Goal: Task Accomplishment & Management: Manage account settings

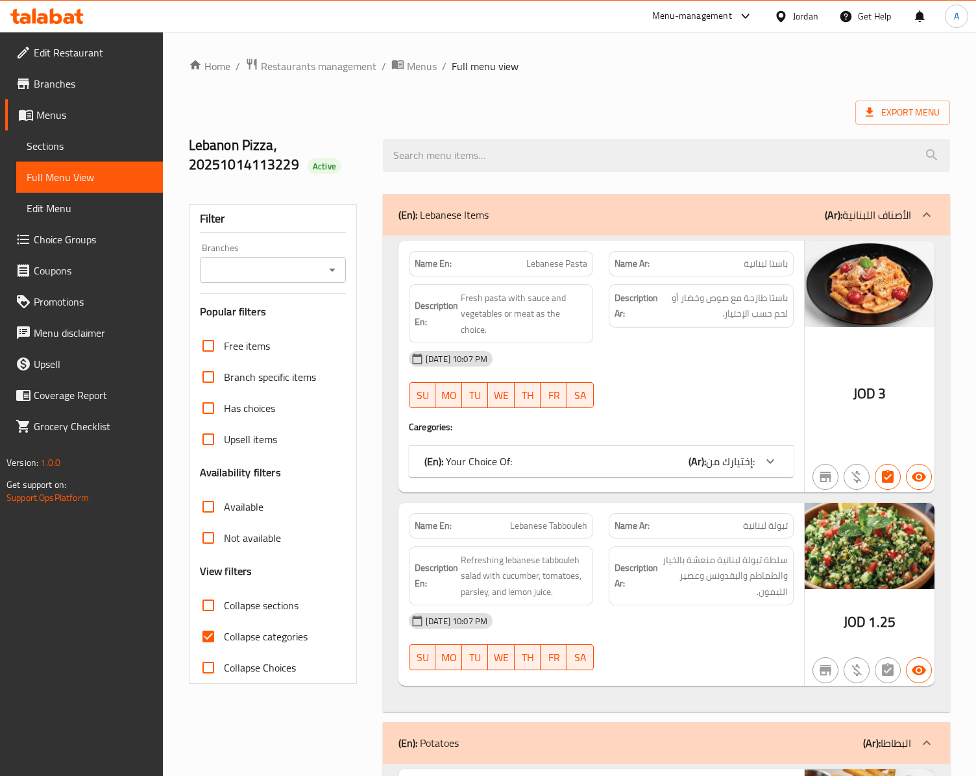
drag, startPoint x: 278, startPoint y: 297, endPoint x: 270, endPoint y: 84, distance: 212.9
click at [309, 61] on span "Restaurants management" at bounding box center [318, 66] width 115 height 16
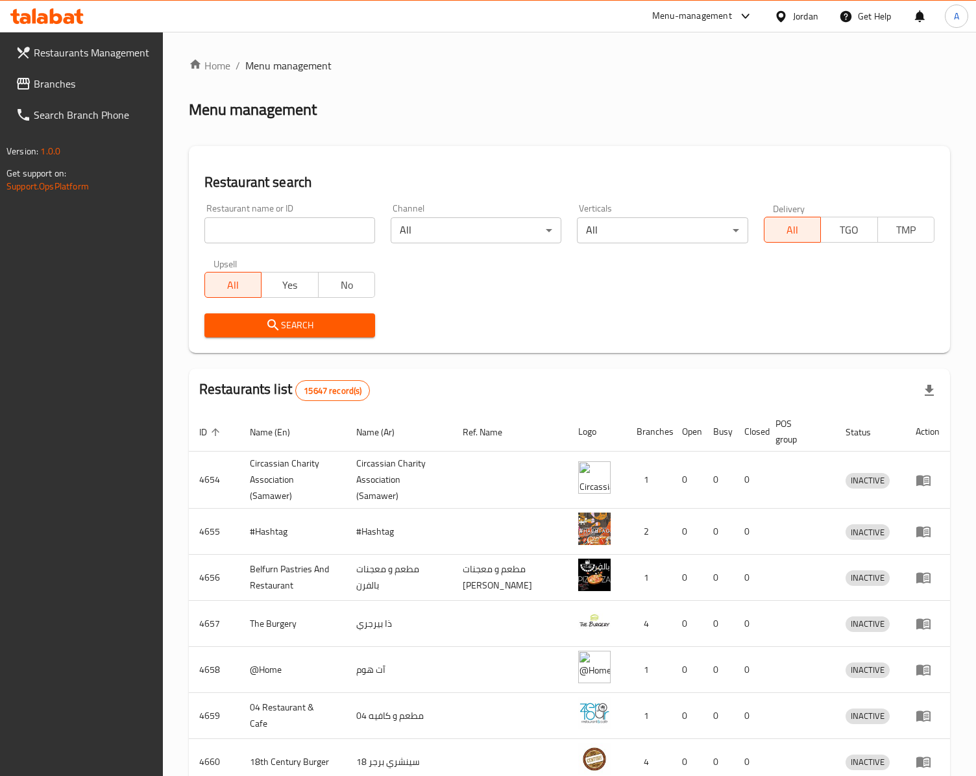
click at [266, 227] on div "Home / Menu management Menu management Restaurant search Restaurant name or ID …" at bounding box center [569, 512] width 761 height 909
click at [266, 227] on input "search" at bounding box center [289, 230] width 171 height 26
paste input "754374"
type input "754374"
click at [274, 322] on icon "submit" at bounding box center [273, 325] width 16 height 16
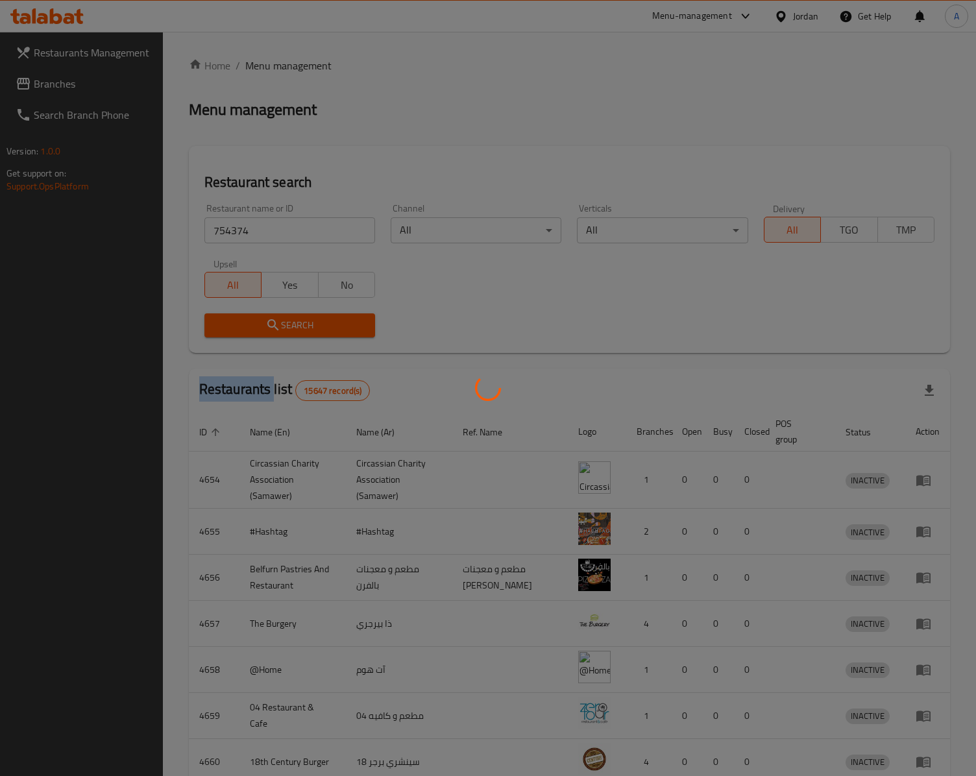
click at [274, 322] on div at bounding box center [488, 388] width 976 height 776
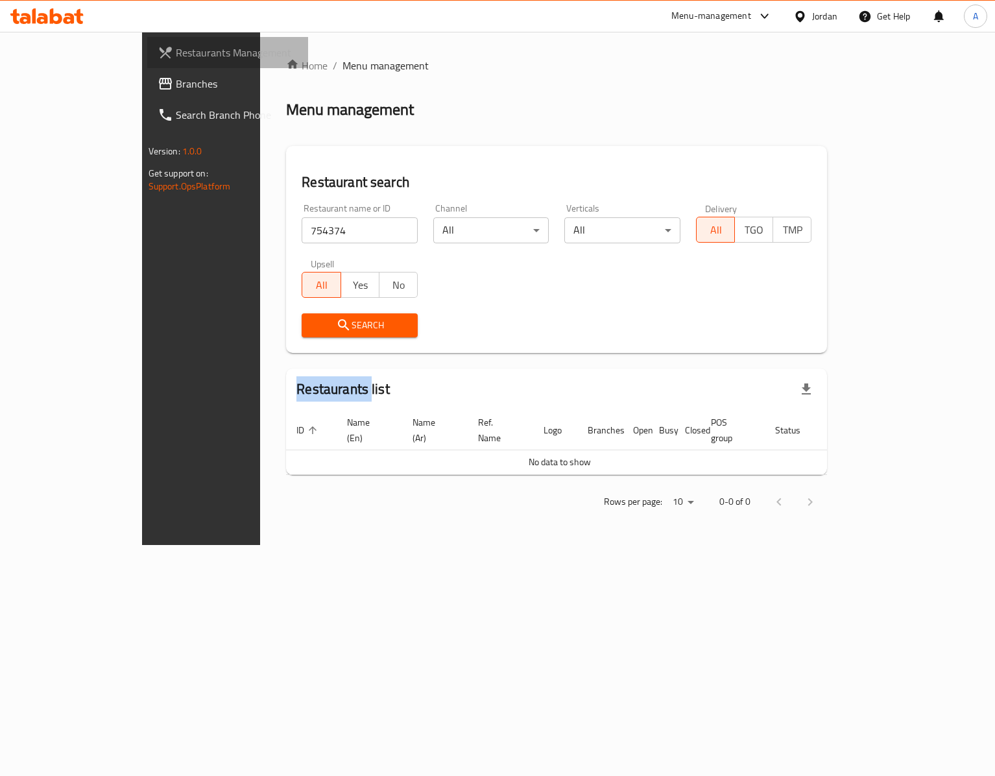
click at [176, 53] on span "Restaurants Management" at bounding box center [237, 53] width 122 height 16
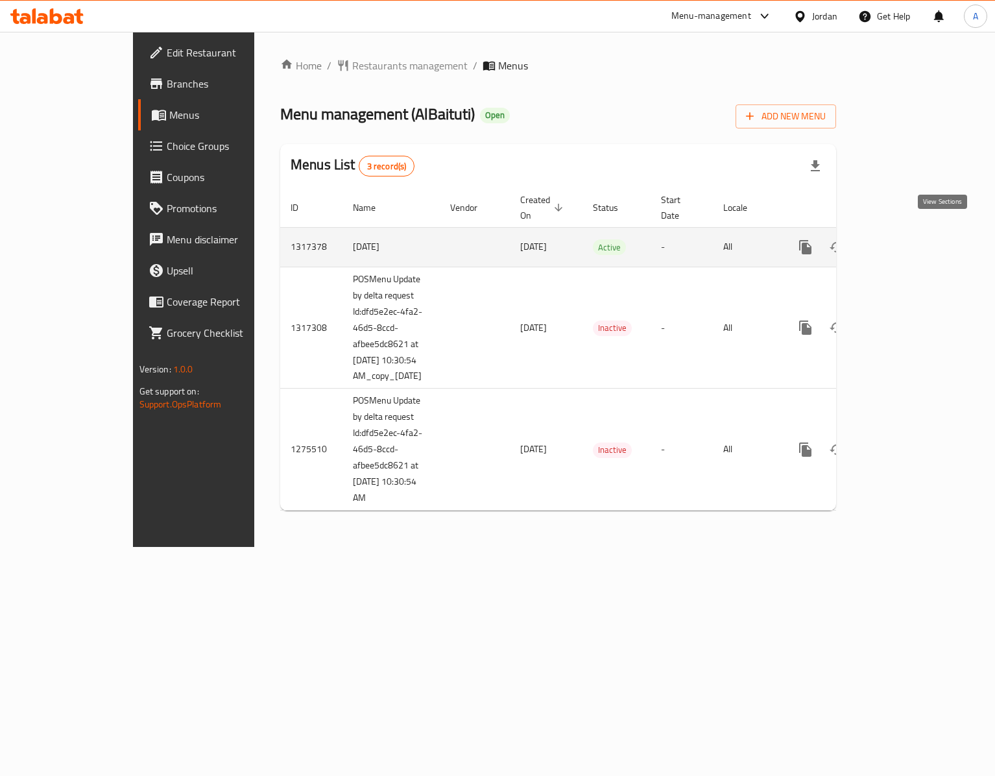
click at [907, 239] on icon "enhanced table" at bounding box center [899, 247] width 16 height 16
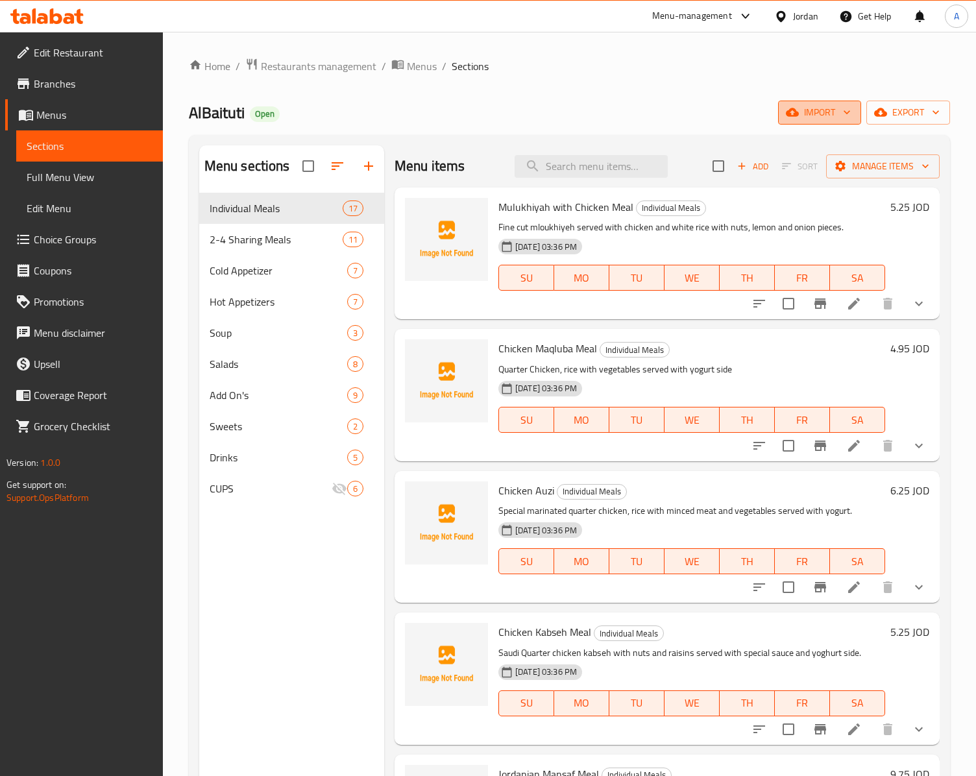
click at [820, 117] on span "import" at bounding box center [819, 112] width 62 height 16
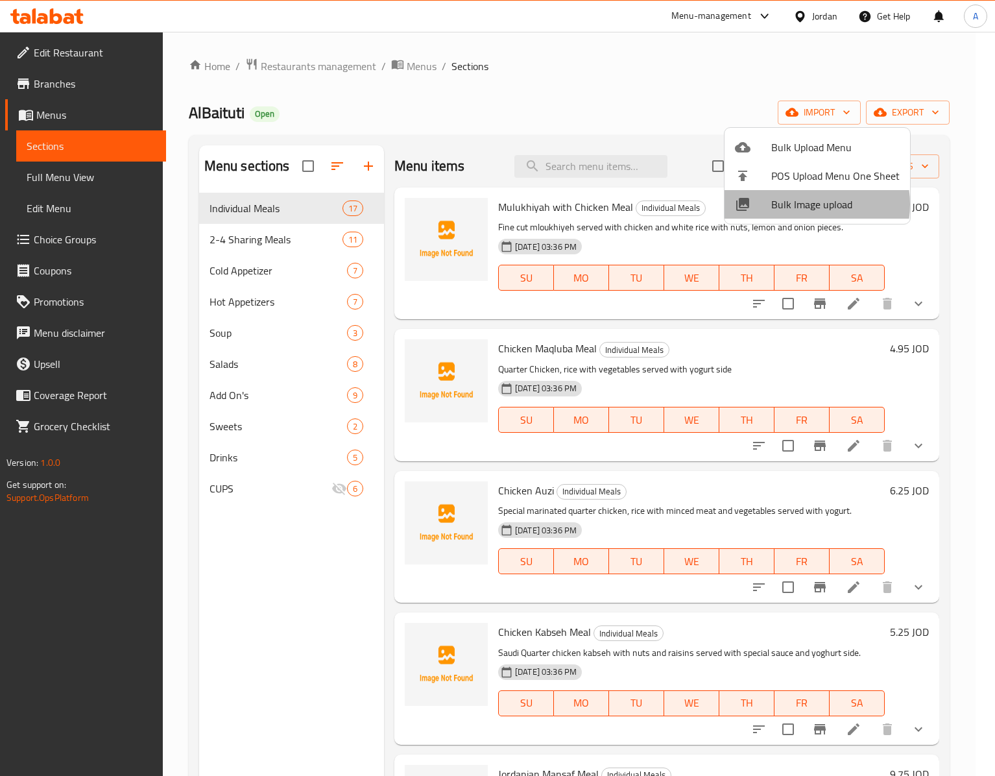
click at [806, 205] on span "Bulk Image upload" at bounding box center [835, 205] width 128 height 16
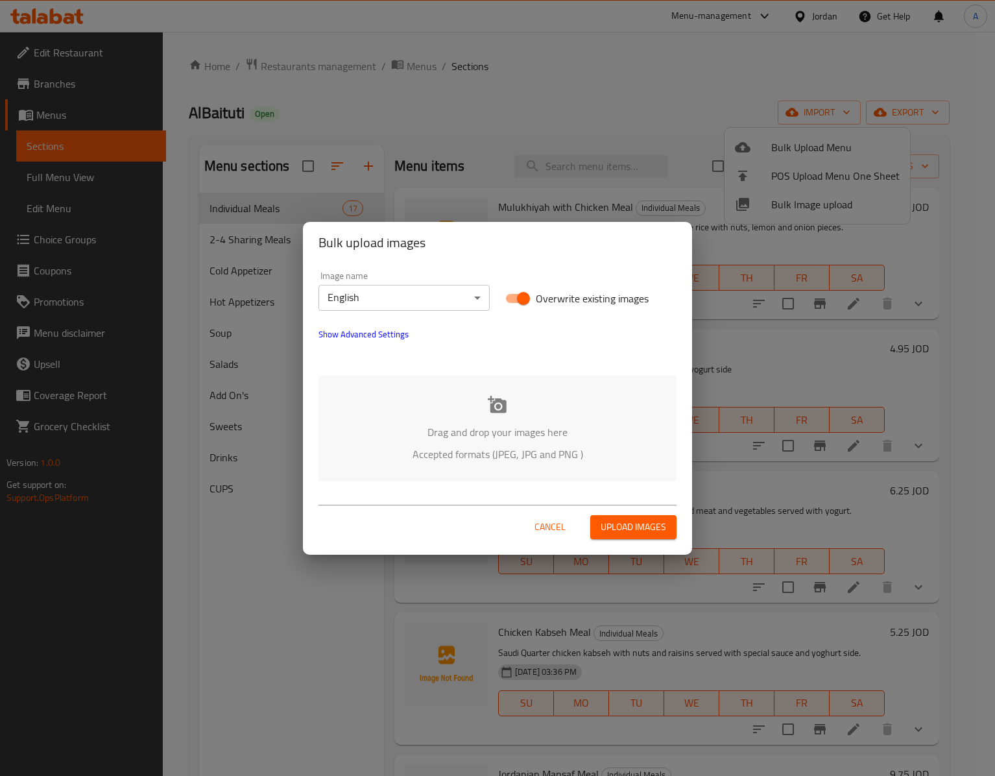
click at [411, 300] on body "​ Menu-management Jordan Get Help A Edit Restaurant Branches Menus Sections Ful…" at bounding box center [497, 404] width 995 height 744
click at [363, 317] on li "Arabic" at bounding box center [404, 320] width 171 height 23
click at [548, 461] on p "Accepted formats (JPEG, JPG and PNG )" at bounding box center [497, 454] width 319 height 16
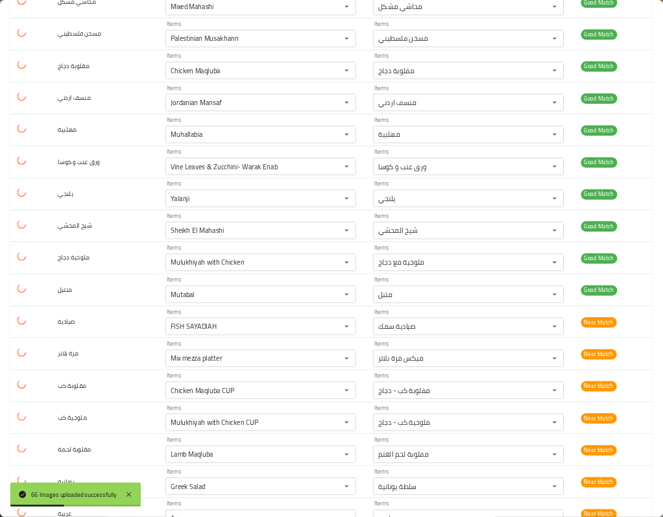
scroll to position [1038, 0]
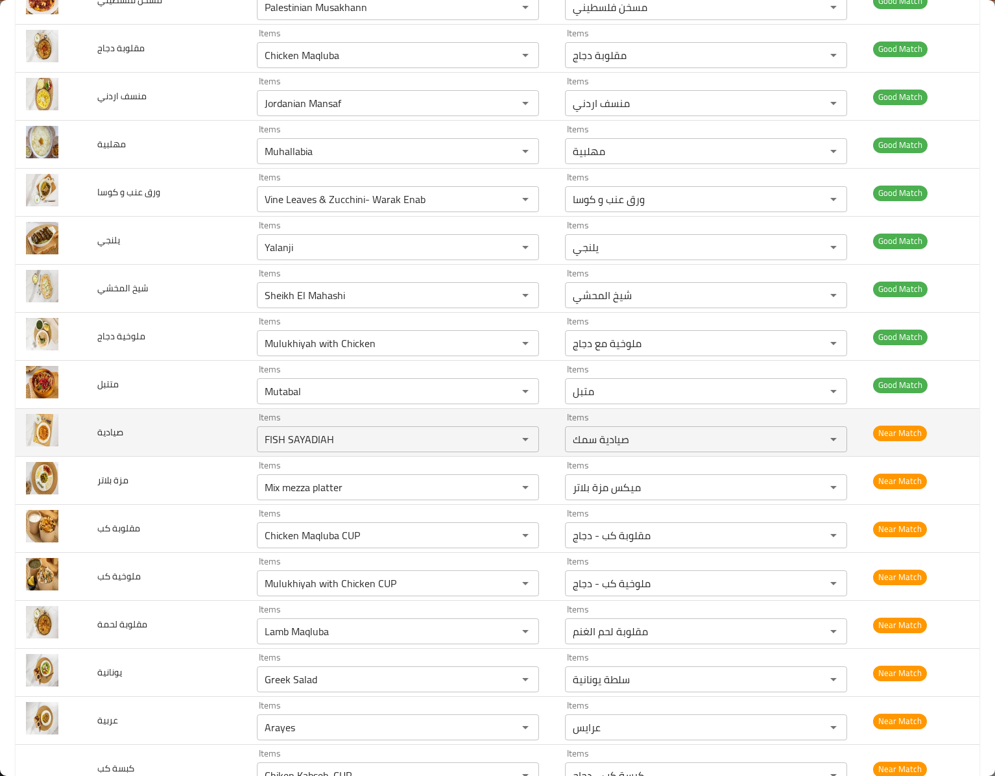
click at [197, 449] on td "صيادية" at bounding box center [167, 433] width 160 height 48
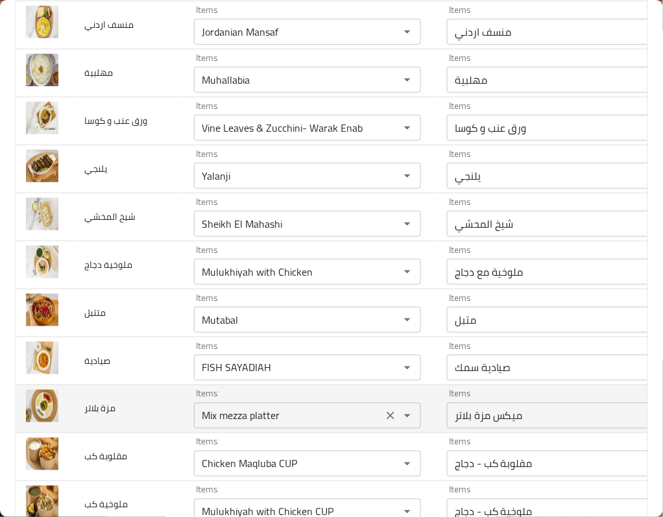
scroll to position [1210, 0]
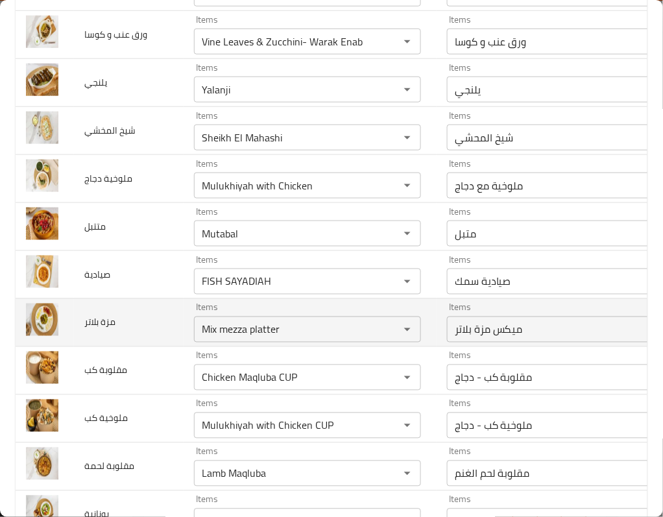
click at [113, 344] on td "مزة بلاتر" at bounding box center [129, 322] width 110 height 48
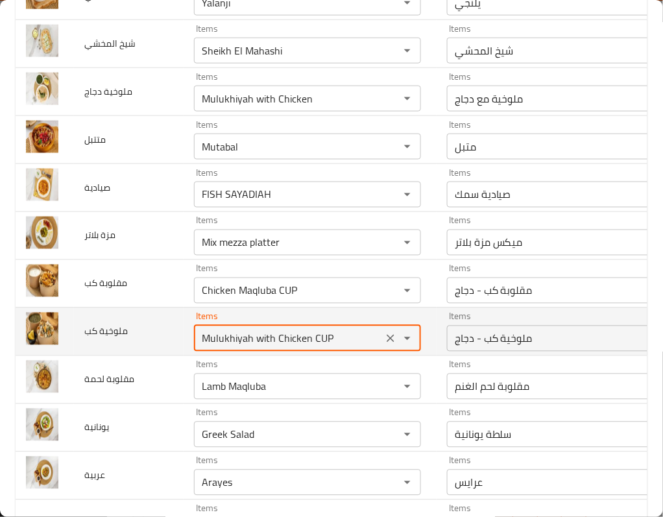
drag, startPoint x: 211, startPoint y: 346, endPoint x: 346, endPoint y: 357, distance: 136.0
click at [346, 352] on div "Mulukhiyah with Chicken CUP Items" at bounding box center [307, 339] width 227 height 26
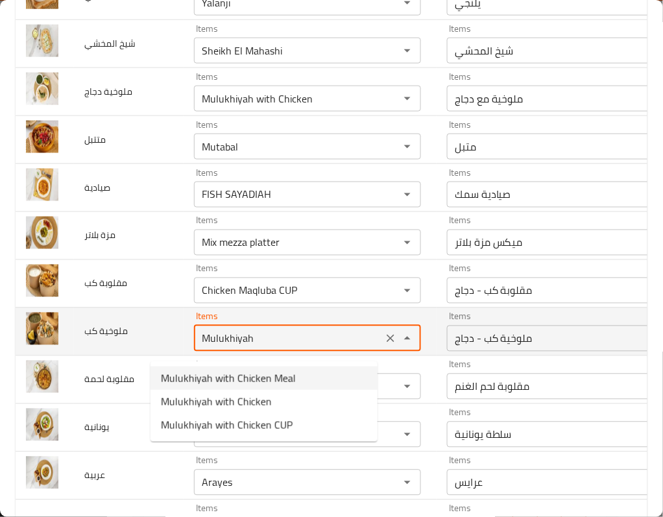
click at [58, 345] on td "enhanced table" at bounding box center [45, 331] width 58 height 48
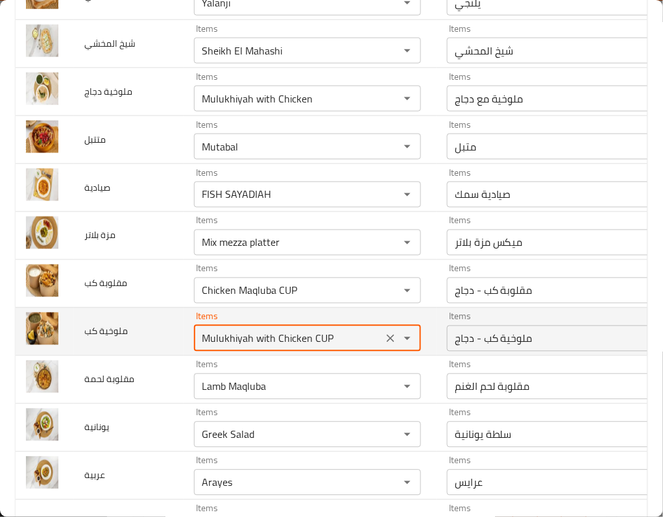
drag, startPoint x: 211, startPoint y: 346, endPoint x: 346, endPoint y: 358, distance: 134.8
click at [346, 352] on div "Mulukhiyah with Chicken CUP Items" at bounding box center [307, 339] width 227 height 26
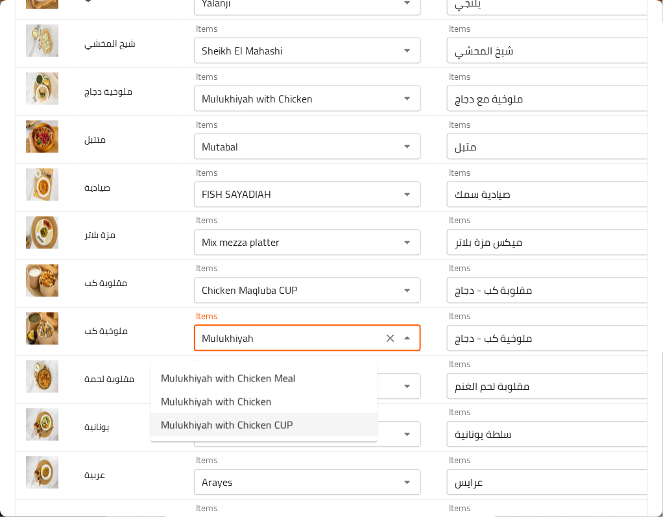
click at [348, 418] on كب-option-2 "Mulukhiyah with Chicken CUP" at bounding box center [264, 424] width 227 height 23
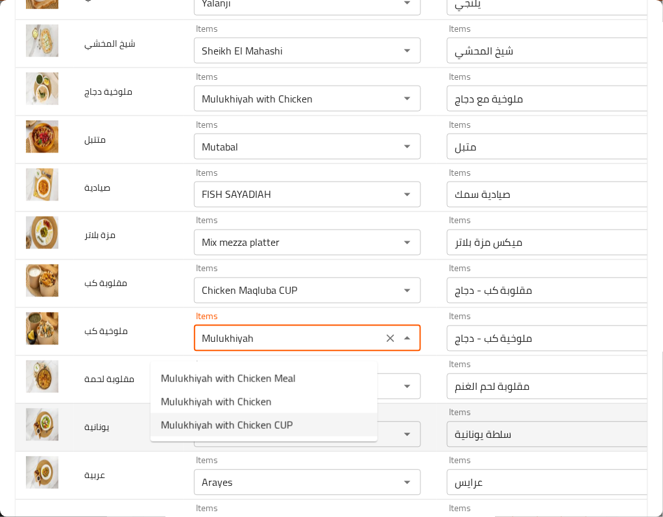
type كب "Mulukhiyah with Chicken CUP"
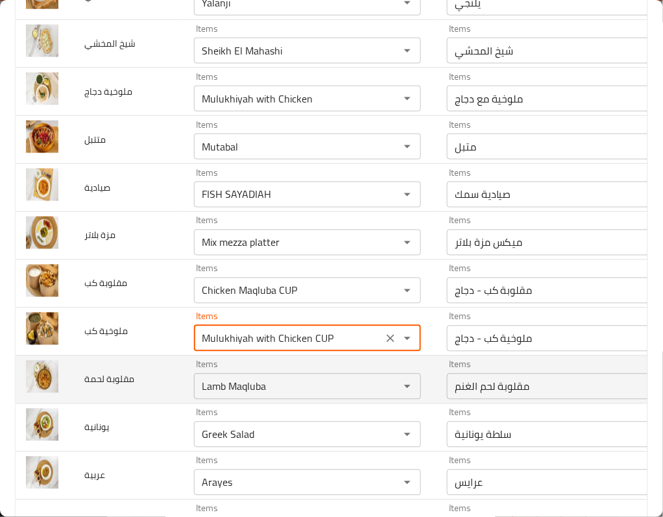
click at [114, 395] on td "مقلوبة لحمة" at bounding box center [129, 379] width 110 height 48
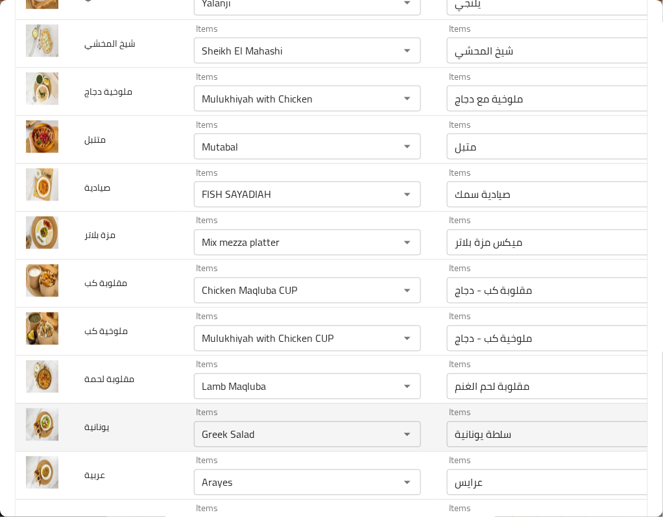
click at [130, 442] on td "يونانية" at bounding box center [129, 427] width 110 height 48
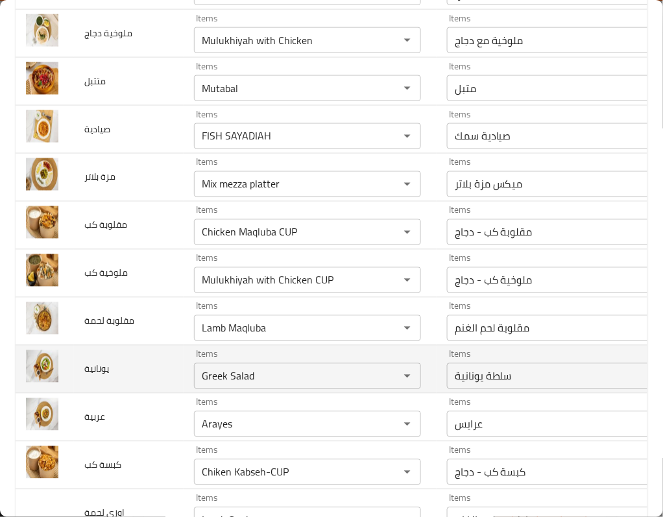
scroll to position [1384, 0]
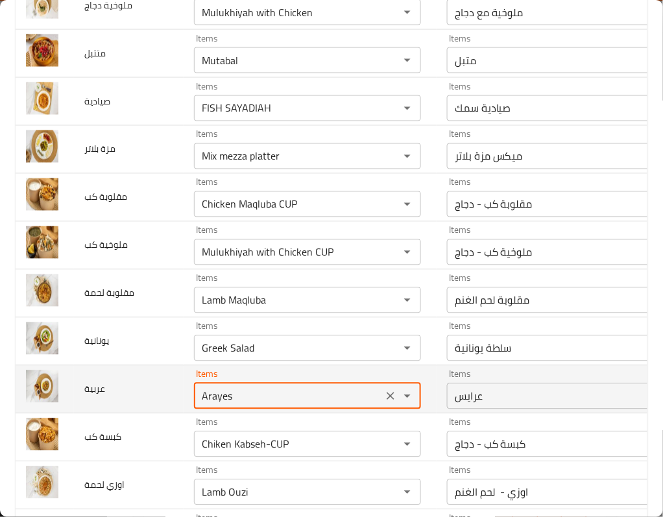
drag, startPoint x: 169, startPoint y: 405, endPoint x: 219, endPoint y: 405, distance: 49.3
click at [219, 405] on input "Arayes" at bounding box center [288, 396] width 181 height 18
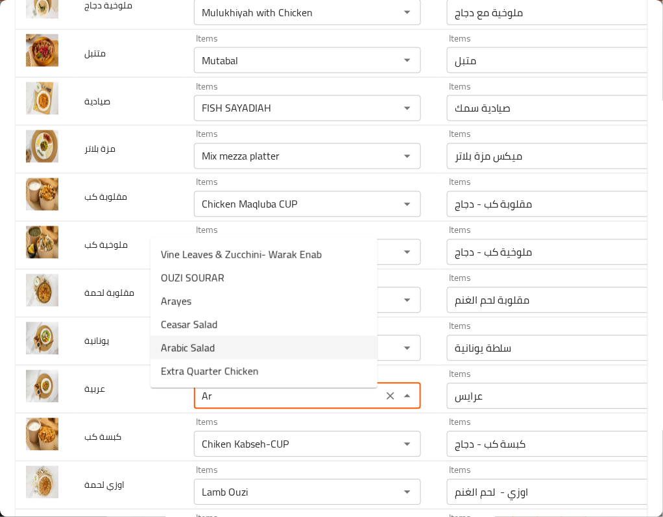
click at [211, 355] on span "Arabic Salad" at bounding box center [188, 348] width 54 height 16
type input "Arabic Salad"
type input "سلطة عربية"
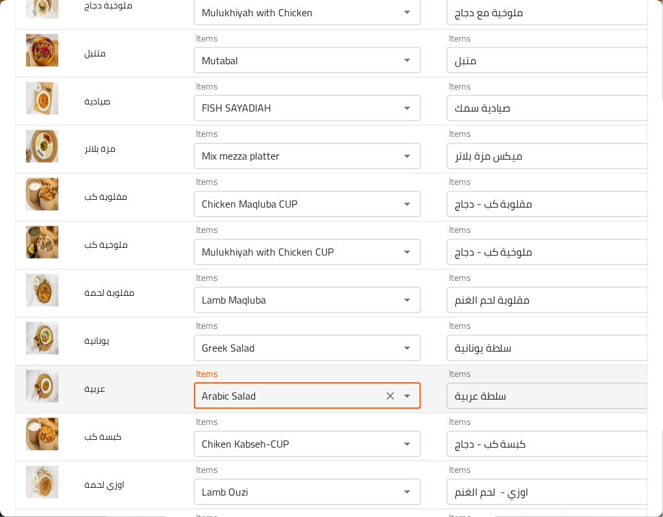
type input "Arabic Salad"
click at [117, 413] on td "عربية" at bounding box center [129, 389] width 110 height 48
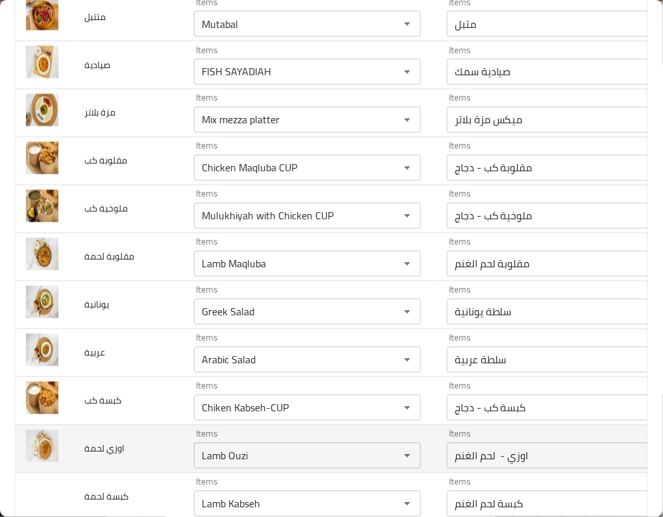
scroll to position [1470, 0]
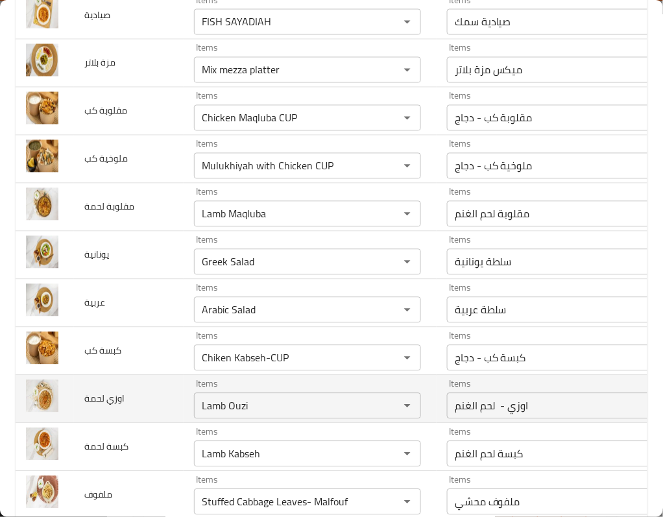
click at [135, 415] on td "اوزي لحمة" at bounding box center [129, 399] width 110 height 48
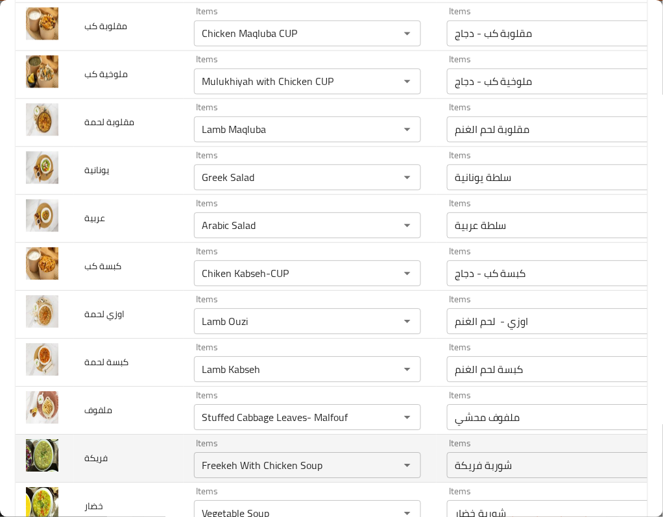
scroll to position [1557, 0]
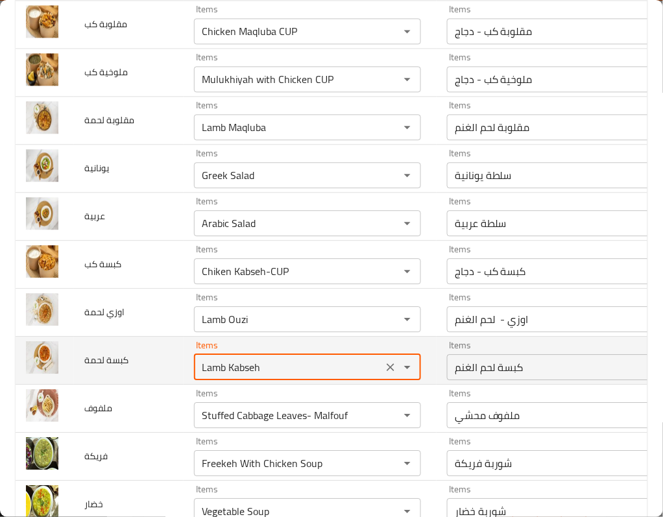
drag, startPoint x: 185, startPoint y: 375, endPoint x: 100, endPoint y: 381, distance: 85.2
click at [100, 381] on tr "كبسة لحمة Items Lamb Kabseh Items Items كبسة لحم الغنم Items Near Match" at bounding box center [390, 360] width 749 height 48
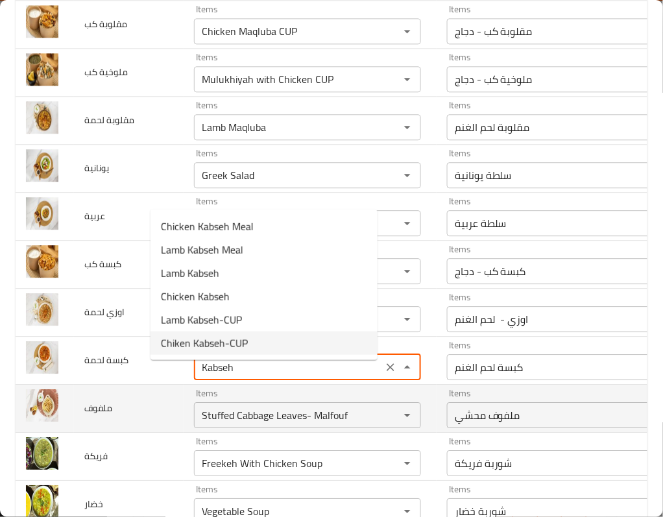
type لحمة "Lamb Kabseh"
click at [107, 401] on td "ملفوف" at bounding box center [129, 408] width 110 height 48
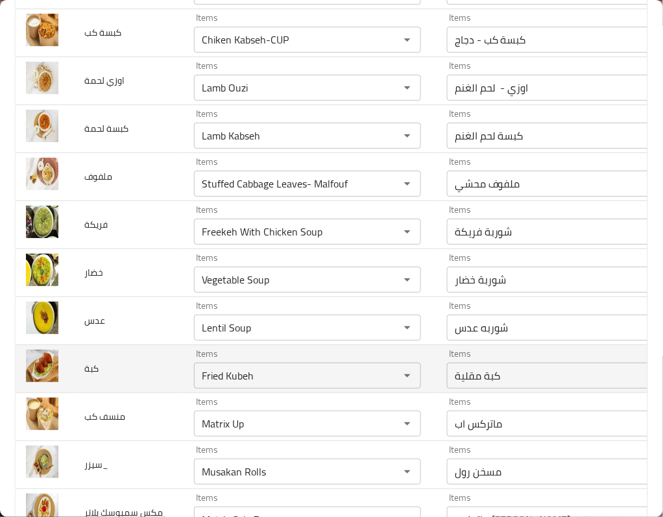
scroll to position [1816, 0]
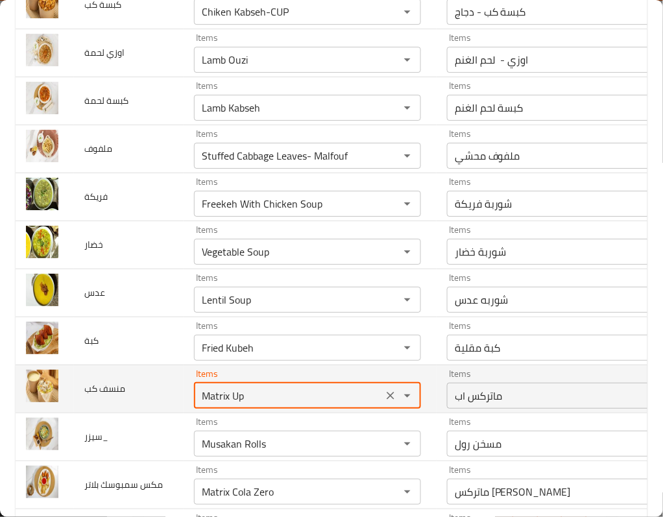
drag, startPoint x: 211, startPoint y: 405, endPoint x: 169, endPoint y: 402, distance: 42.2
click at [198, 402] on كب "Matrix Up" at bounding box center [288, 396] width 181 height 18
type كب "M"
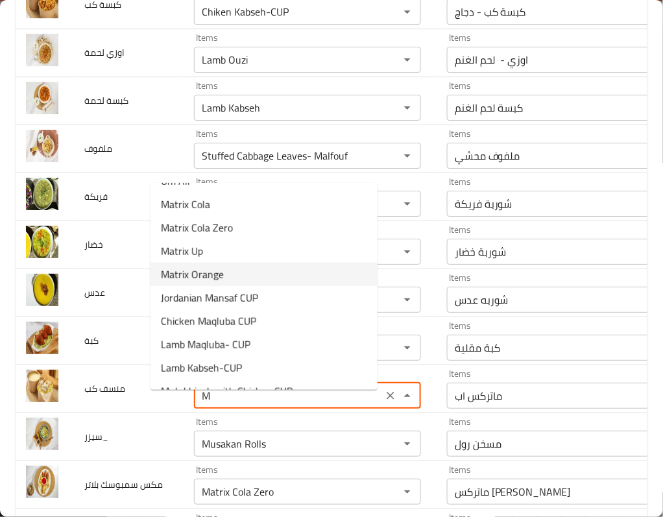
scroll to position [878, 0]
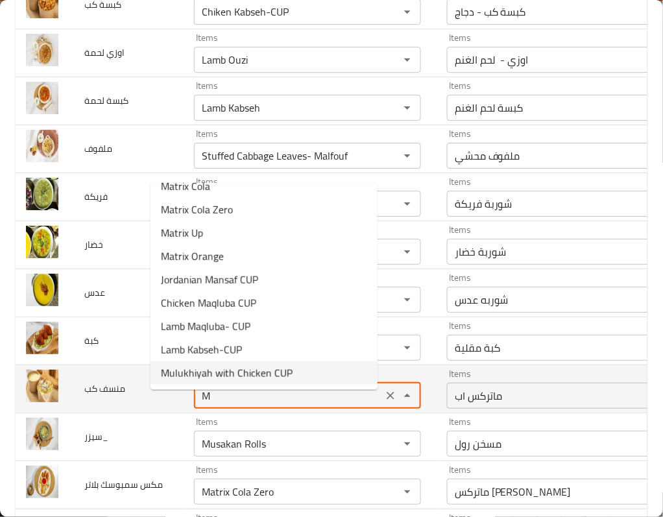
drag, startPoint x: 216, startPoint y: 403, endPoint x: 113, endPoint y: 398, distance: 103.2
click at [113, 398] on tr "منسف كب Items M Items Items ماتركس اب Items Low Match" at bounding box center [390, 389] width 749 height 48
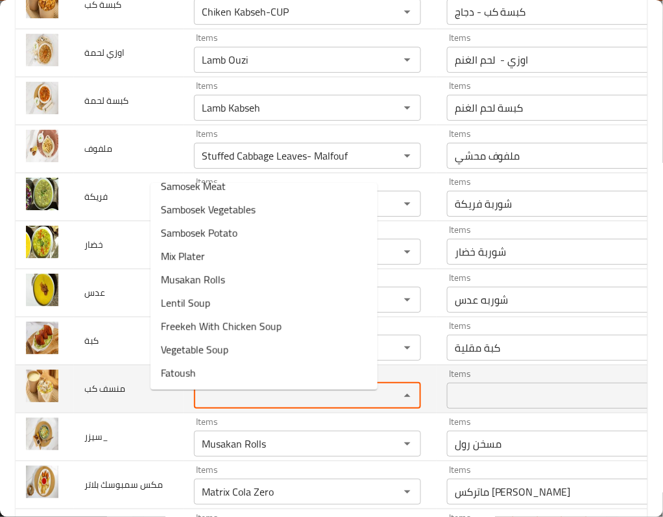
scroll to position [0, 0]
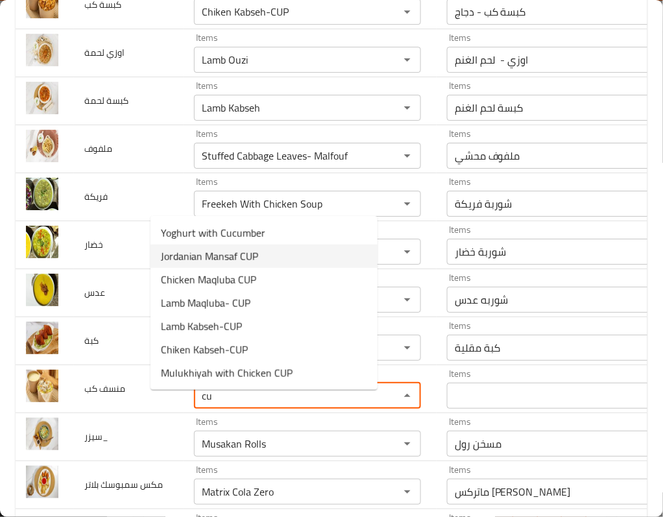
click at [258, 258] on span "Jordanian Mansaf CUP" at bounding box center [209, 256] width 97 height 16
type كب "Jordanian Mansaf CUP"
type كب-ar "منسف أردني كب"
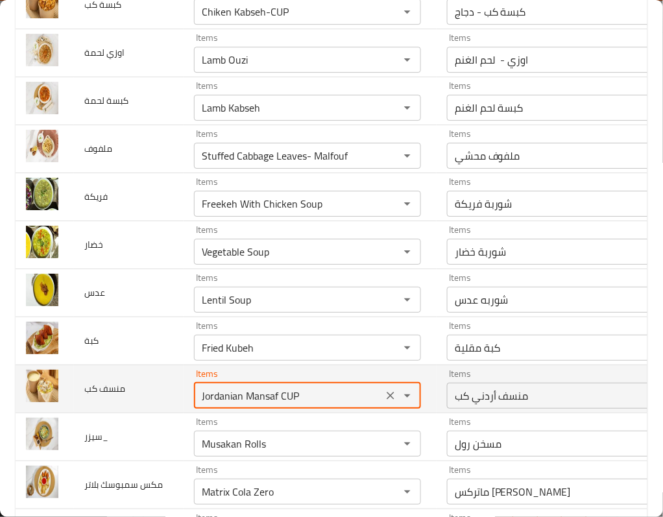
type كب "Jordanian Mansaf CUP"
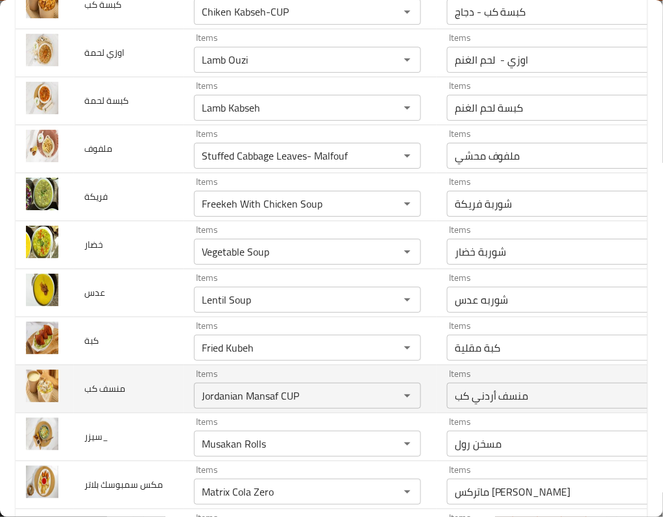
click at [112, 413] on td "منسف كب" at bounding box center [129, 389] width 110 height 48
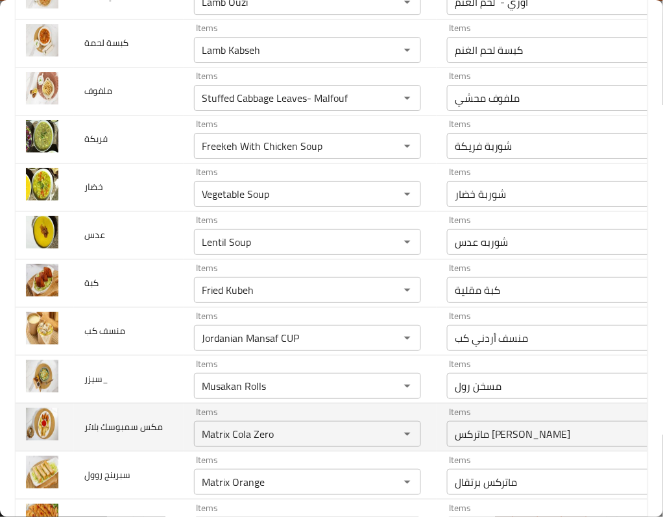
scroll to position [1903, 0]
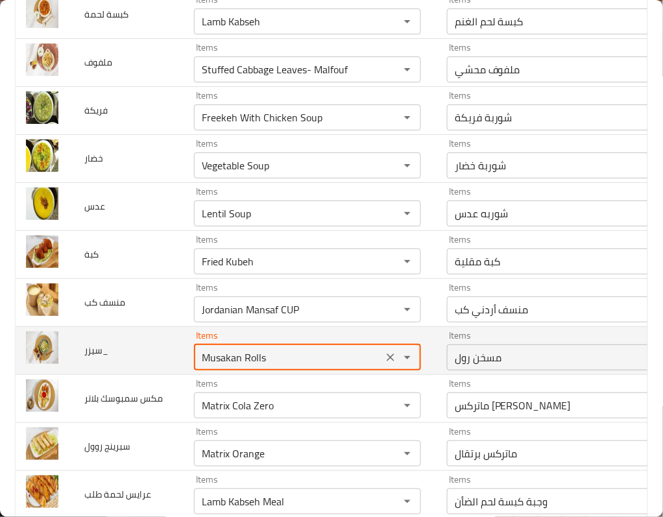
drag, startPoint x: 187, startPoint y: 370, endPoint x: 125, endPoint y: 366, distance: 61.8
click at [125, 366] on tr "سيزر_ Items Musakan Rolls Items Items مسخن رول Items Low Match" at bounding box center [390, 350] width 749 height 48
type input "s"
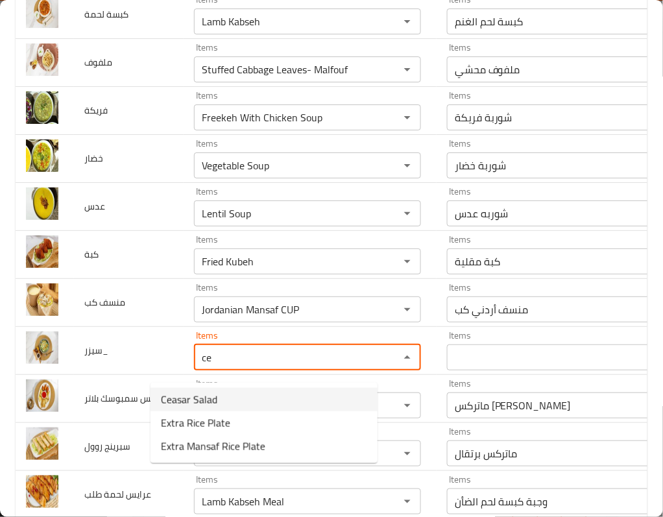
click at [230, 403] on li "Ceasar Salad" at bounding box center [264, 399] width 227 height 23
type input "Ceasar Salad"
type input "سلطة سيزر"
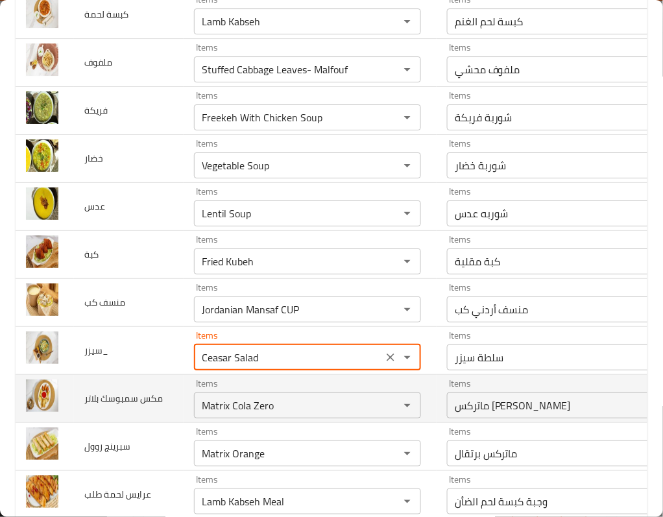
type input "Ceasar Salad"
click at [139, 403] on td "مكس سمبوسك بلاتر" at bounding box center [129, 398] width 110 height 48
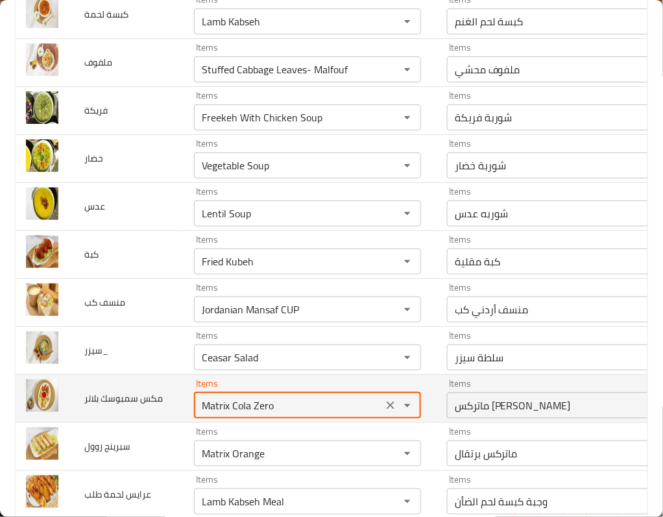
drag, startPoint x: 247, startPoint y: 416, endPoint x: 115, endPoint y: 415, distance: 131.7
click at [115, 415] on tr "مكس سمبوسك بلاتر Items Matrix Cola Zero Items Items ماتركس كولا زيرو Items Low …" at bounding box center [390, 398] width 749 height 48
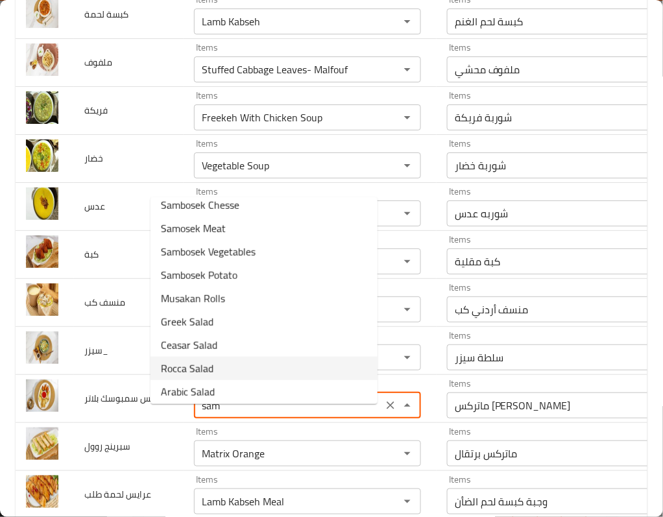
scroll to position [0, 0]
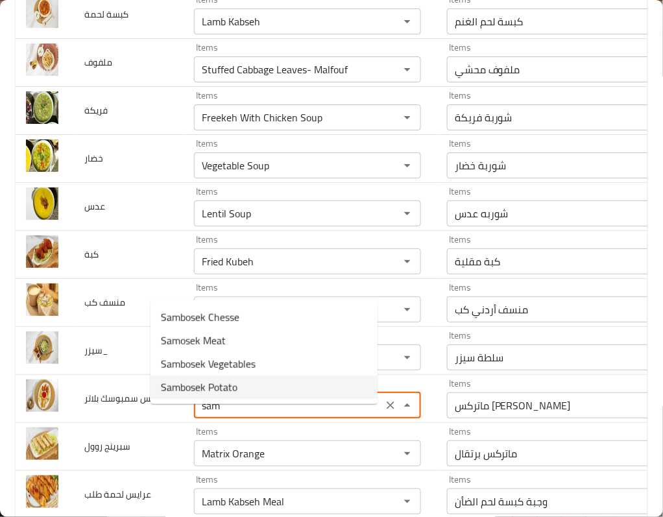
type بلاتر "samb"
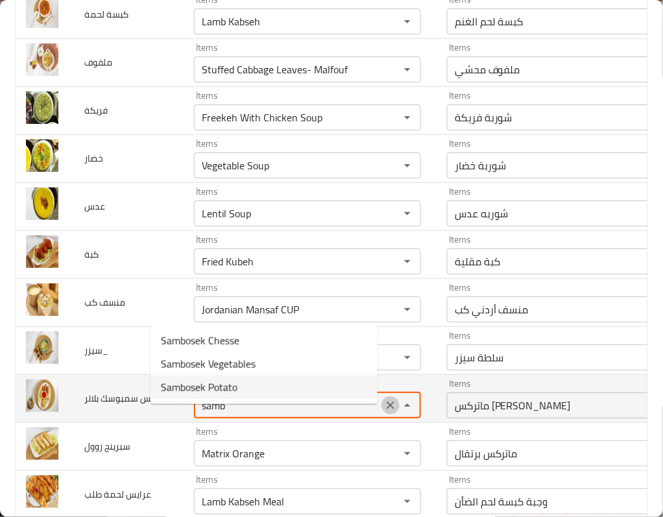
click at [384, 412] on icon "Clear" at bounding box center [390, 405] width 13 height 13
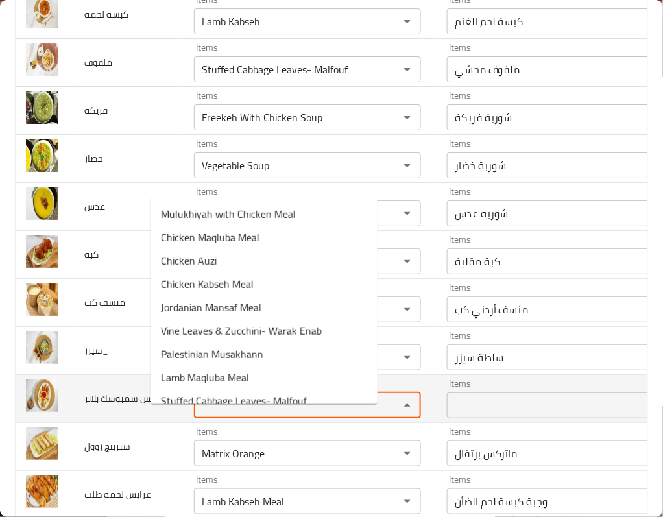
click at [99, 422] on td "مكس سمبوسك بلاتر" at bounding box center [129, 398] width 110 height 48
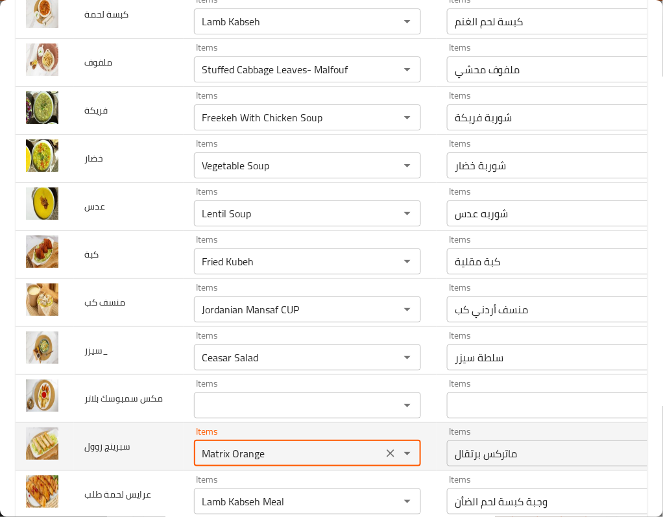
drag, startPoint x: 224, startPoint y: 468, endPoint x: 148, endPoint y: 468, distance: 76.6
click at [184, 468] on td "Items Matrix Orange Items" at bounding box center [310, 446] width 253 height 48
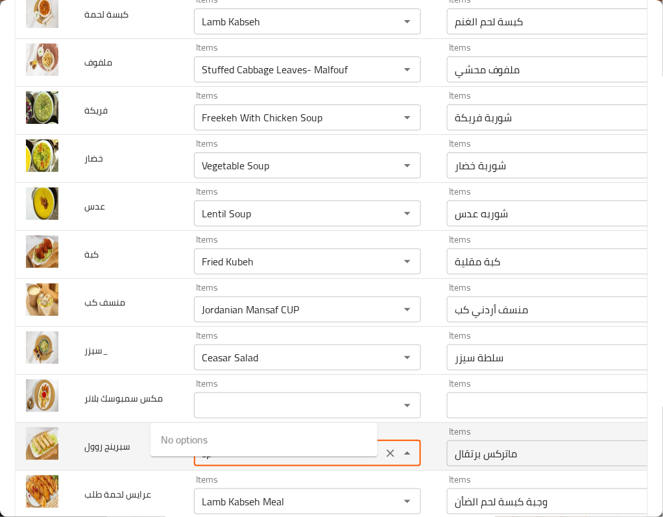
type روول "s"
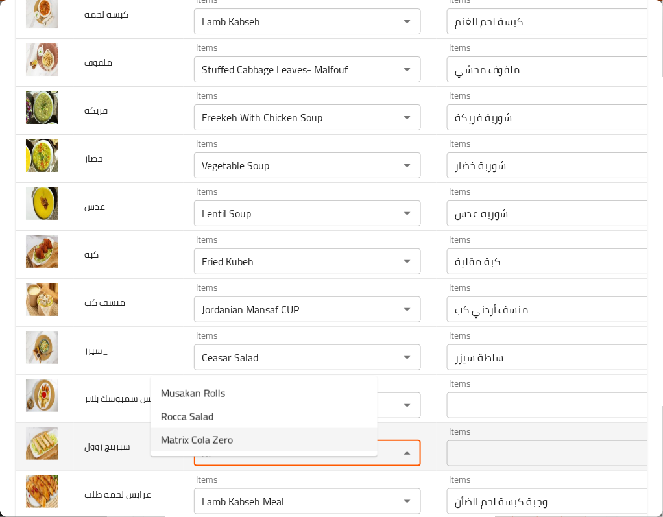
scroll to position [1989, 0]
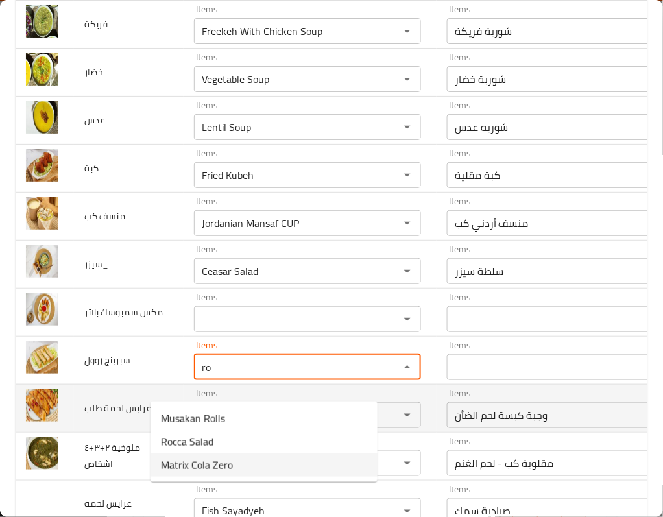
type روول "ro"
click at [123, 432] on td "عرايس لحمة طلب" at bounding box center [129, 408] width 110 height 48
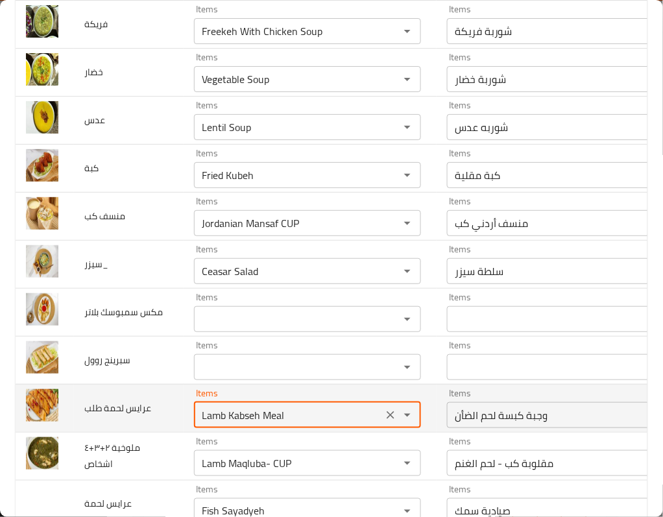
drag, startPoint x: 172, startPoint y: 444, endPoint x: 141, endPoint y: 445, distance: 31.1
click at [184, 432] on td "Items Lamb Kabseh Meal Items" at bounding box center [310, 408] width 253 height 48
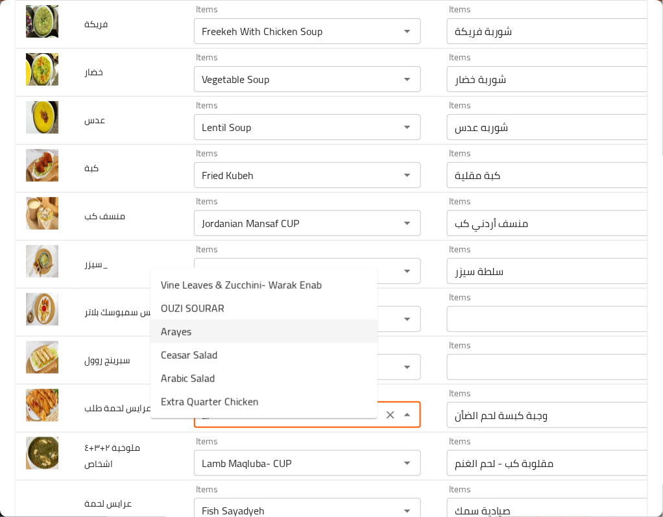
click at [206, 326] on طلب-option-2 "Arayes" at bounding box center [264, 331] width 227 height 23
type طلب "Arayes"
type طلب-ar "عرايس"
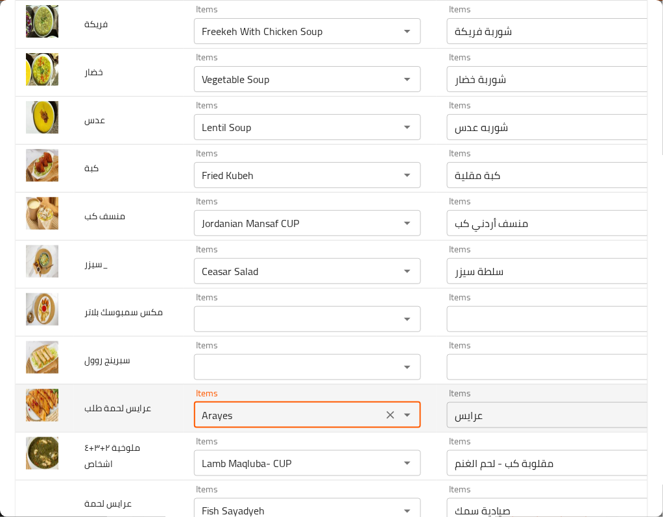
type طلب "Arayes"
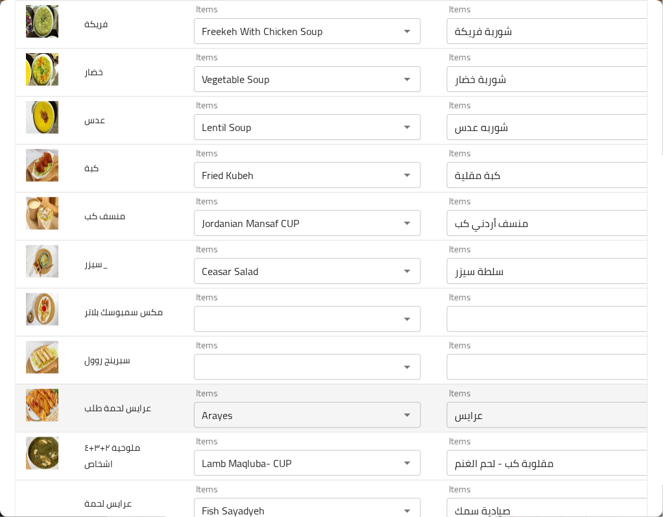
click at [112, 421] on td "عرايس لحمة طلب" at bounding box center [129, 408] width 110 height 48
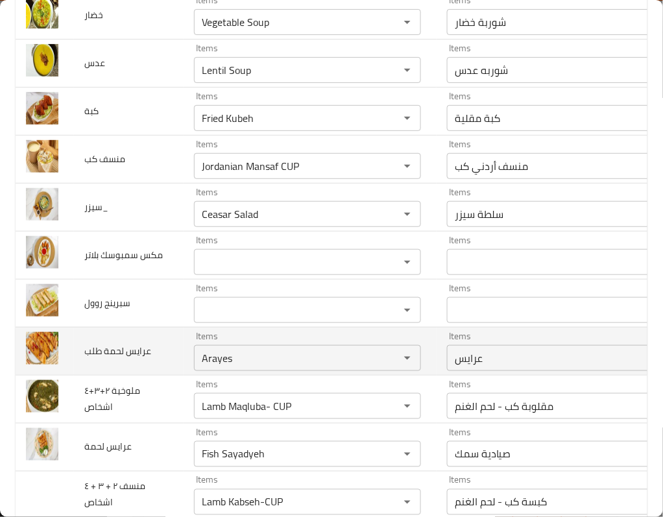
scroll to position [2076, 0]
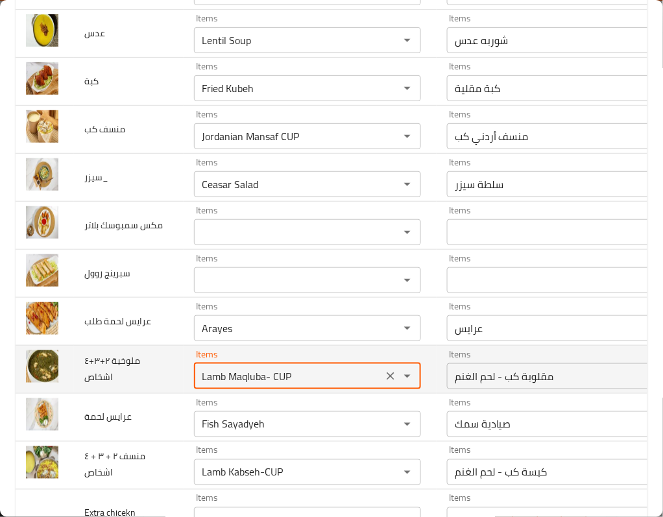
drag, startPoint x: 266, startPoint y: 393, endPoint x: 147, endPoint y: 398, distance: 119.5
click at [184, 393] on td "Items Lamb Maqluba- CUP Items" at bounding box center [310, 369] width 253 height 48
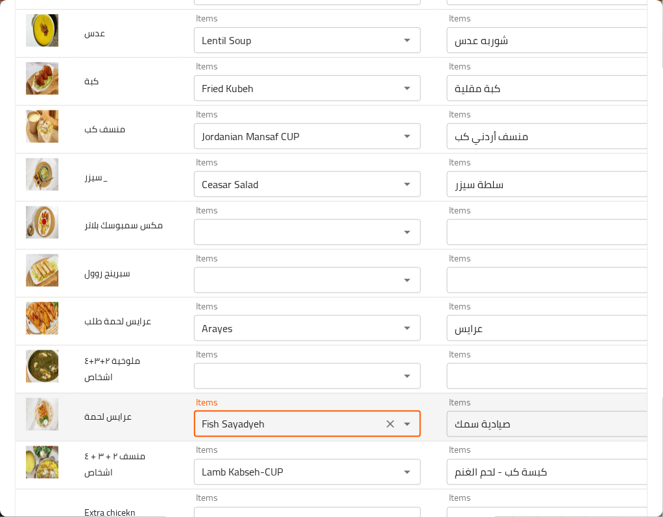
drag, startPoint x: 221, startPoint y: 452, endPoint x: 121, endPoint y: 452, distance: 99.9
click at [121, 441] on tr "عرايس لحمة Items Fish Sayadyeh Items Items صيادية سمك Items Low Match" at bounding box center [390, 417] width 749 height 48
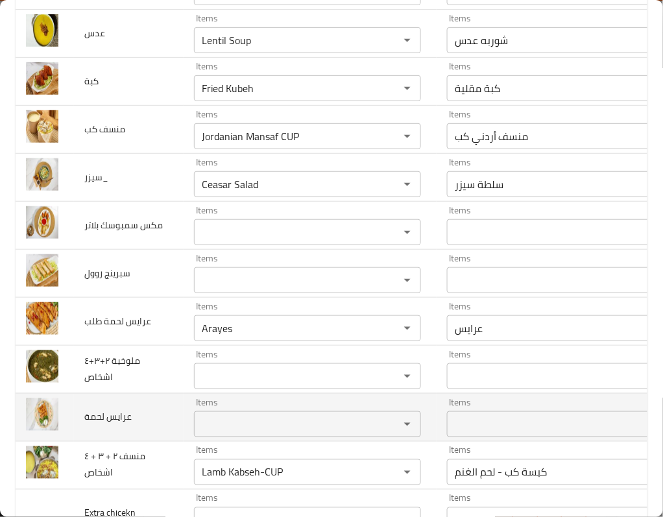
click at [121, 441] on td "عرايس لحمة" at bounding box center [129, 417] width 110 height 48
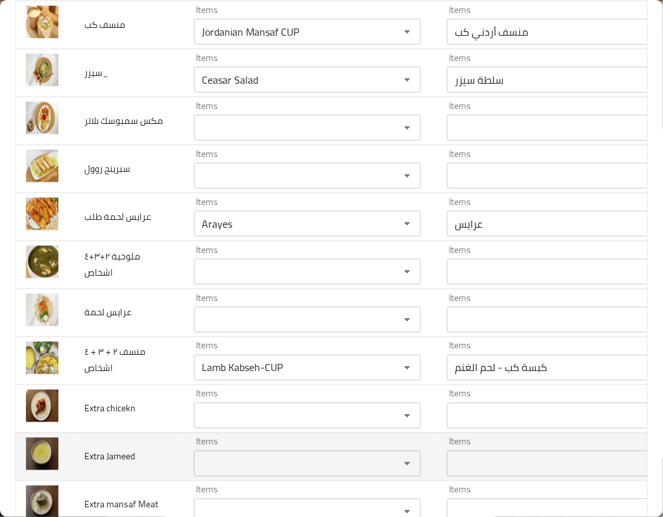
scroll to position [2248, 0]
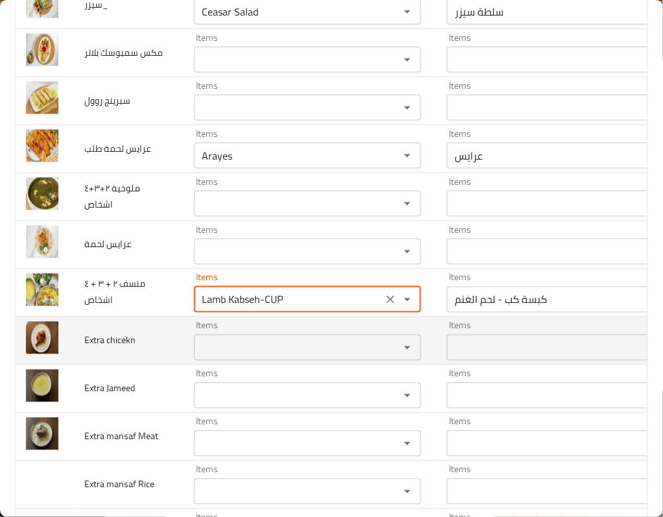
drag, startPoint x: 252, startPoint y: 333, endPoint x: 99, endPoint y: 362, distance: 155.9
click at [99, 317] on tr "منسف ٢ + ٣ + ٤ اشخاص Items Lamb Kabseh-CUP Items Items كبسة كب - لحم الغنم Item…" at bounding box center [390, 293] width 749 height 48
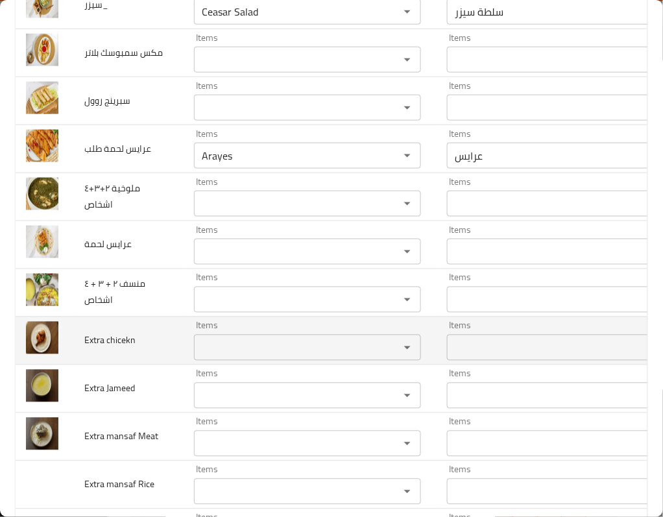
click at [102, 349] on span "Extra chicekn" at bounding box center [109, 340] width 51 height 17
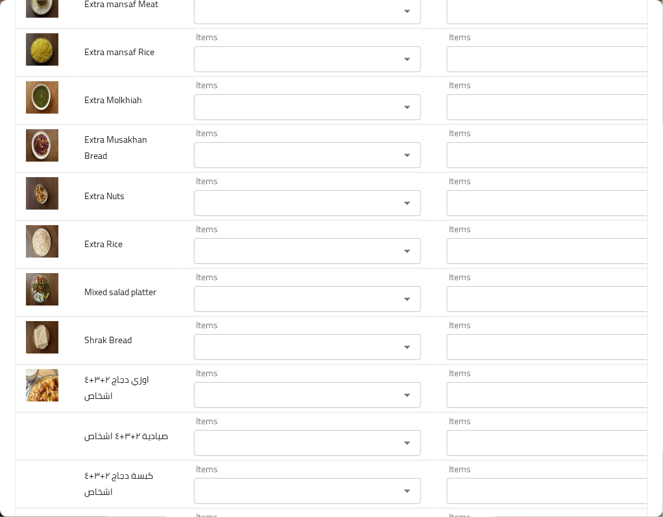
scroll to position [2335, 0]
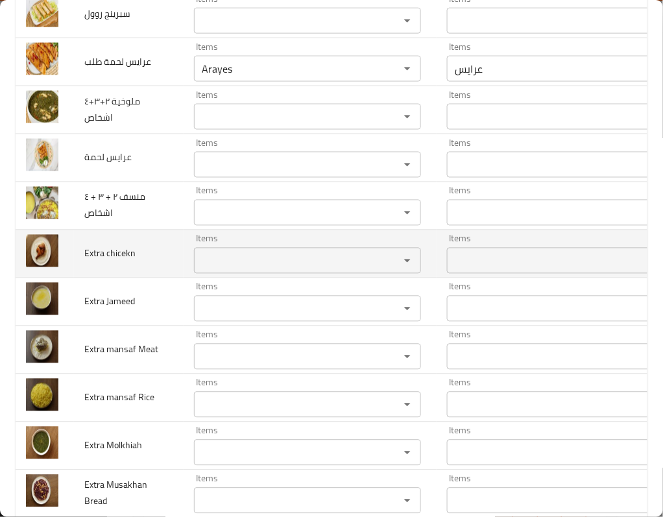
click at [95, 262] on span "Extra chicekn" at bounding box center [109, 253] width 51 height 17
copy span "Extra chicekn"
click at [193, 278] on td "Items Items" at bounding box center [310, 254] width 253 height 48
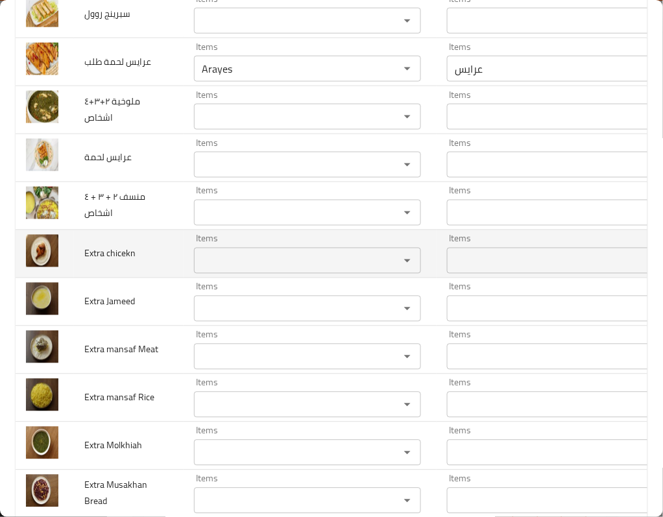
click at [200, 270] on chicekn "Items" at bounding box center [288, 261] width 181 height 18
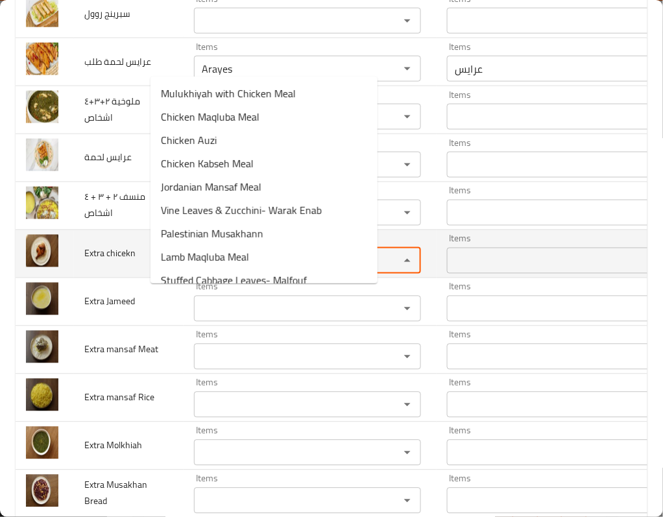
paste chicekn "Extra chicekn"
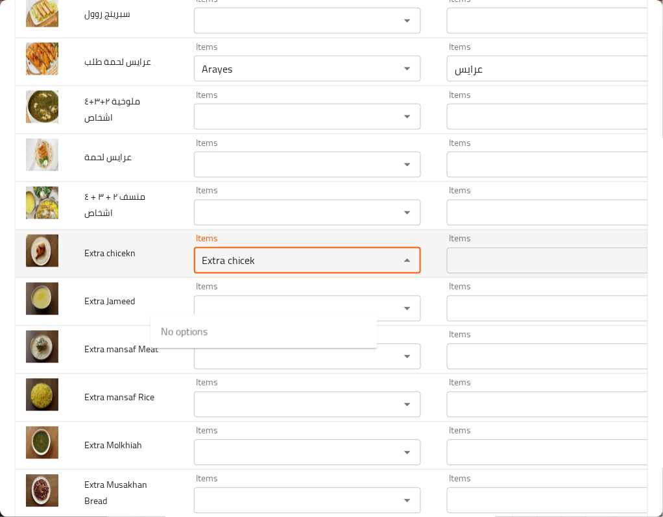
drag, startPoint x: 183, startPoint y: 301, endPoint x: 260, endPoint y: 304, distance: 77.3
click at [260, 270] on chicekn "Extra chicek" at bounding box center [288, 261] width 181 height 18
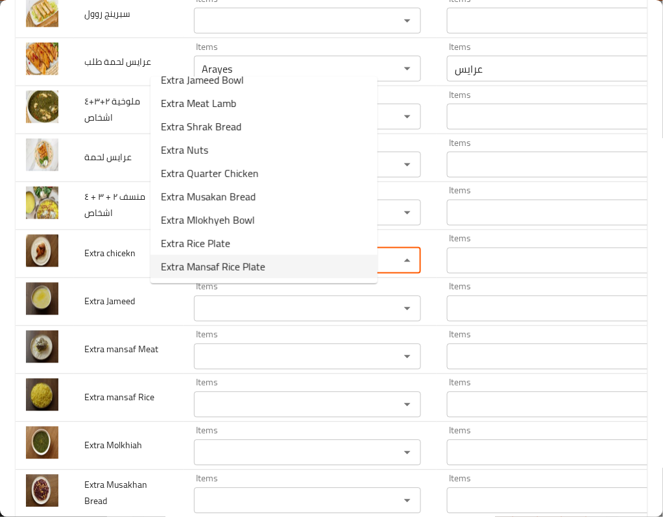
scroll to position [0, 0]
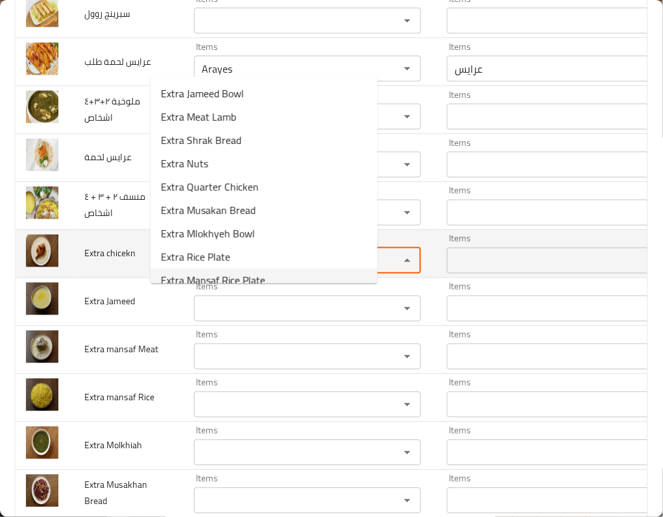
click at [198, 270] on chicekn "Extra" at bounding box center [288, 261] width 181 height 18
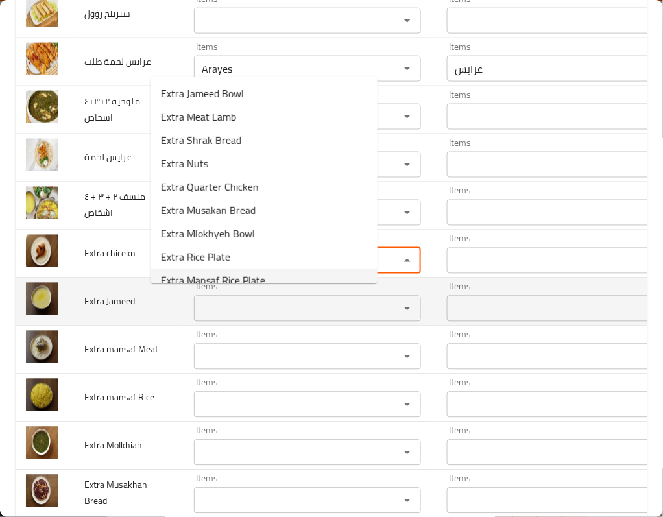
type chicekn "Extra"
click at [198, 318] on Jameed "Items" at bounding box center [288, 309] width 181 height 18
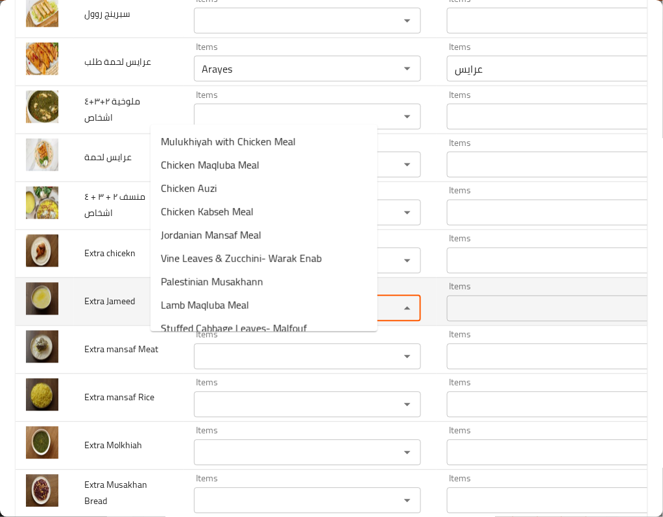
paste Jameed "Extra"
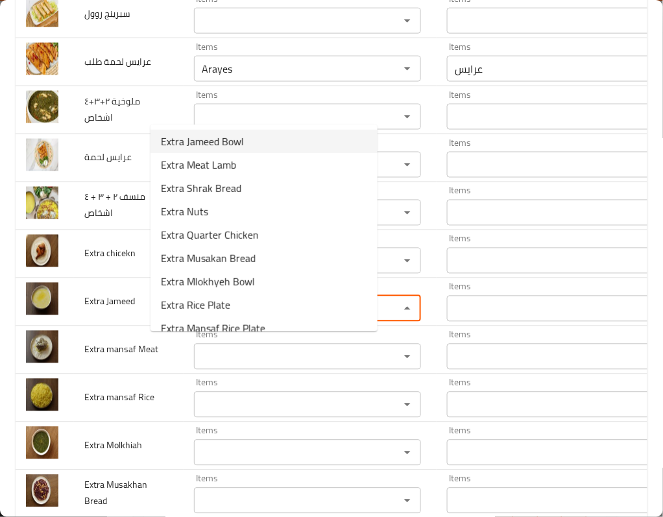
click at [240, 145] on span "Extra Jameed Bowl" at bounding box center [202, 142] width 83 height 16
type Jameed "Extra Jameed Bowl"
type Jameed-ar "صحن جميد إضافي"
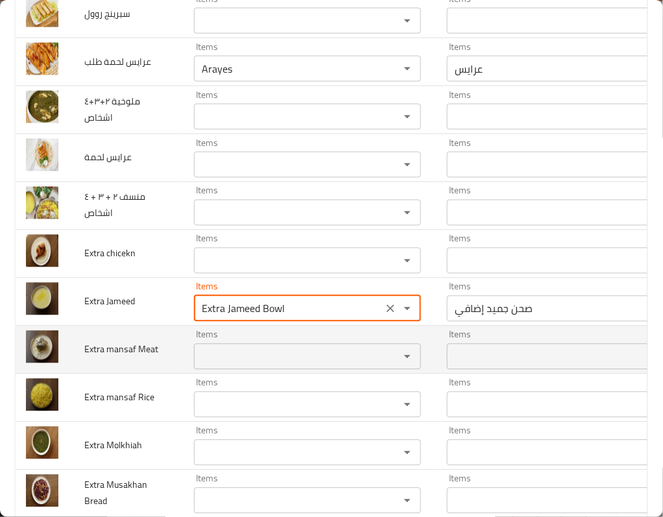
type Jameed "Extra Jameed Bowl"
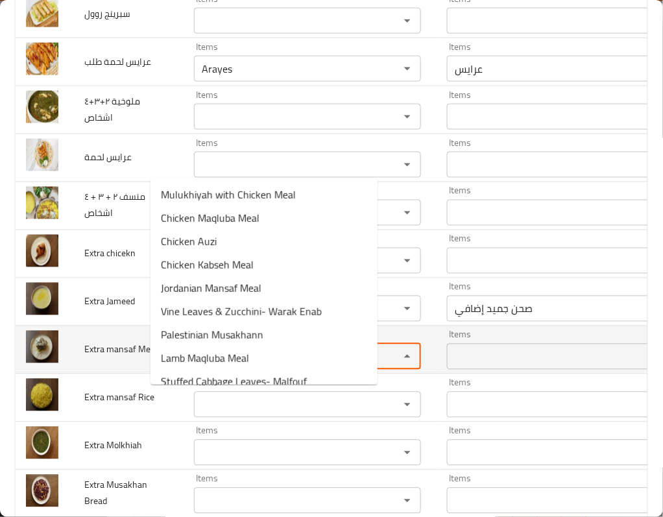
click at [198, 366] on Meat "Items" at bounding box center [288, 357] width 181 height 18
paste Meat "Extra"
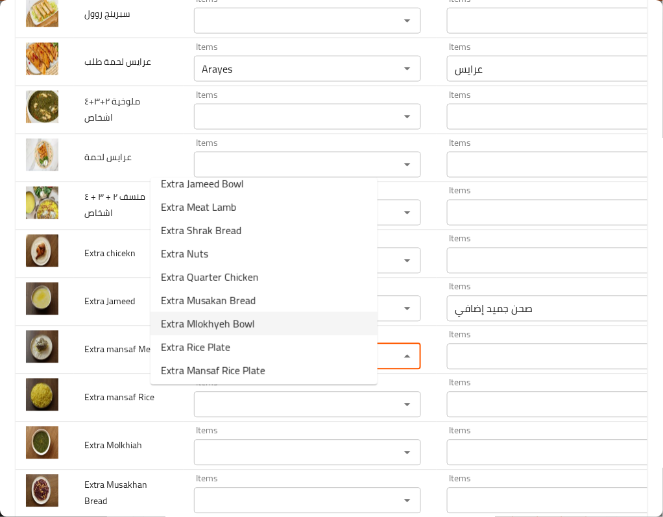
scroll to position [14, 0]
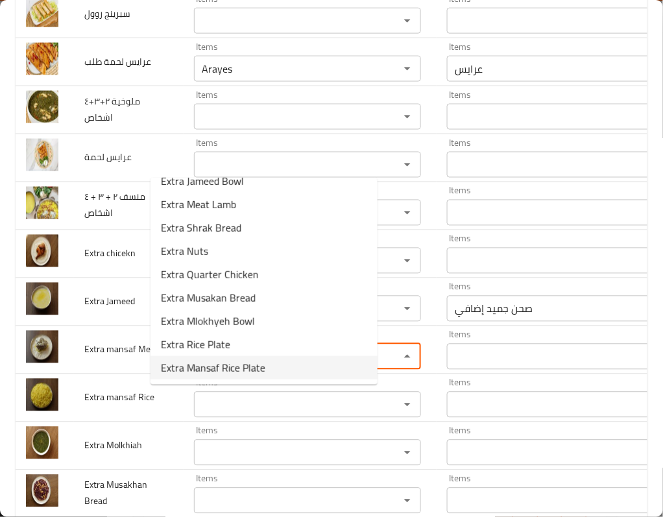
click at [276, 367] on Meat-option-8 "Extra Mansaf Rice Plate" at bounding box center [264, 367] width 227 height 23
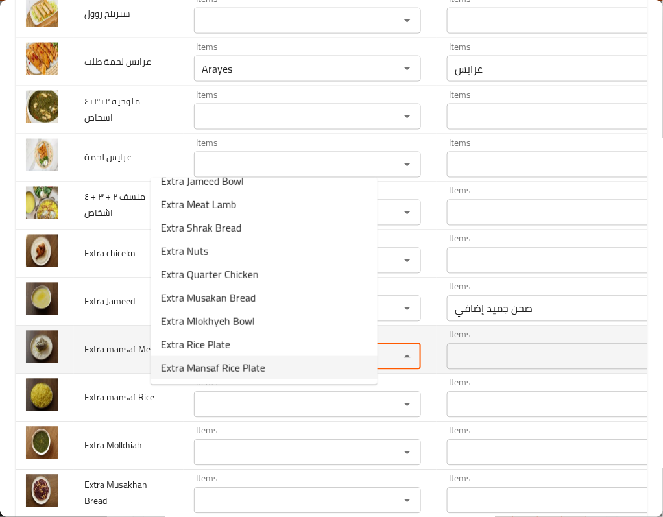
type Meat "Extra Mansaf Rice Plate"
type Meat-ar "صحن رز منسف إضافي"
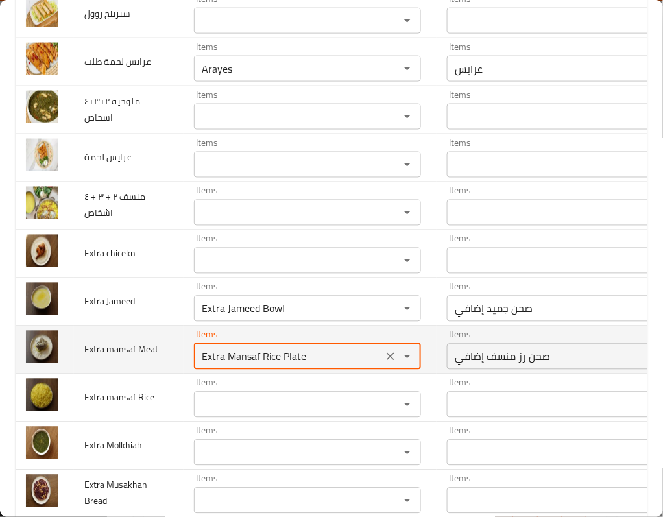
drag, startPoint x: 278, startPoint y: 398, endPoint x: 71, endPoint y: 401, distance: 207.0
click at [71, 374] on tr "Extra mansaf Meat Items Extra Mansaf Rice Plate Items Items صحن رز منسف إضافي I…" at bounding box center [390, 350] width 749 height 48
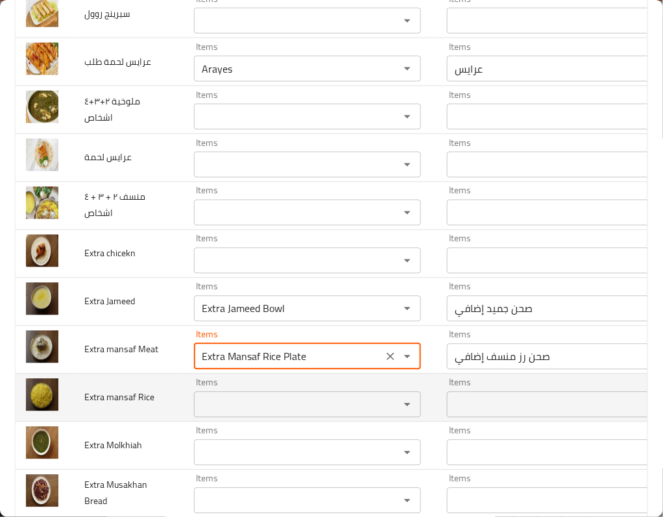
type Meat "Extra Mansaf Rice Plate"
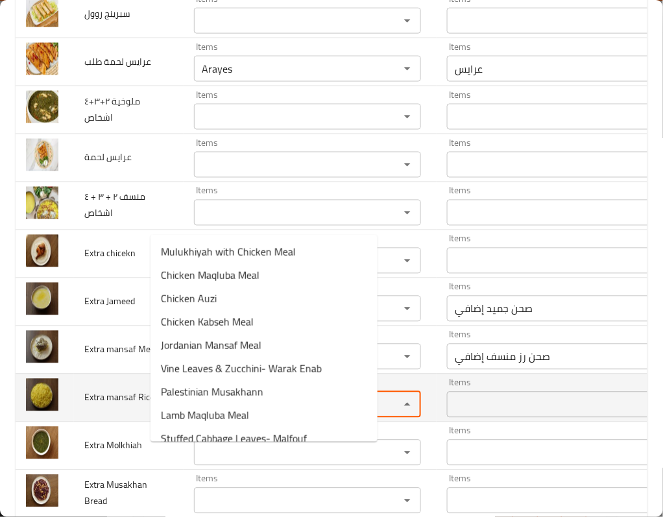
click at [198, 414] on Rice "Items" at bounding box center [288, 405] width 181 height 18
paste Rice "Extra Mansaf Rice Plate"
type Rice "Extra Mansaf Rice Plate"
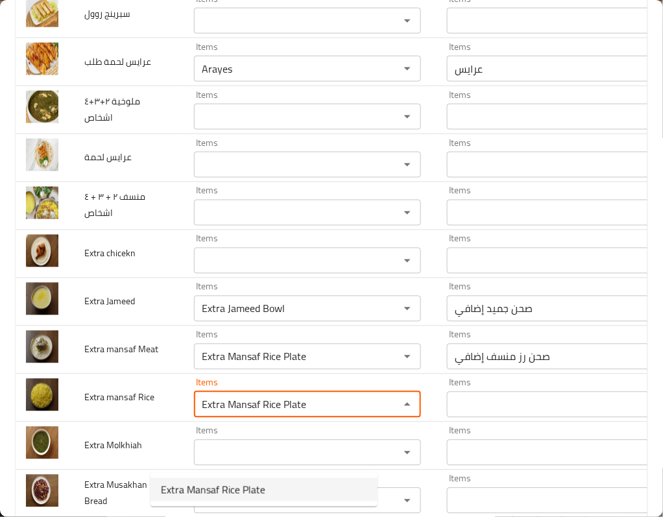
click at [255, 493] on span "Extra Mansaf Rice Plate" at bounding box center [213, 490] width 104 height 16
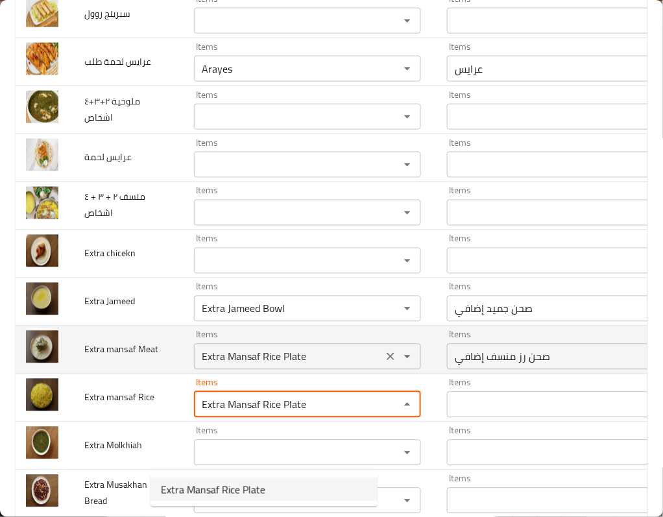
type Rice-ar "صحن رز منسف إضافي"
type Rice "Extra Mansaf Rice Plate"
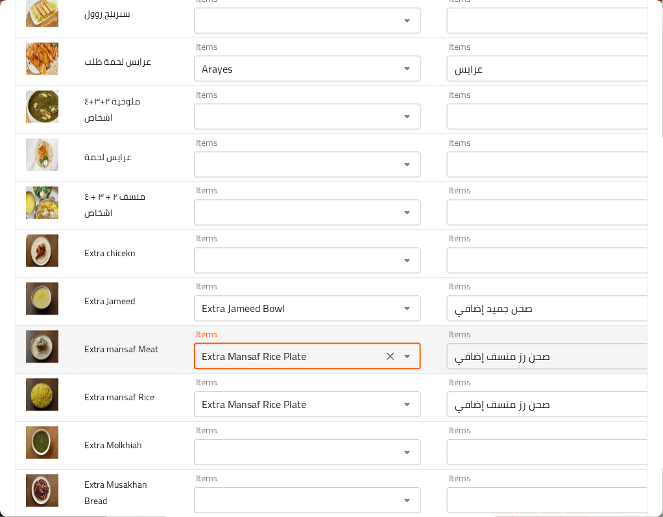
drag, startPoint x: 183, startPoint y: 405, endPoint x: 367, endPoint y: 405, distance: 184.2
click at [367, 370] on div "Extra Mansaf Rice Plate Items" at bounding box center [307, 357] width 227 height 26
click at [99, 358] on span "Extra mansaf Meat" at bounding box center [121, 349] width 74 height 17
copy span "mansaf"
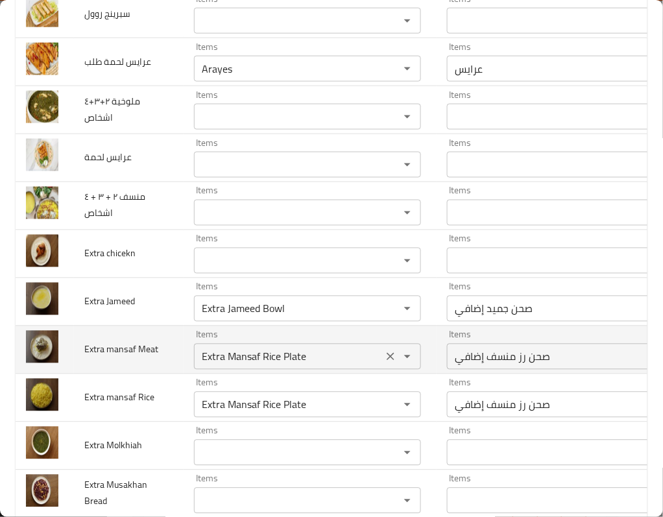
click at [228, 366] on Meat "Extra Mansaf Rice Plate" at bounding box center [288, 357] width 181 height 18
paste Meat "mansaf"
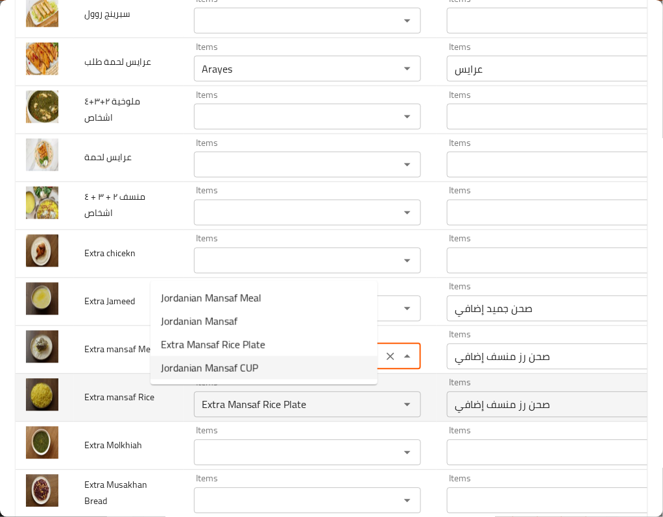
type Meat "Extra Mansaf Rice Plate"
click at [128, 422] on td "Extra mansaf Rice" at bounding box center [129, 398] width 110 height 48
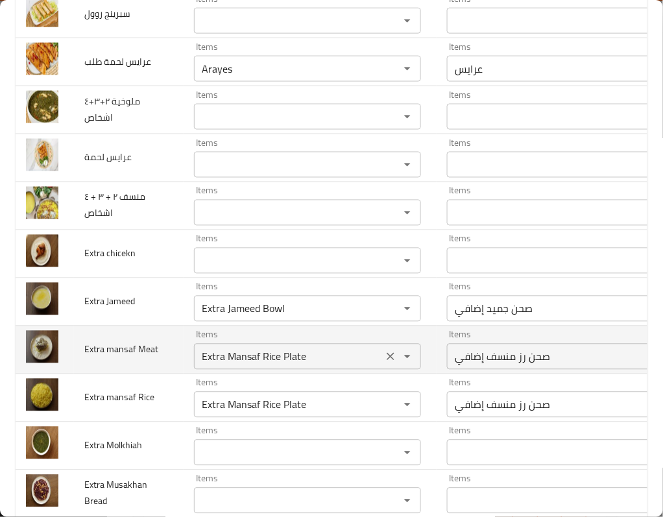
click at [398, 366] on button "Open" at bounding box center [407, 357] width 18 height 18
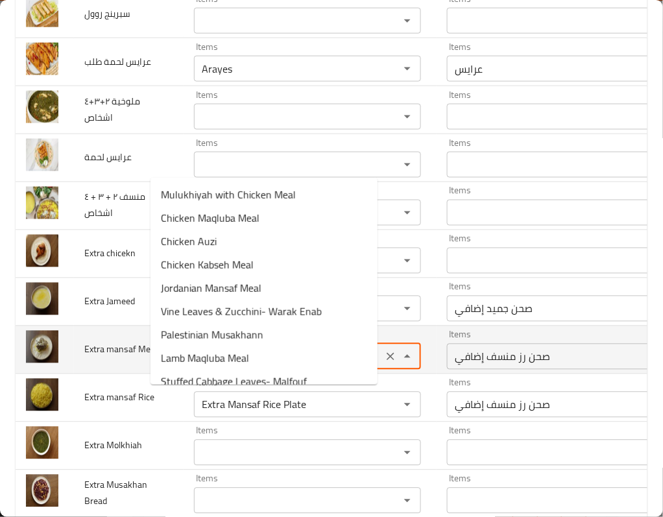
click at [384, 363] on icon "Clear" at bounding box center [390, 356] width 13 height 13
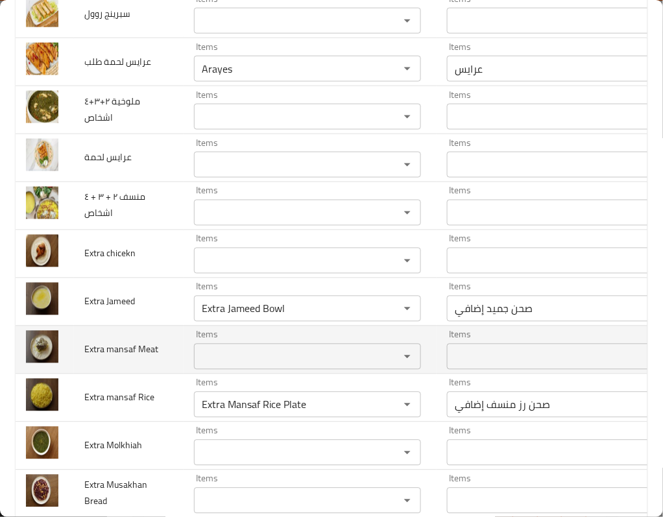
click at [184, 374] on td "Items Items" at bounding box center [310, 350] width 253 height 48
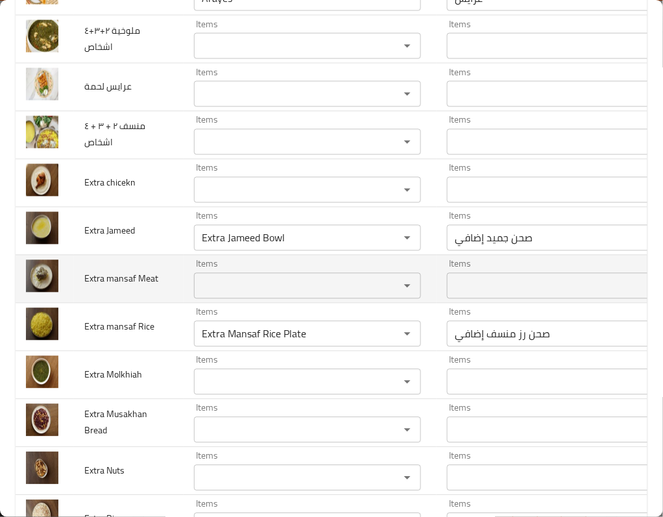
scroll to position [2508, 0]
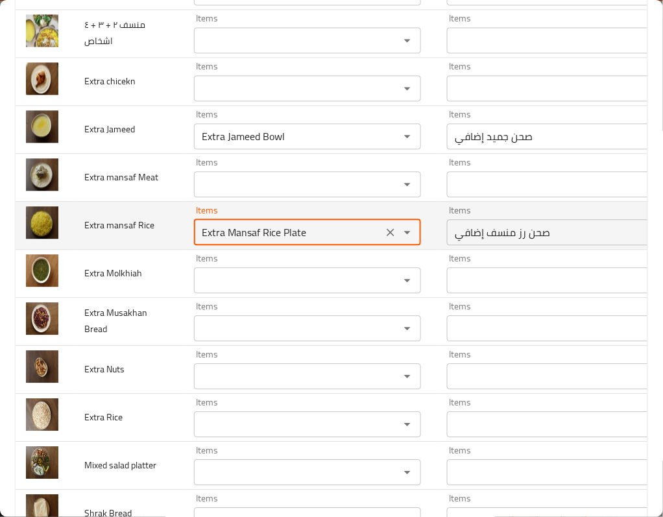
click at [198, 241] on Rice "Extra Mansaf Rice Plate" at bounding box center [288, 232] width 181 height 18
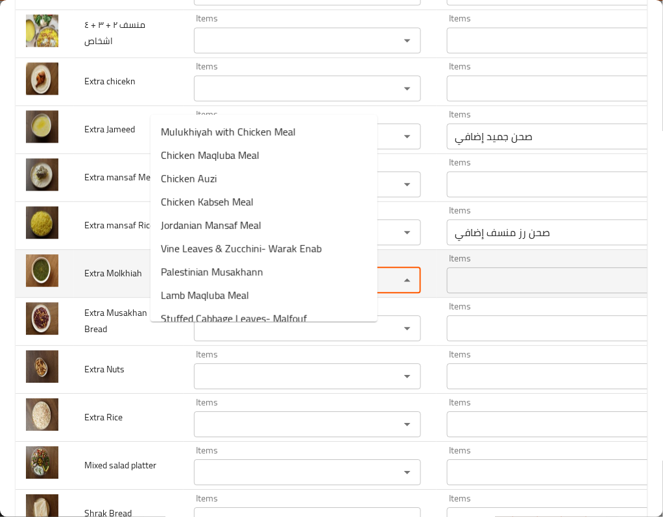
click at [198, 289] on Molkhiah "Items" at bounding box center [288, 280] width 181 height 18
paste Molkhiah "Extra"
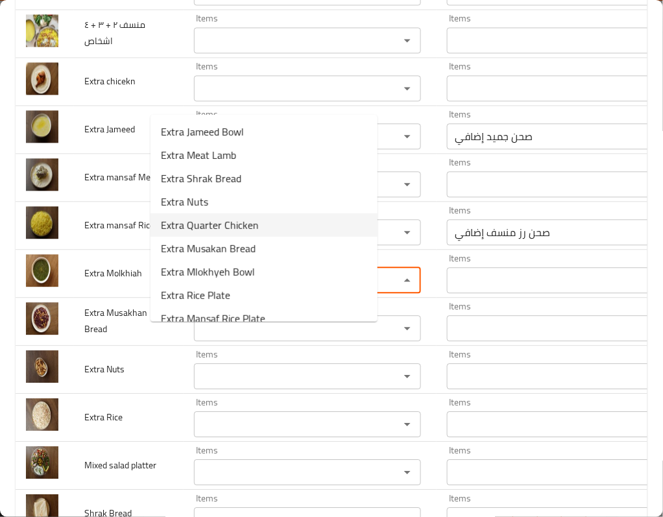
scroll to position [14, 0]
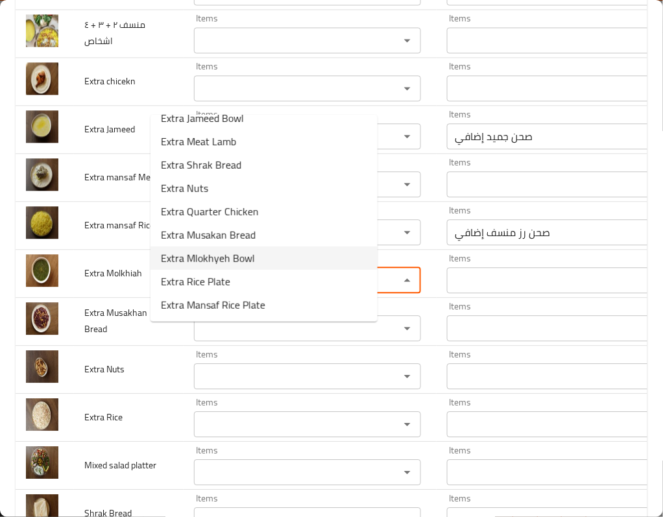
click at [254, 259] on Molkhiah-option-6 "Extra Mlokhyeh Bowl" at bounding box center [264, 258] width 227 height 23
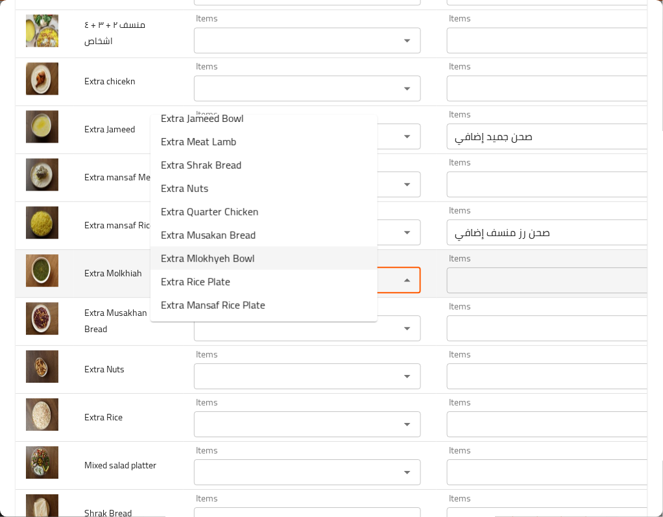
type Molkhiah "Extra Mlokhyeh Bowl"
type Molkhiah-ar "صحن ملوخية إضافي"
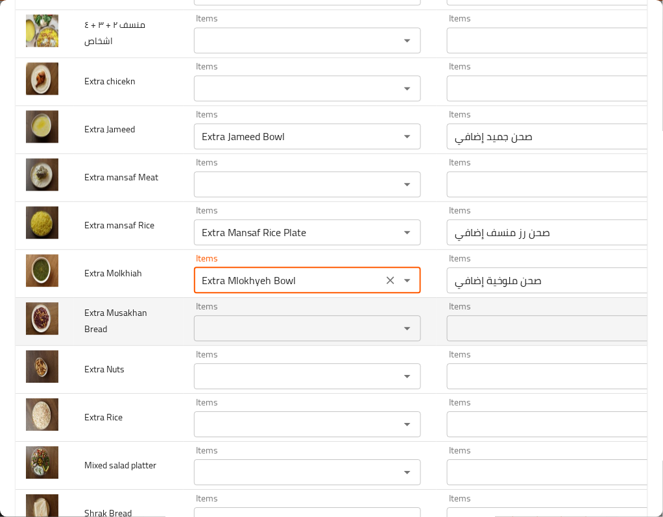
type Molkhiah "Extra Mlokhyeh Bowl"
click at [198, 337] on Bread "Items" at bounding box center [288, 328] width 181 height 18
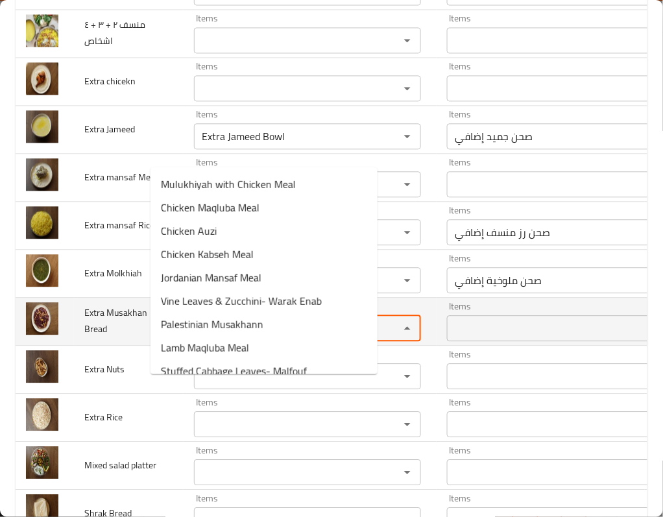
paste Bread "Extra"
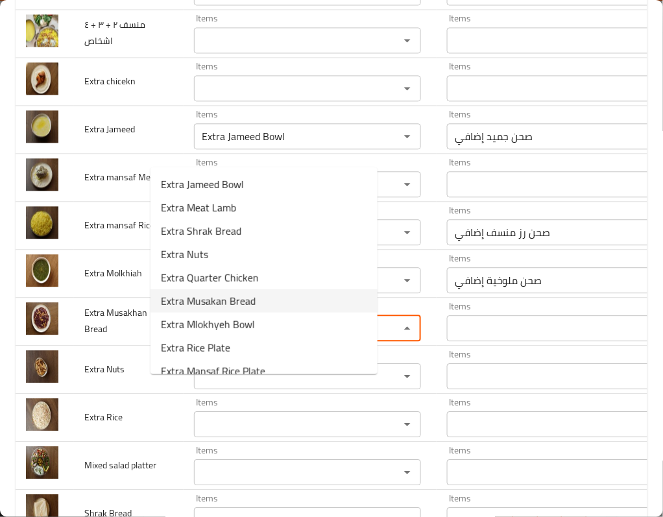
click at [252, 302] on span "Extra Musakan Bread" at bounding box center [208, 301] width 95 height 16
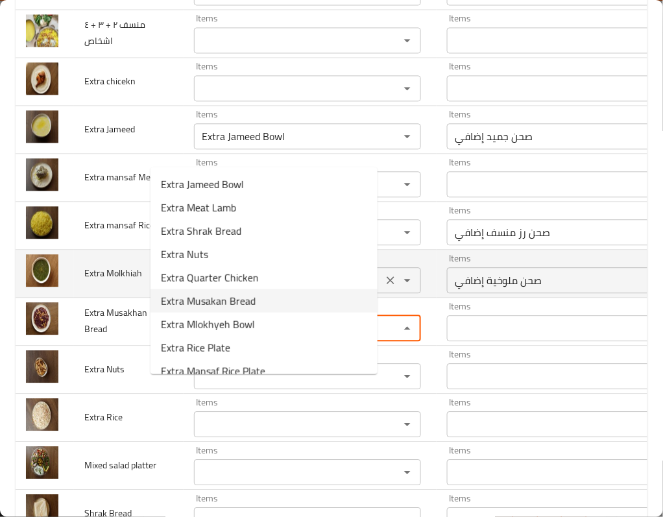
type Bread "Extra Musakan Bread"
type Bread-ar "خبزة مسخن إضافي"
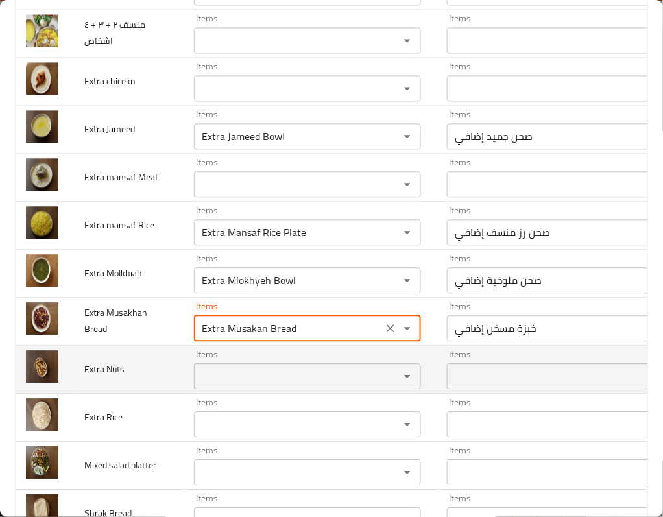
type Bread "Extra Musakan Bread"
click at [211, 385] on Nuts "Items" at bounding box center [288, 376] width 181 height 18
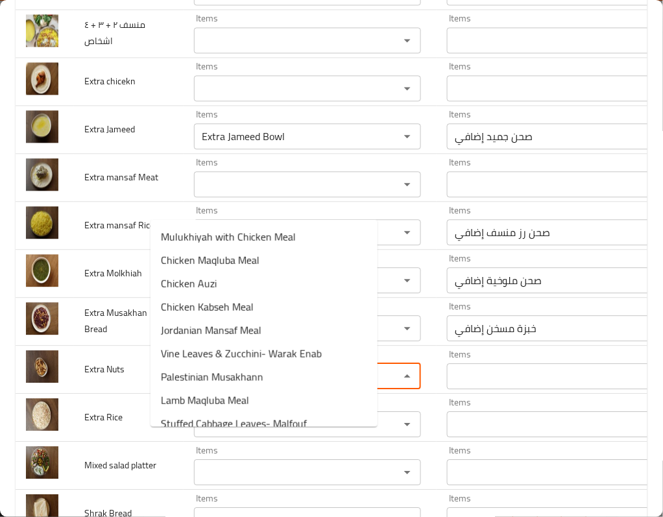
paste Nuts "Extra"
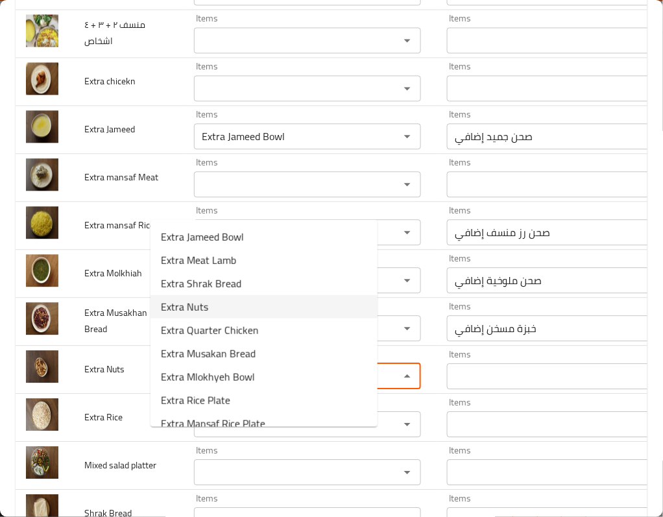
click at [254, 298] on Nuts-option-3 "Extra Nuts" at bounding box center [264, 306] width 227 height 23
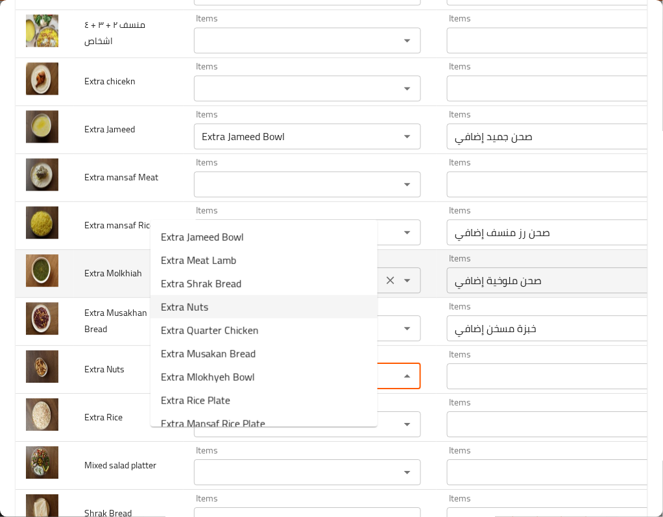
type Nuts "Extra Nuts"
type Nuts-ar "لوز إضافي"
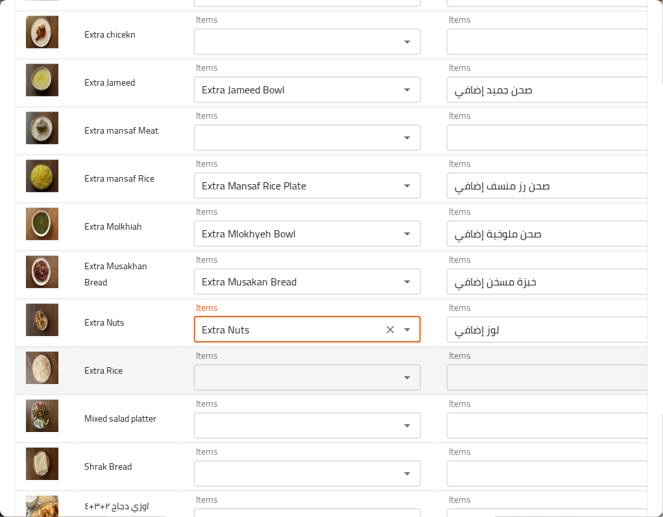
scroll to position [2595, 0]
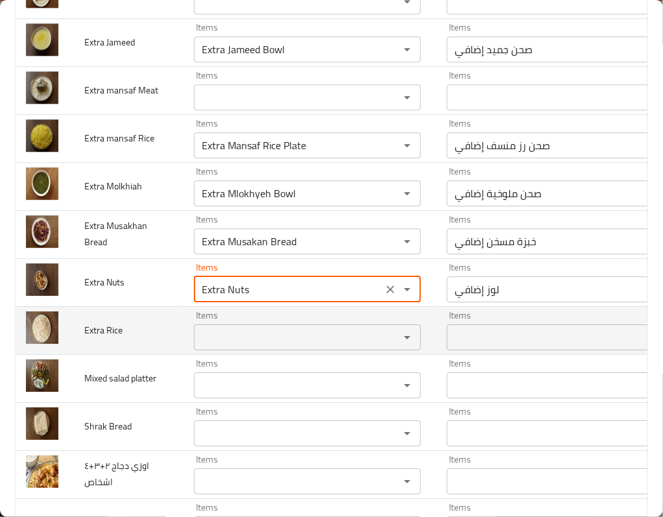
type Nuts "Extra Nuts"
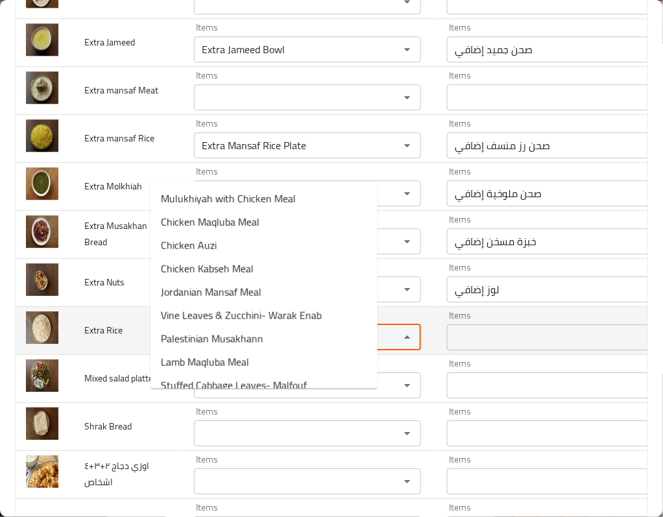
click at [211, 346] on Rice "Items" at bounding box center [288, 337] width 181 height 18
paste Rice "Extra"
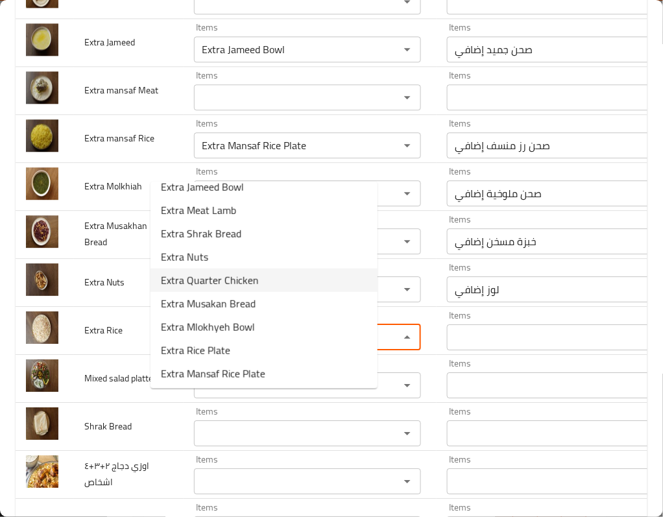
scroll to position [14, 0]
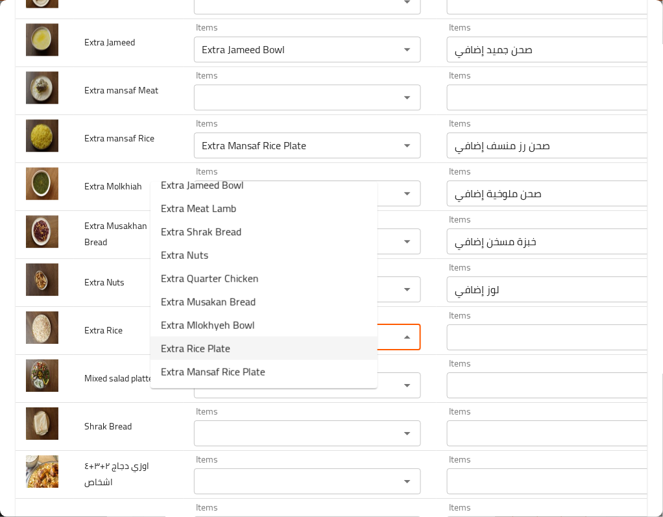
click at [231, 354] on Rice-option-7 "Extra Rice Plate" at bounding box center [264, 348] width 227 height 23
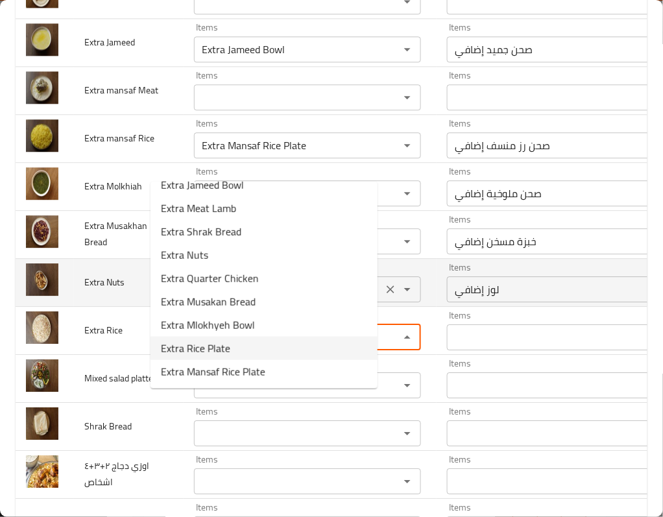
type Rice "Extra Rice Plate"
type Rice-ar "صحن رز إضافي"
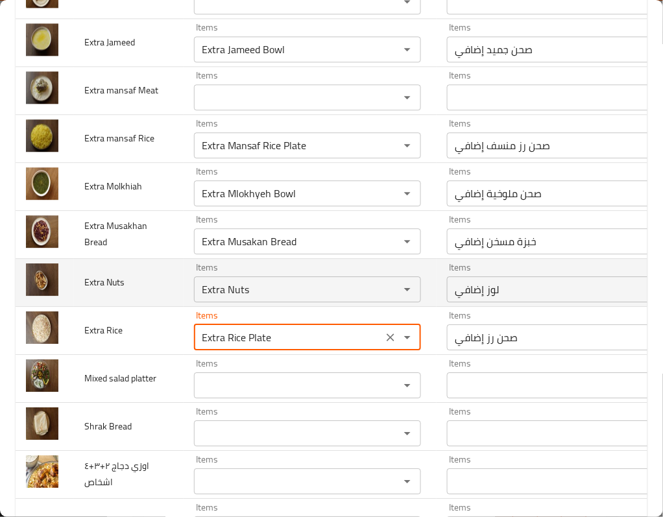
scroll to position [2681, 0]
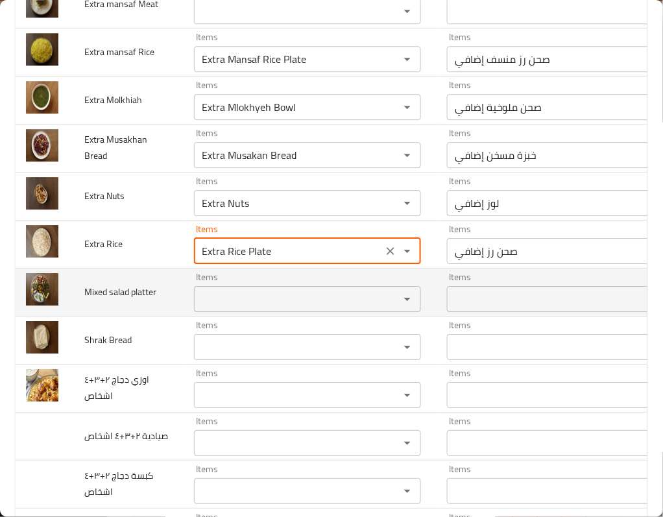
type Rice "Extra Rice Plate"
click at [219, 308] on platter "Items" at bounding box center [288, 299] width 181 height 18
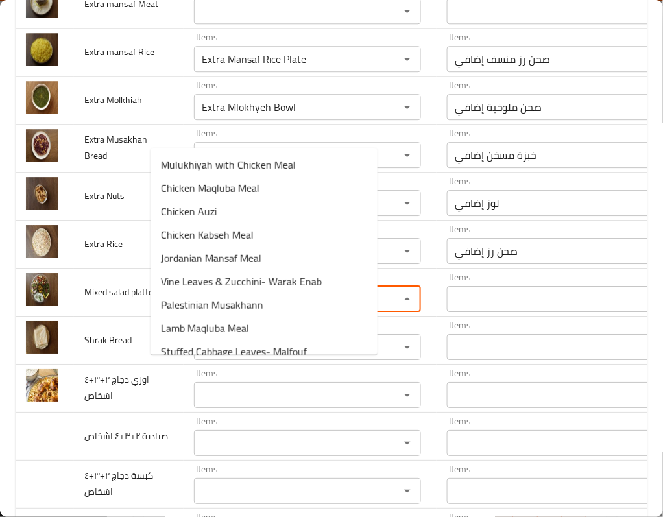
paste platter "Extra"
type platter "Extra"
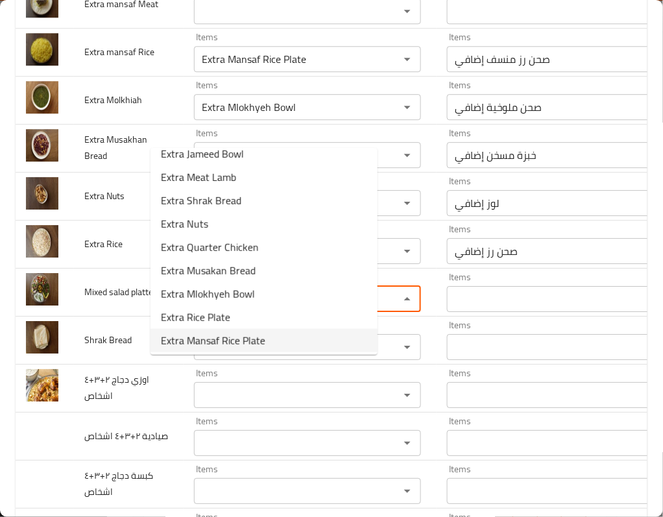
scroll to position [14, 0]
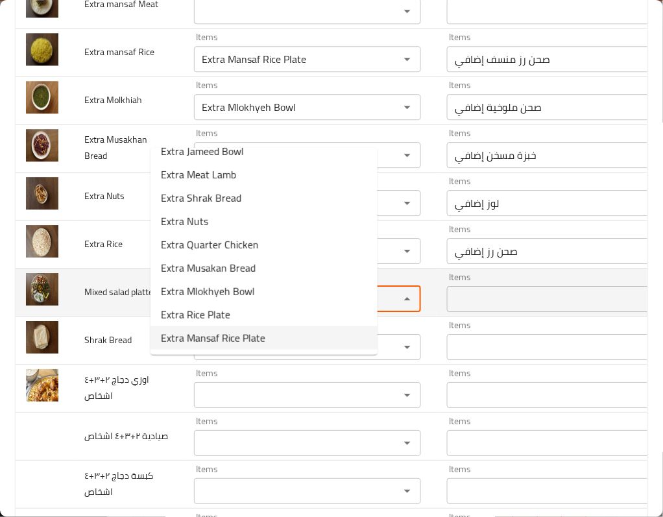
drag, startPoint x: 199, startPoint y: 372, endPoint x: 133, endPoint y: 372, distance: 65.5
click at [133, 316] on tr "Mixed salad platter Items Extra Items Items Items No Match" at bounding box center [390, 292] width 749 height 48
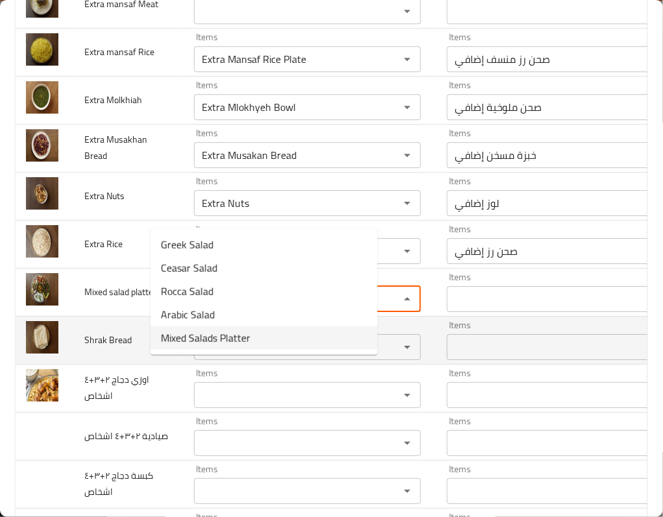
type platter "sal"
click at [208, 356] on Bread "Items" at bounding box center [288, 347] width 181 height 18
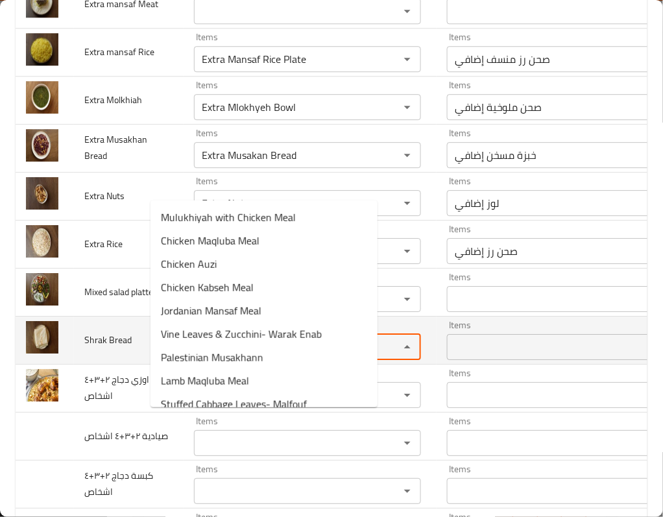
paste Bread "Extra"
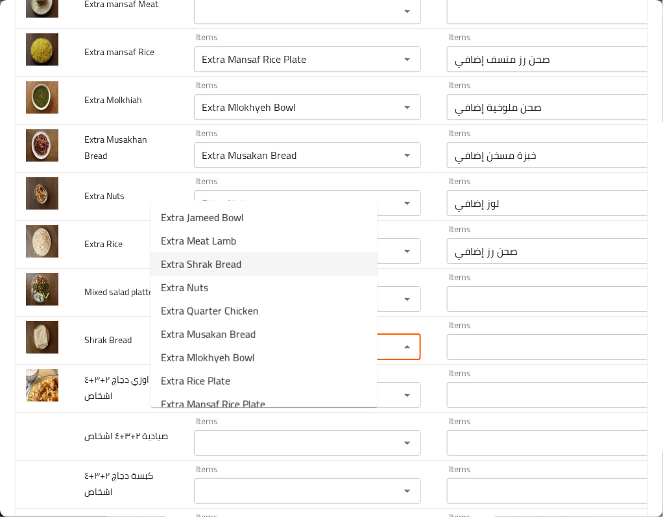
click at [272, 261] on Bread-option-2 "Extra Shrak Bread" at bounding box center [264, 263] width 227 height 23
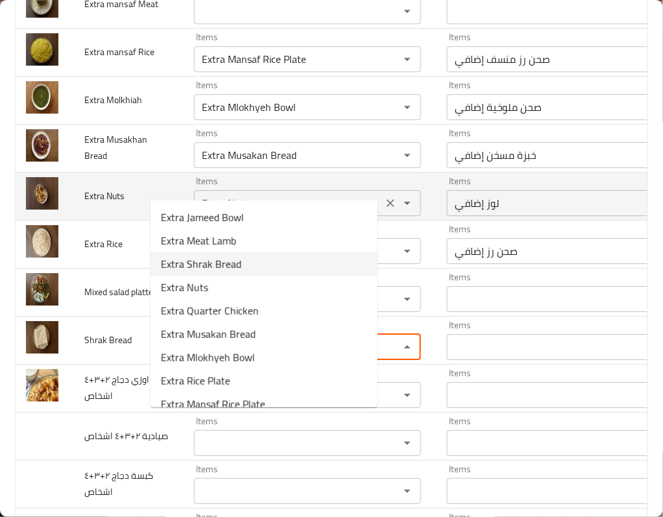
type Bread "Extra Shrak Bread"
type Bread-ar "خبز شراك إضافي"
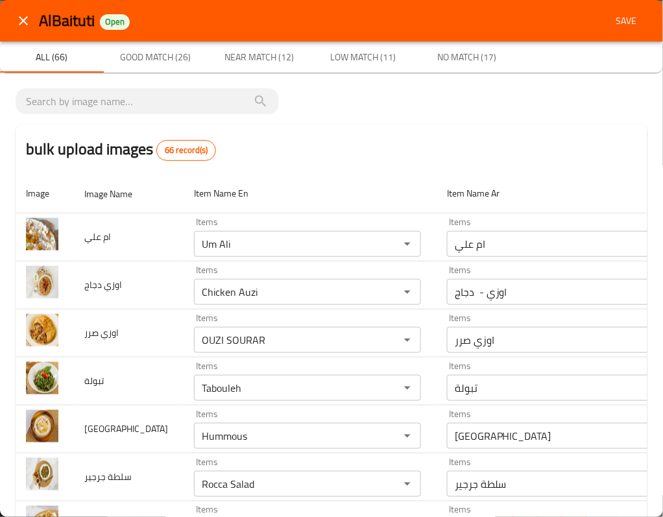
type Bread "Extra Shrak Bread"
click at [611, 23] on span "Save" at bounding box center [626, 21] width 31 height 16
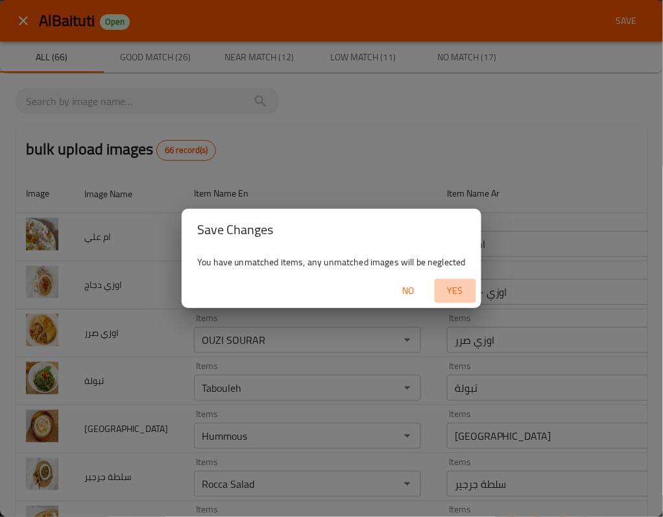
click at [470, 289] on span "Yes" at bounding box center [455, 291] width 31 height 16
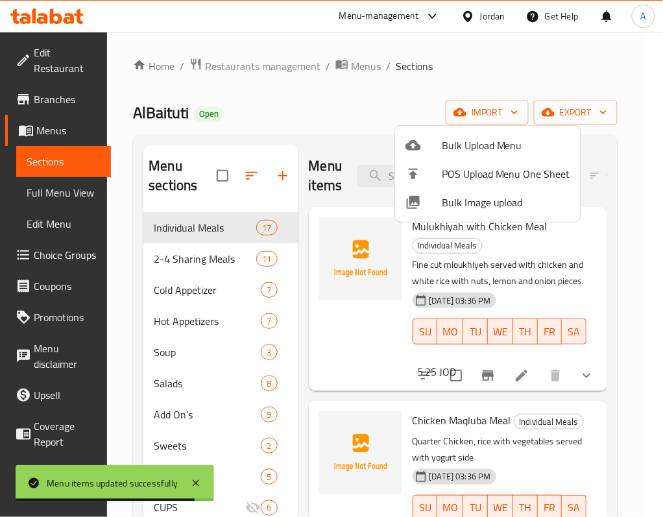
click at [176, 244] on div at bounding box center [331, 258] width 663 height 517
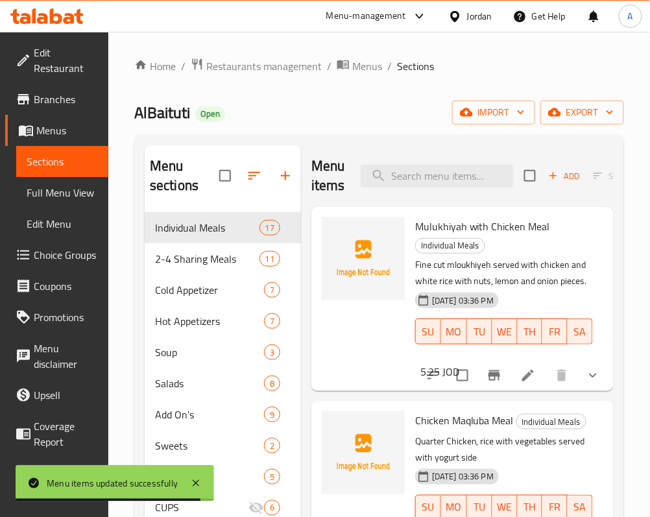
click at [183, 256] on span "2-4 Sharing Meals" at bounding box center [207, 259] width 104 height 16
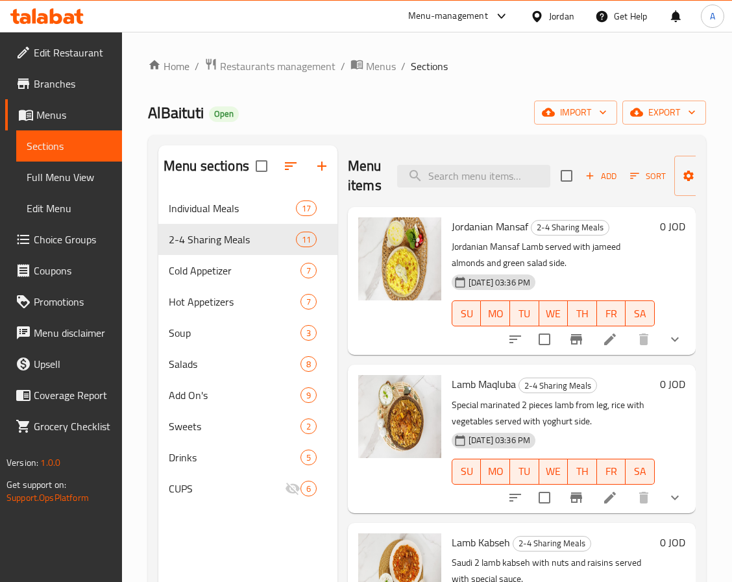
scroll to position [487, 0]
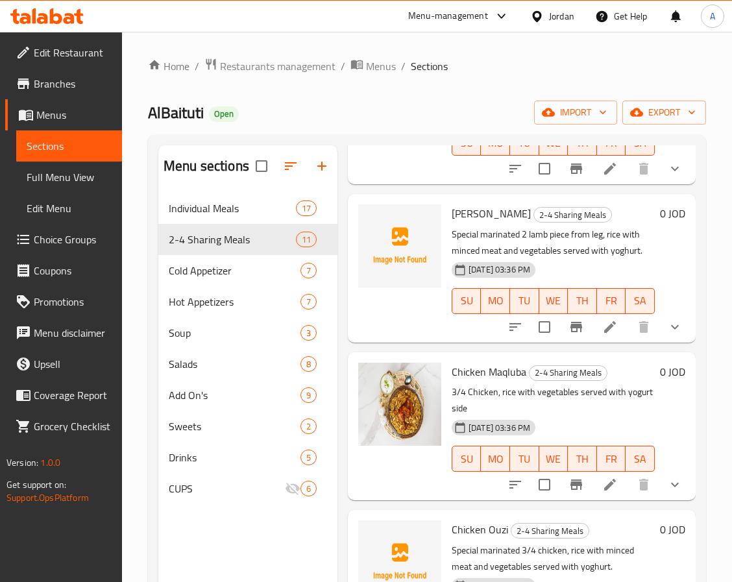
click at [461, 209] on span "[PERSON_NAME]" at bounding box center [491, 213] width 79 height 19
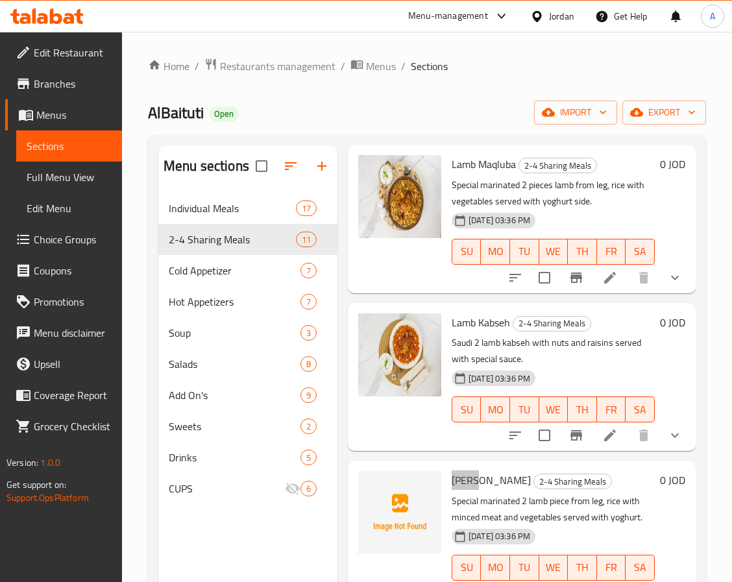
scroll to position [195, 0]
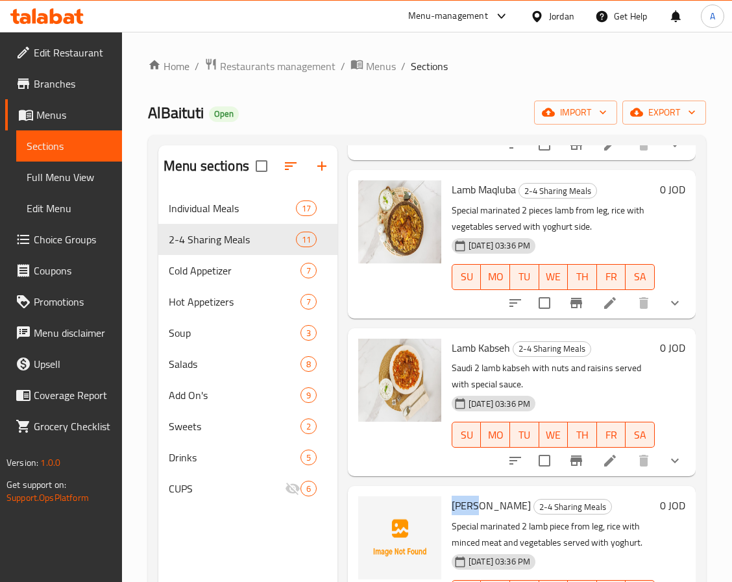
click at [461, 503] on span "[PERSON_NAME]" at bounding box center [491, 505] width 79 height 19
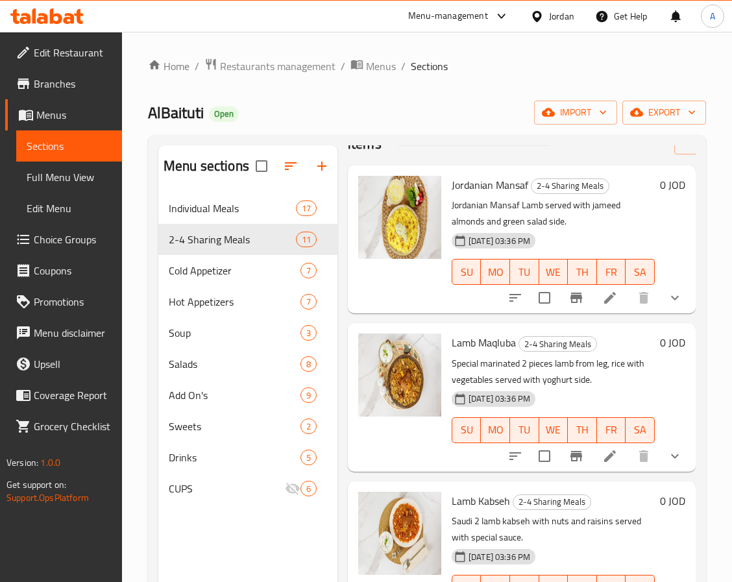
scroll to position [0, 0]
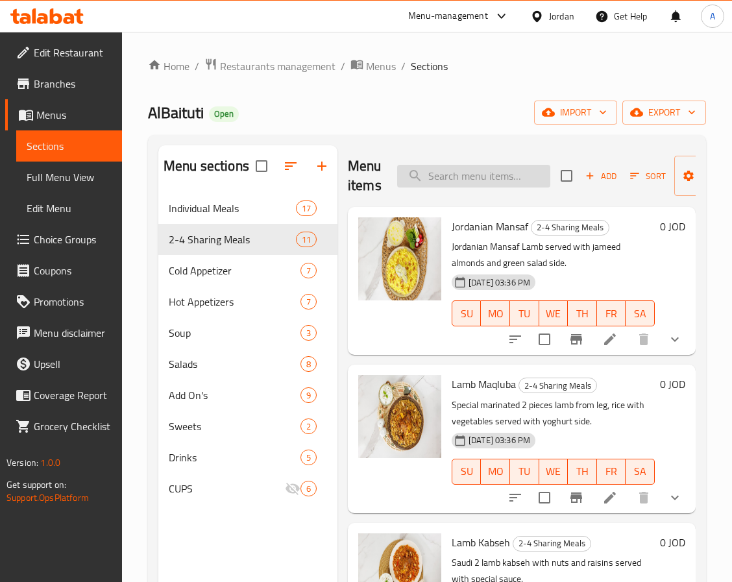
click at [474, 183] on input "search" at bounding box center [473, 176] width 153 height 23
paste input "Ouzi"
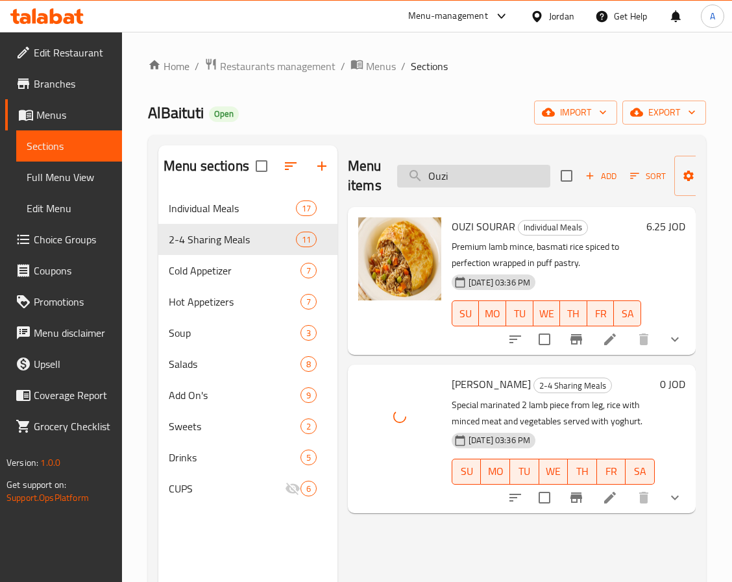
click at [471, 176] on input "Ouzi" at bounding box center [473, 176] width 153 height 23
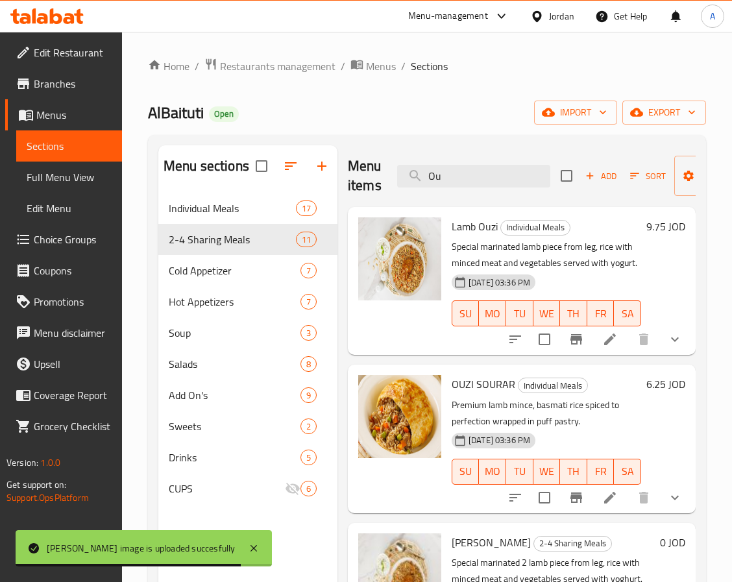
type input "O"
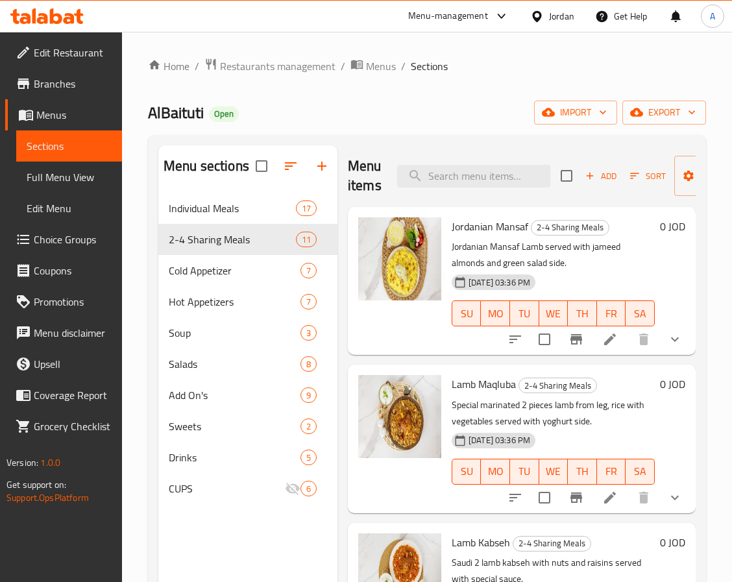
click at [489, 405] on p "Special marinated 2 pieces lamb from leg, rice with vegetables served with yogh…" at bounding box center [553, 413] width 203 height 32
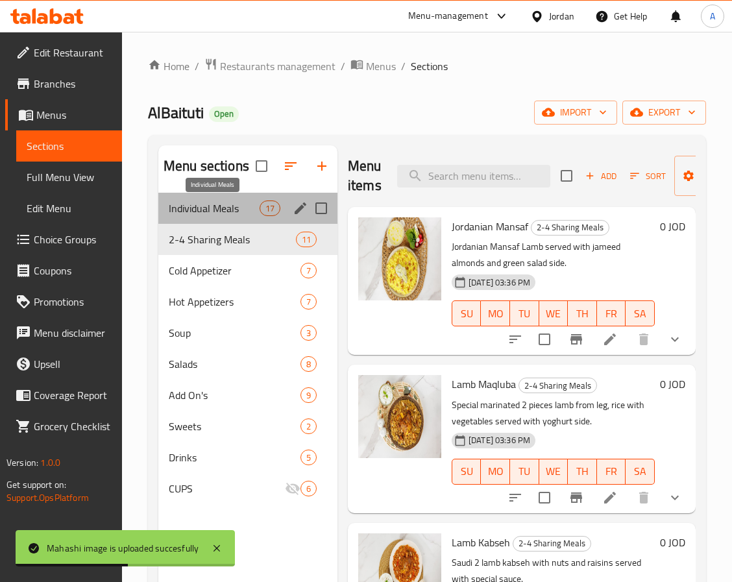
click at [237, 215] on span "Individual Meals" at bounding box center [214, 208] width 91 height 16
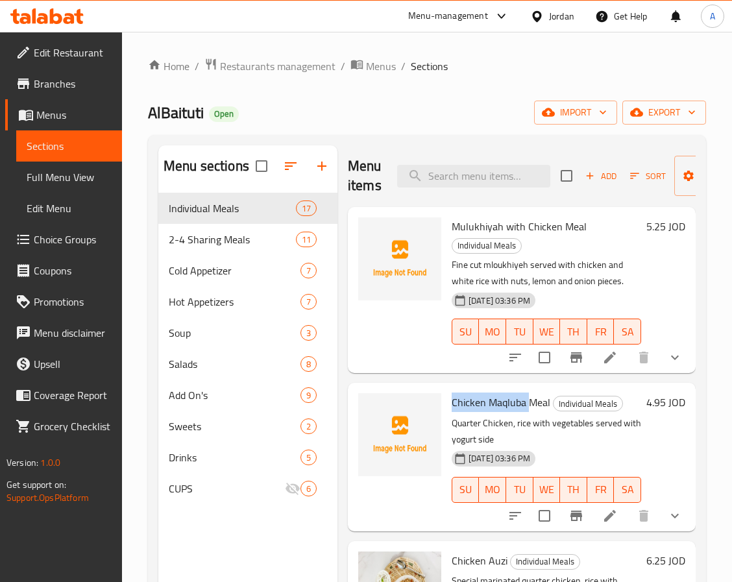
drag, startPoint x: 483, startPoint y: 399, endPoint x: 448, endPoint y: 399, distance: 35.7
click at [448, 399] on div "Chicken Maqluba Meal Individual Meals Quarter Chicken, rice with vegetables ser…" at bounding box center [546, 457] width 200 height 138
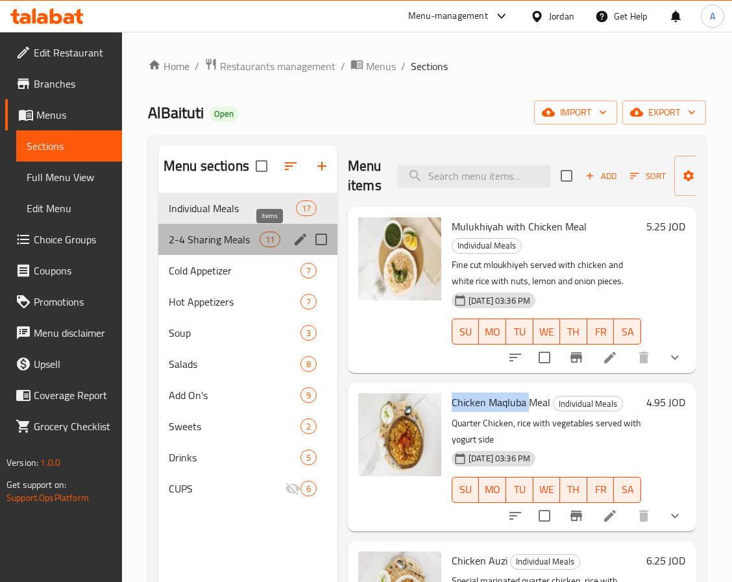
click at [265, 243] on span "11" at bounding box center [269, 240] width 19 height 12
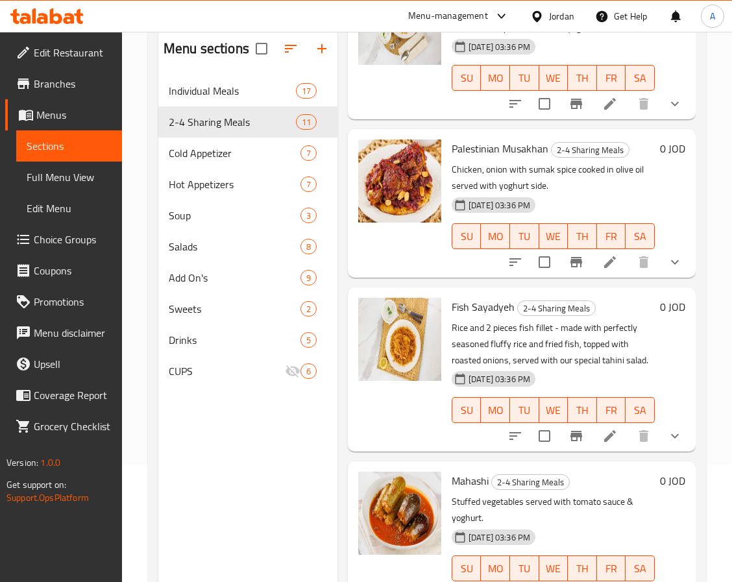
scroll to position [182, 0]
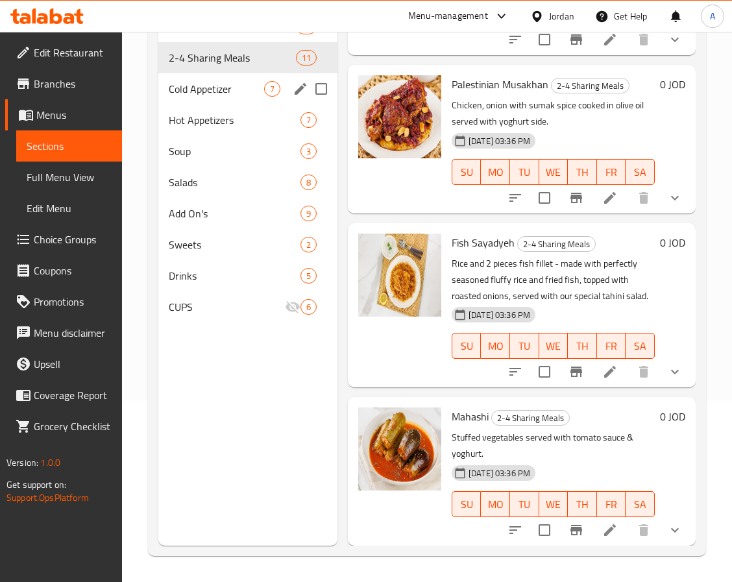
click at [220, 102] on div "Cold Appetizer 7" at bounding box center [247, 88] width 179 height 31
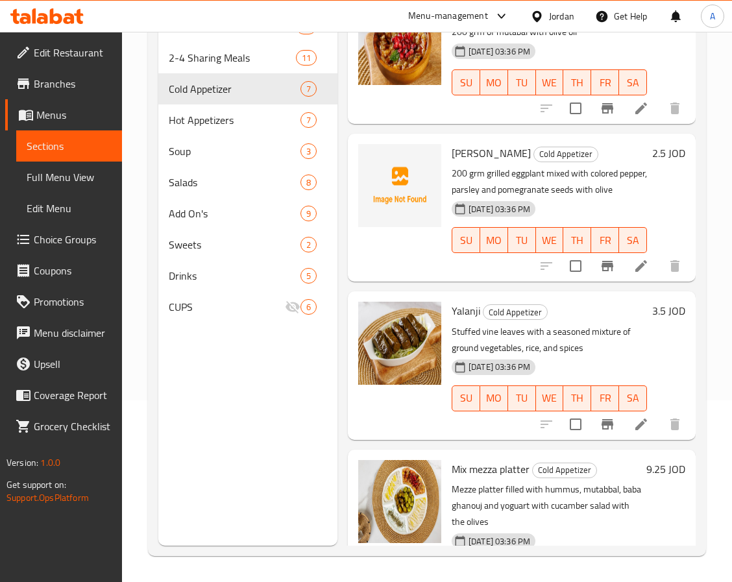
scroll to position [167, 0]
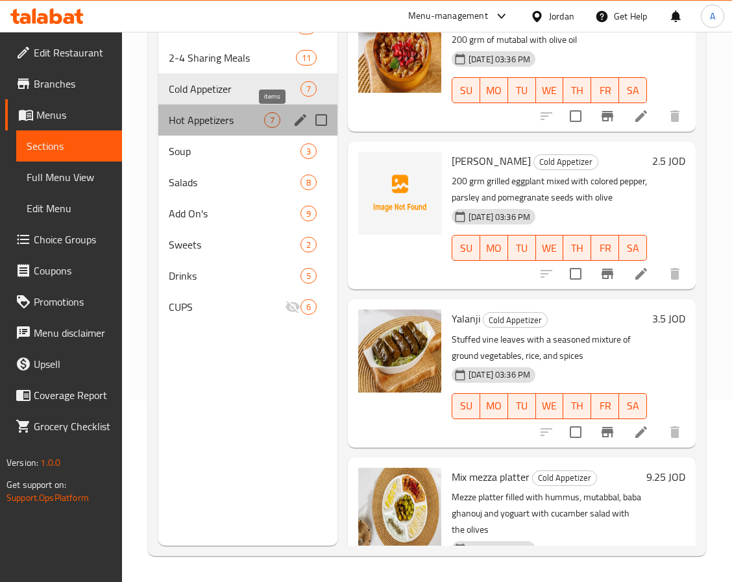
click at [271, 125] on span "7" at bounding box center [272, 120] width 15 height 12
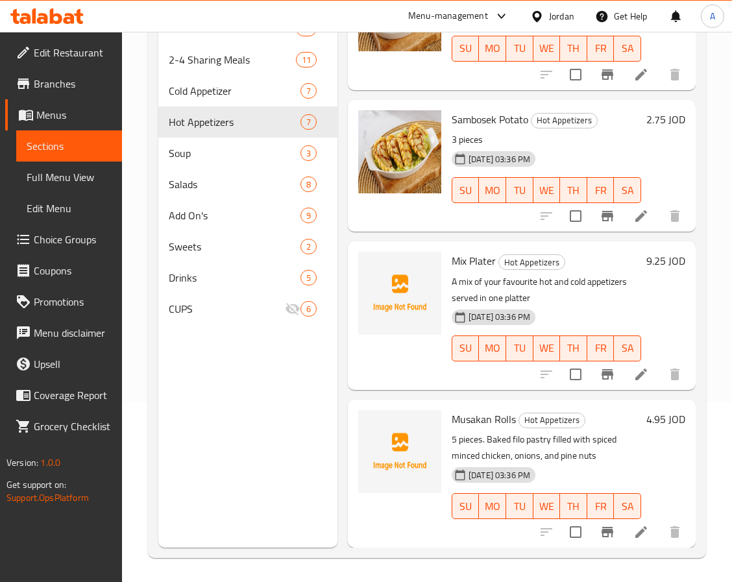
scroll to position [182, 0]
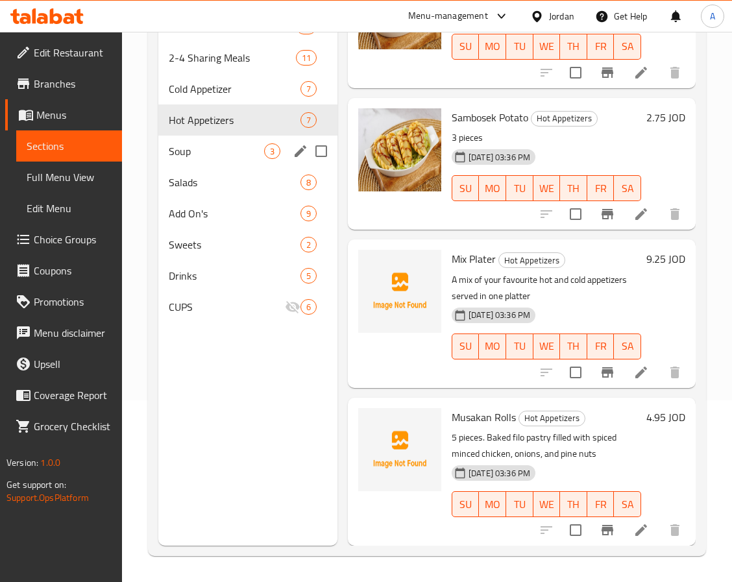
click at [234, 152] on span "Soup" at bounding box center [216, 151] width 95 height 16
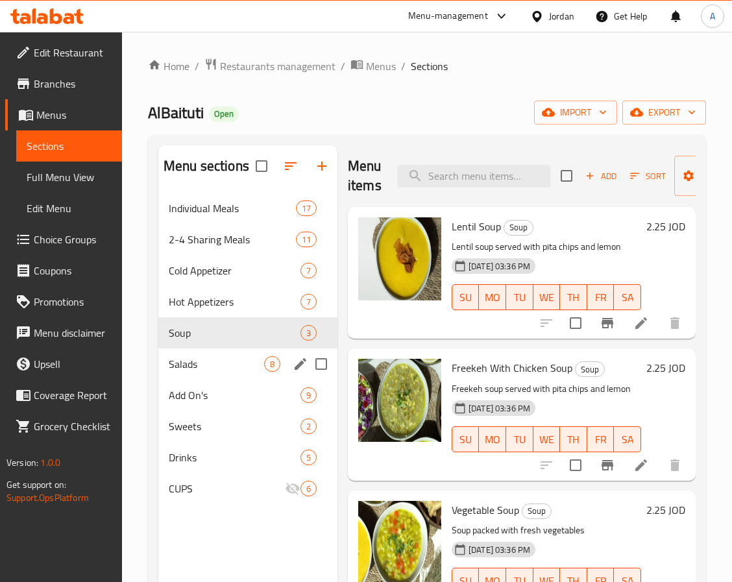
click at [221, 366] on span "Salads" at bounding box center [216, 364] width 95 height 16
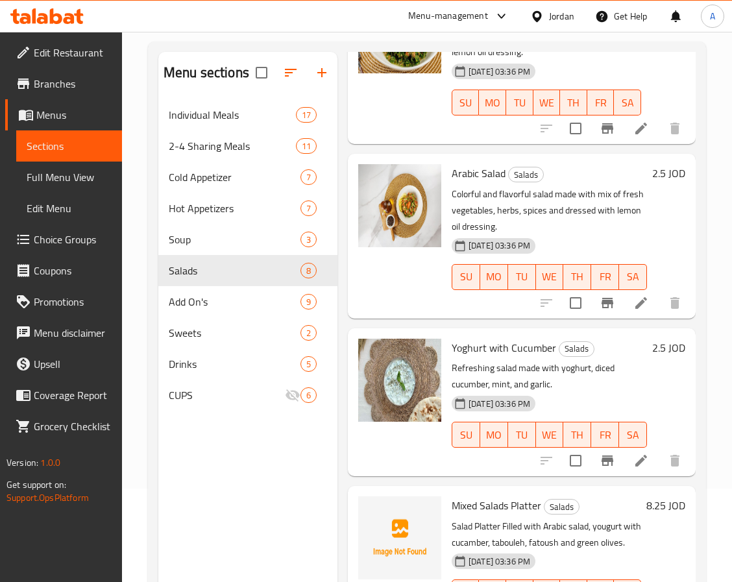
scroll to position [182, 0]
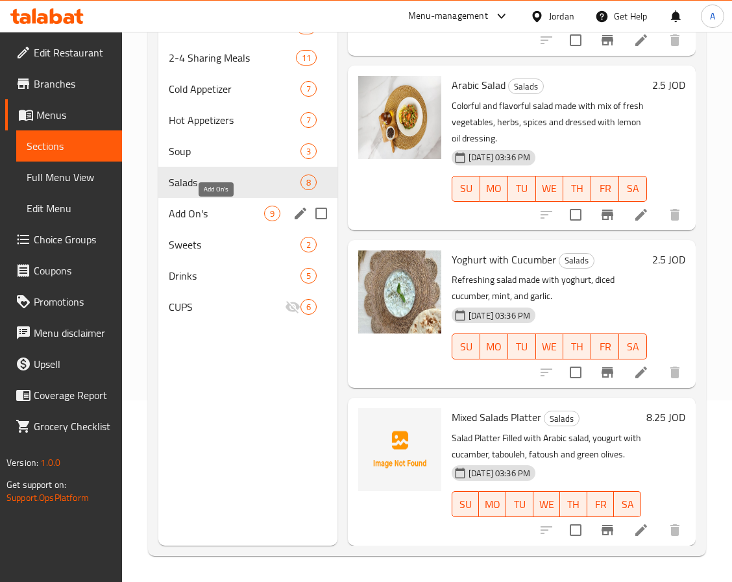
click at [221, 218] on span "Add On's" at bounding box center [216, 214] width 95 height 16
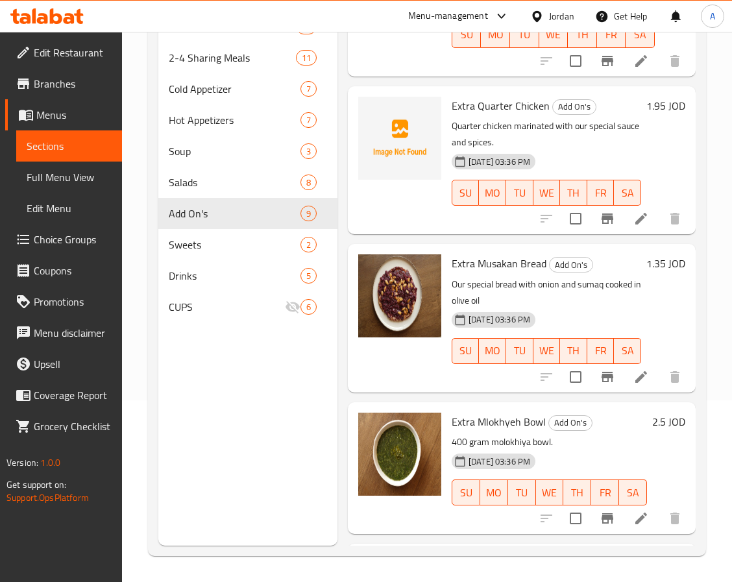
scroll to position [516, 0]
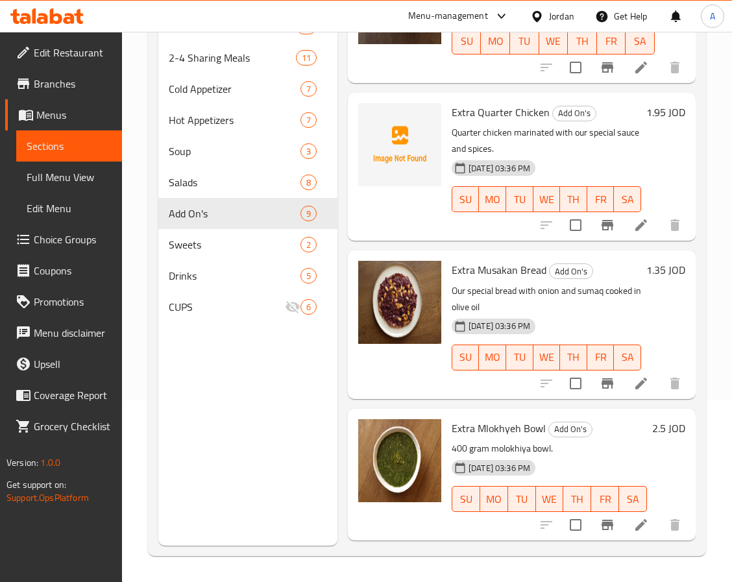
click at [230, 389] on div "Menu sections Individual Meals 17 2-4 Sharing Meals 11 Cold Appetizer 7 Hot App…" at bounding box center [247, 255] width 179 height 582
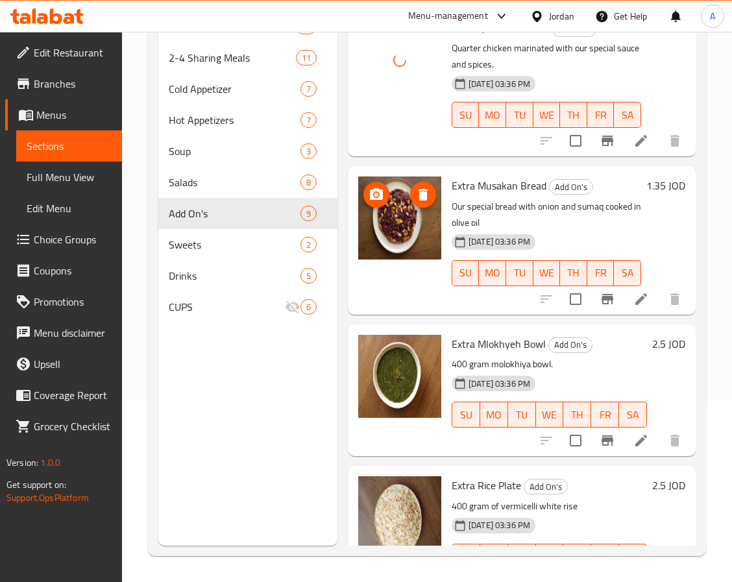
scroll to position [808, 0]
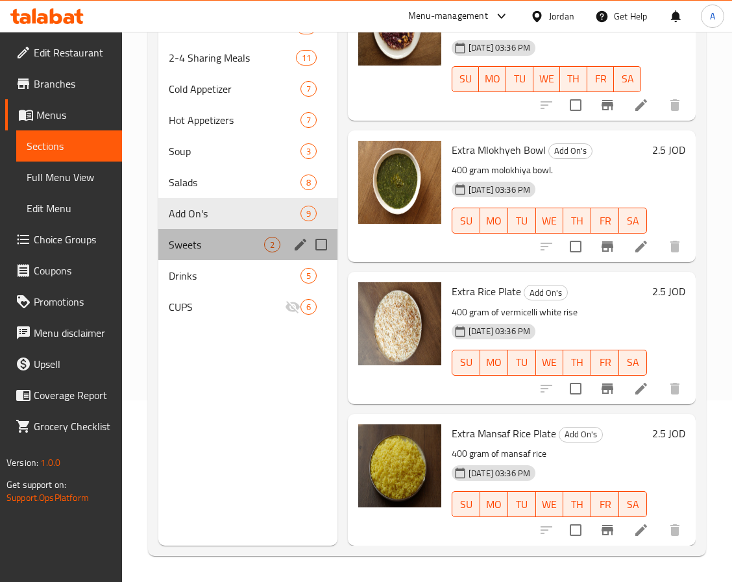
click at [237, 249] on span "Sweets" at bounding box center [216, 245] width 95 height 16
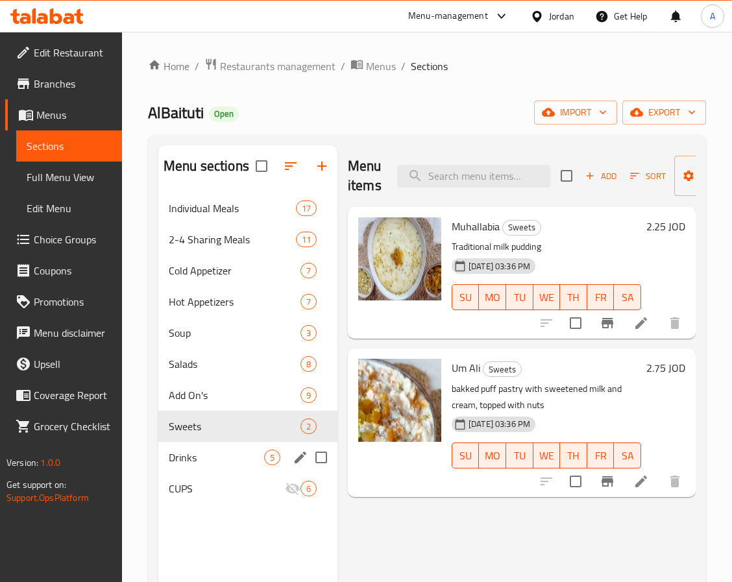
click at [195, 453] on span "Drinks" at bounding box center [216, 458] width 95 height 16
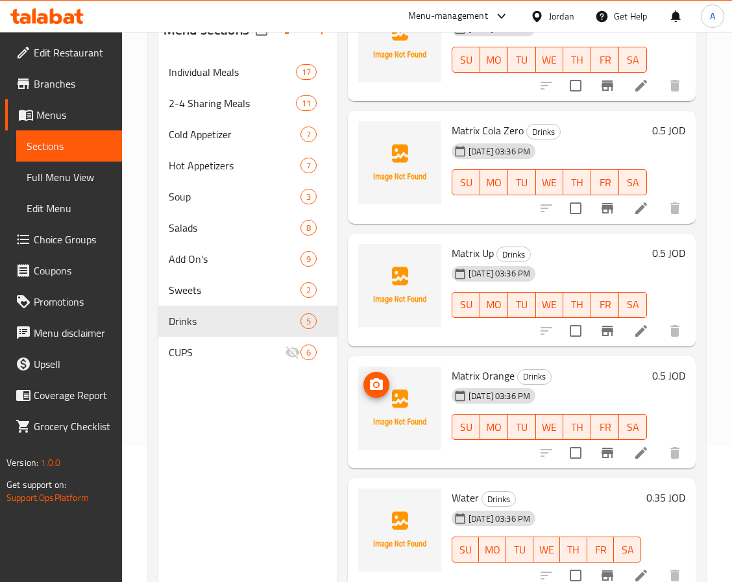
scroll to position [182, 0]
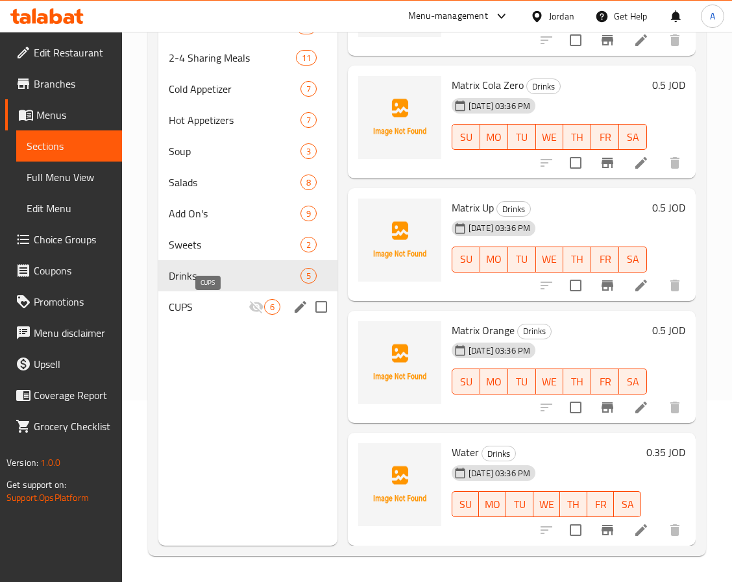
click at [244, 306] on span "CUPS" at bounding box center [209, 307] width 80 height 16
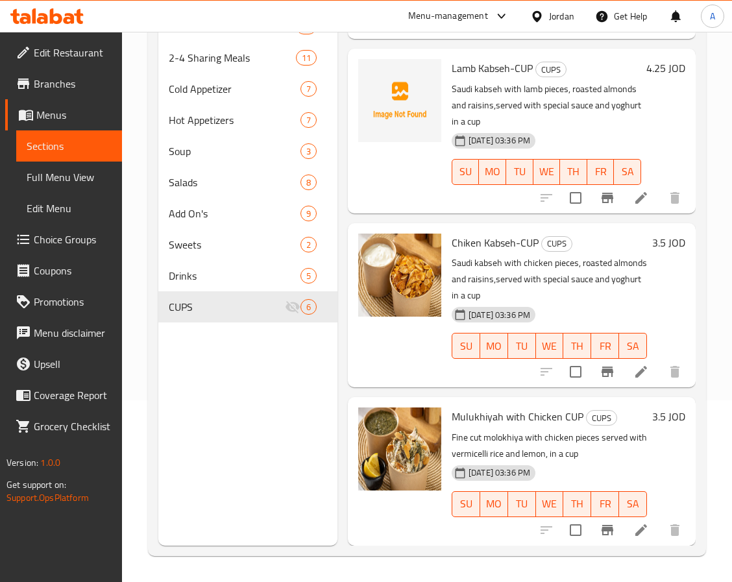
scroll to position [512, 0]
click at [500, 439] on p "Fine cut molokhiya with chicken pieces served with vermicelli rice and lemon, i…" at bounding box center [549, 445] width 195 height 32
click at [70, 175] on span "Full Menu View" at bounding box center [69, 177] width 85 height 16
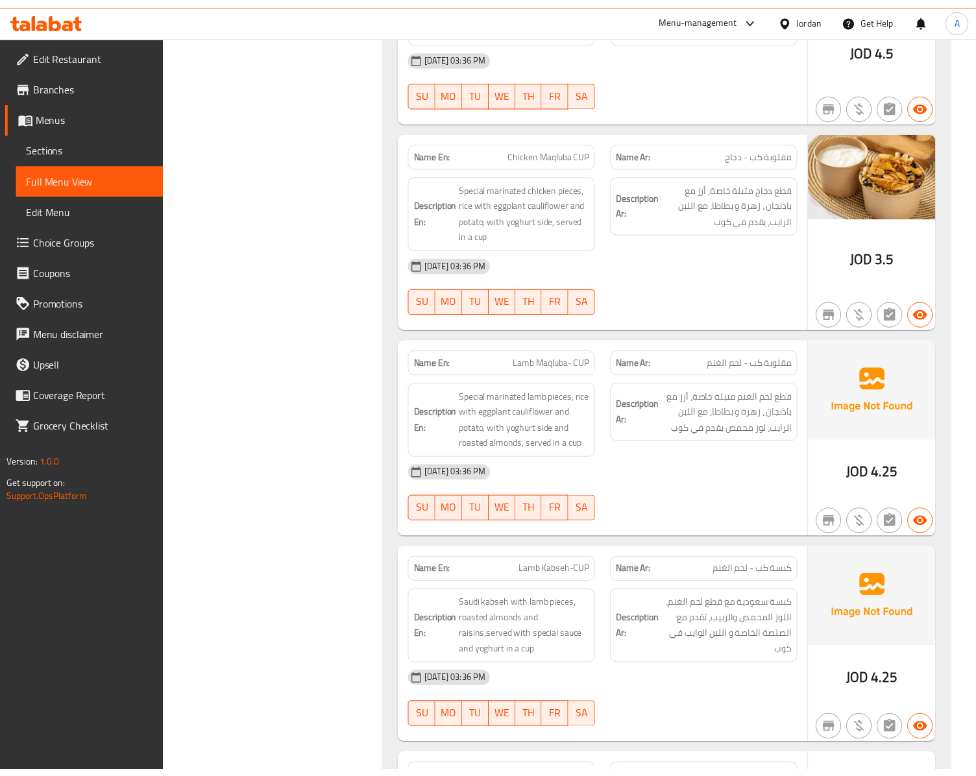
scroll to position [17385, 0]
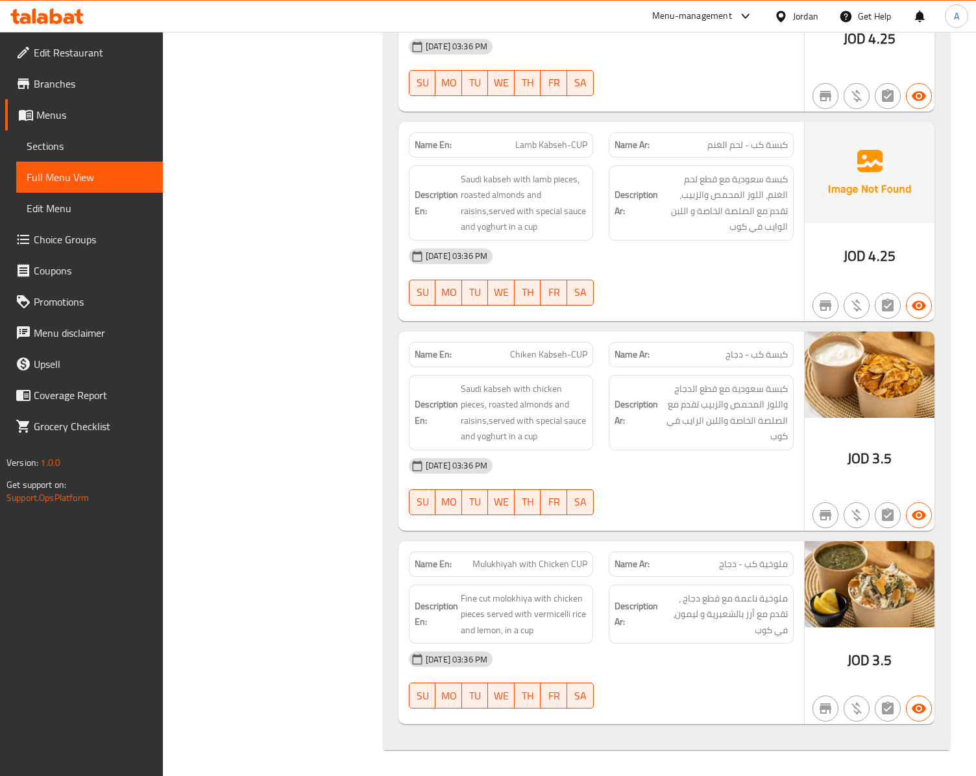
click at [942, 483] on div "Name En: Jordanian Mansaf CUP Name Ar: منسف أردني كب Description En: Jordainan …" at bounding box center [666, 111] width 567 height 1278
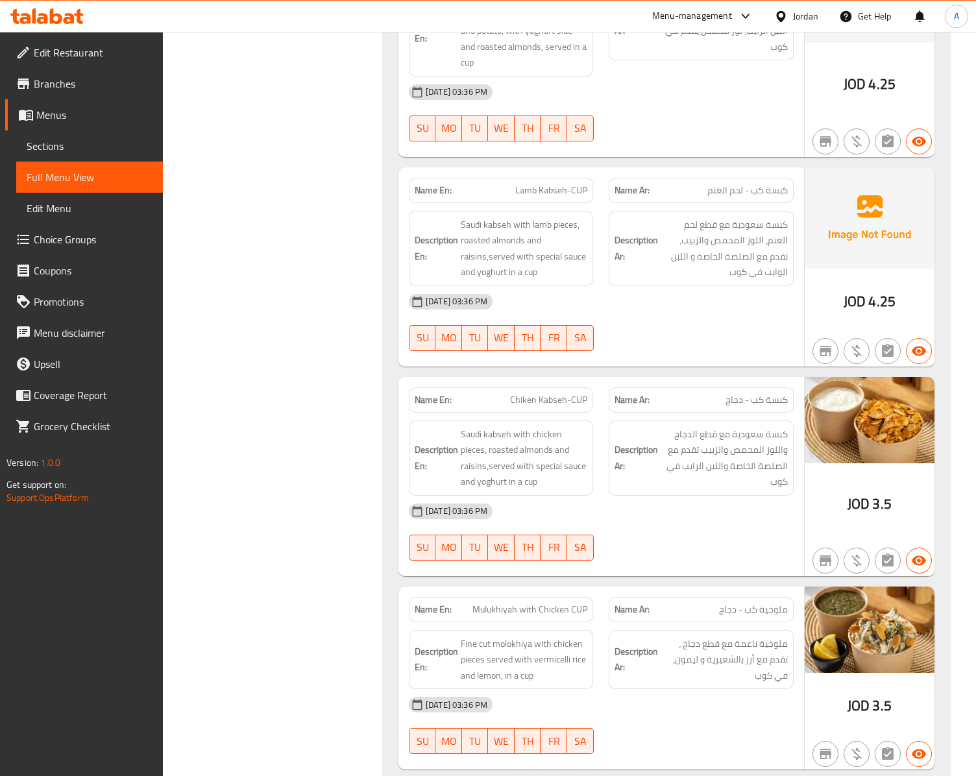
scroll to position [17256, 0]
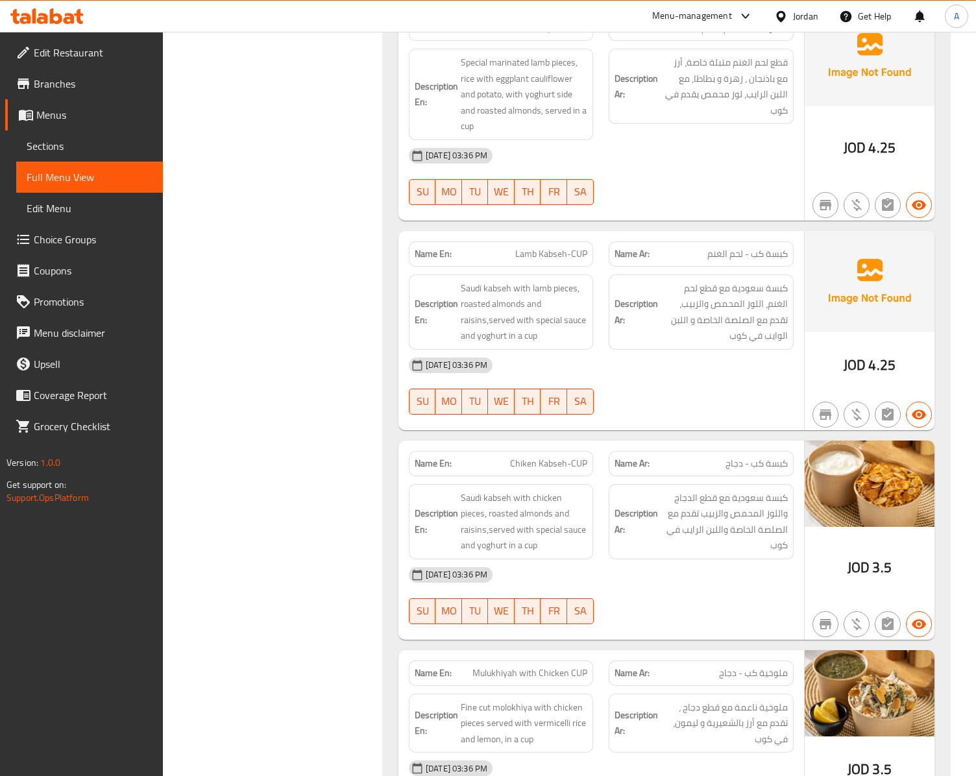
click at [802, 30] on div "Jordan" at bounding box center [796, 16] width 65 height 31
click at [799, 17] on div "Jordan" at bounding box center [805, 16] width 25 height 14
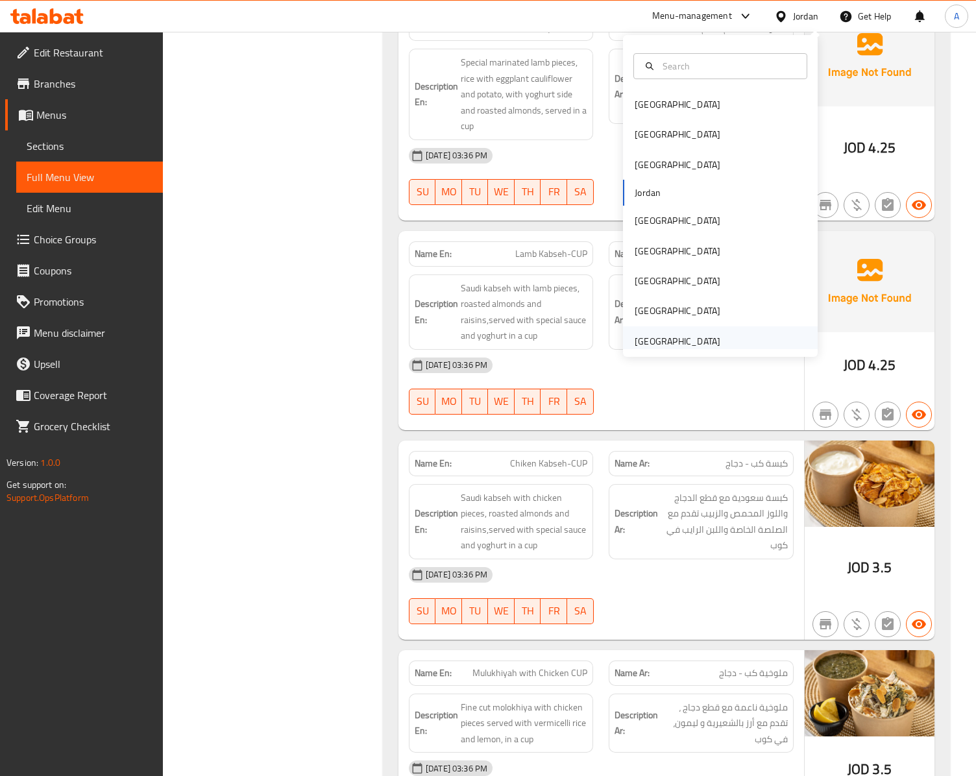
click at [649, 345] on div "[GEOGRAPHIC_DATA]" at bounding box center [677, 341] width 86 height 14
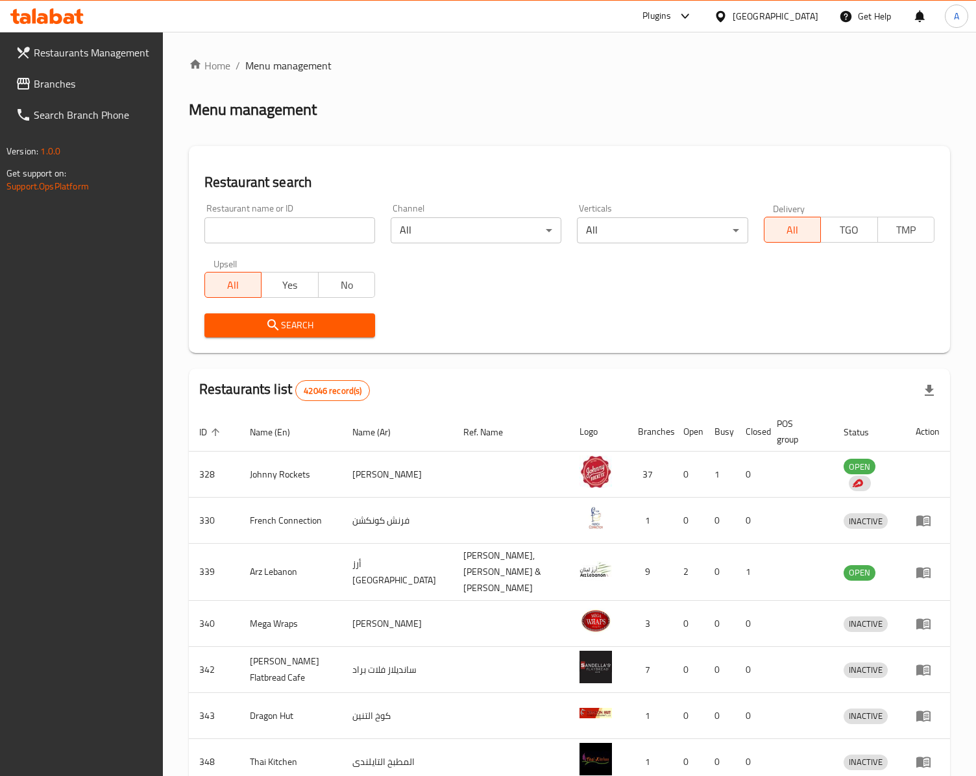
click at [266, 230] on input "search" at bounding box center [289, 230] width 171 height 26
click at [108, 82] on span "Branches" at bounding box center [93, 84] width 119 height 16
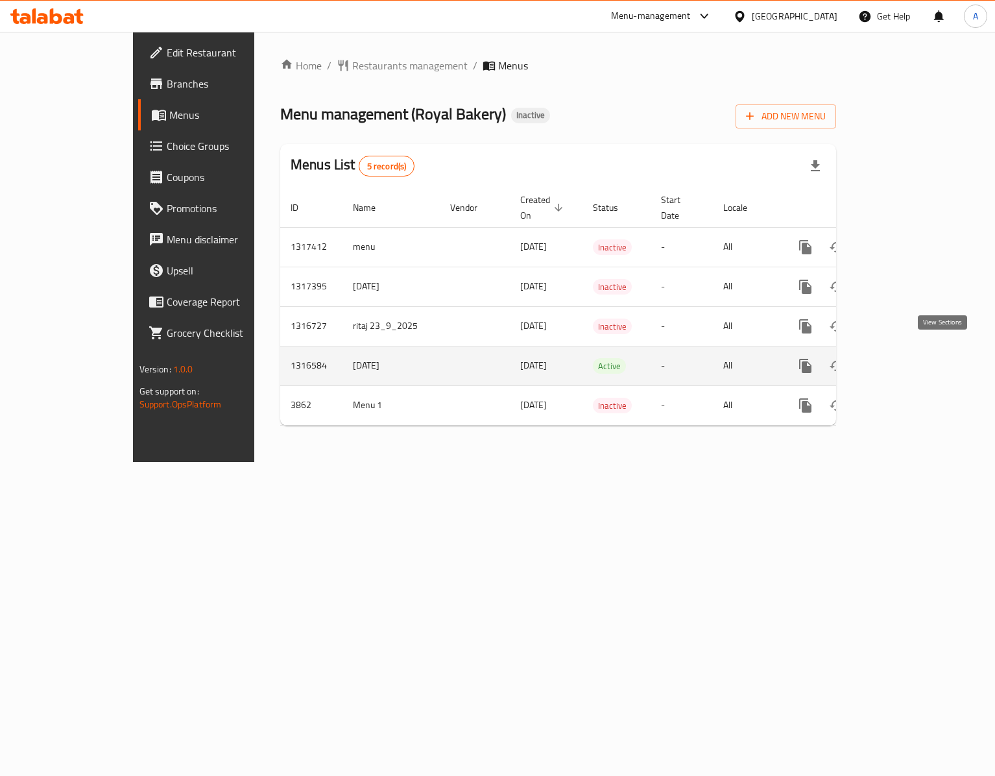
click at [905, 360] on icon "enhanced table" at bounding box center [899, 366] width 12 height 12
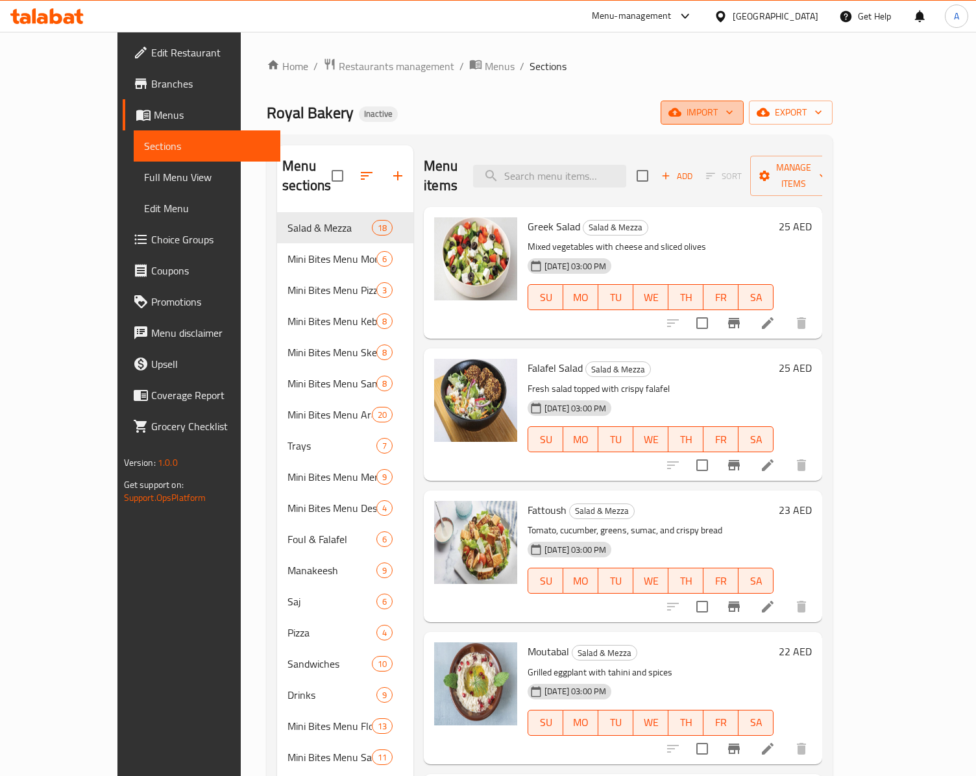
click at [733, 106] on span "import" at bounding box center [702, 112] width 62 height 16
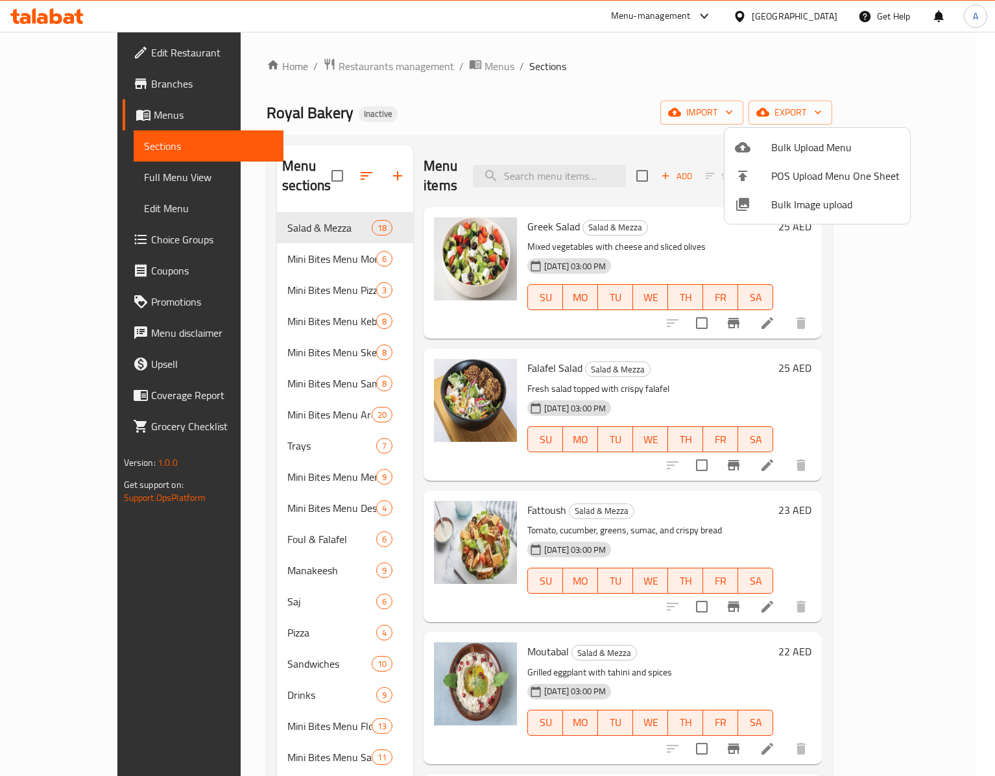
click at [776, 208] on span "Bulk Image upload" at bounding box center [835, 205] width 128 height 16
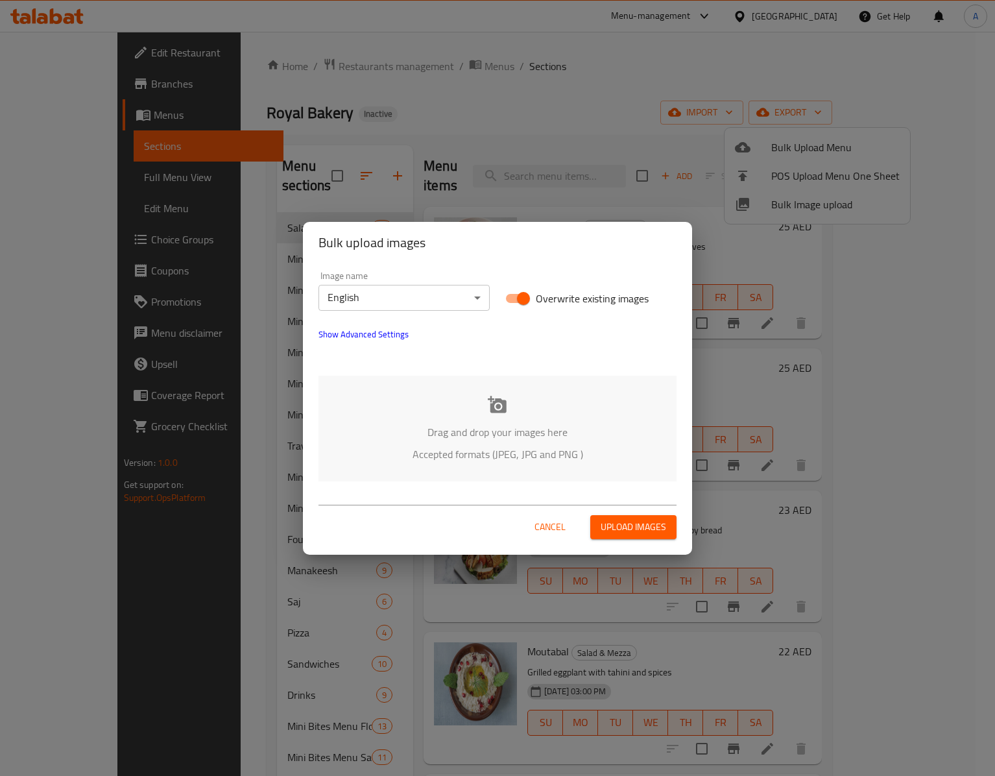
click at [516, 435] on p "Drag and drop your images here" at bounding box center [497, 432] width 319 height 16
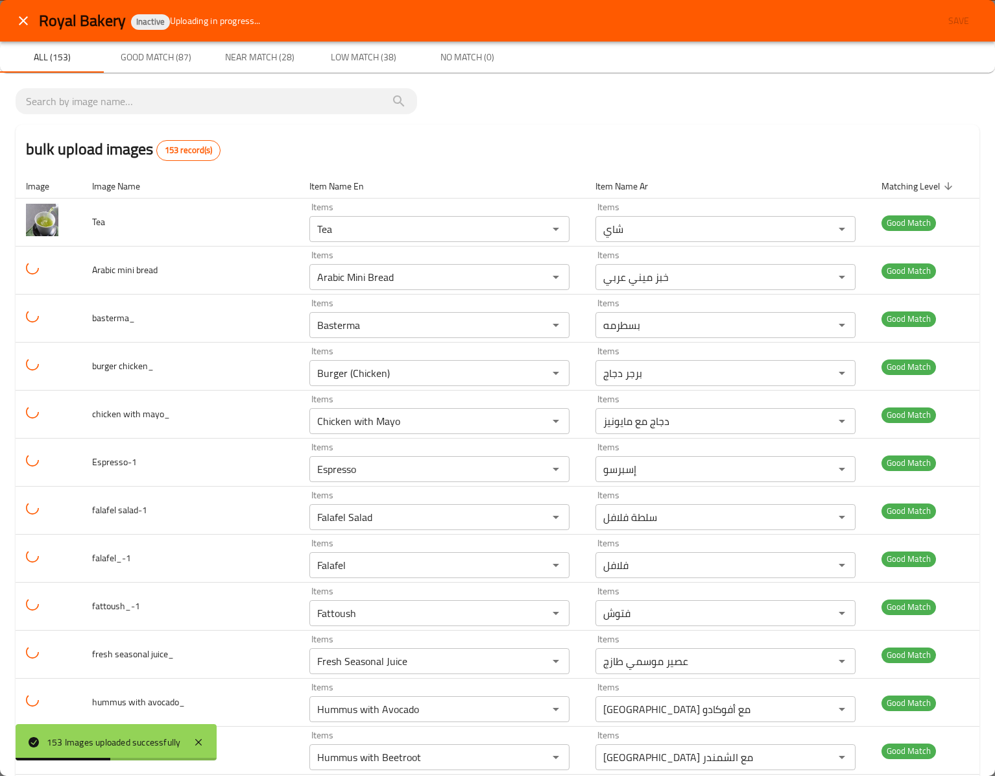
click at [575, 132] on div "bulk upload images 153 record(s)" at bounding box center [498, 149] width 964 height 49
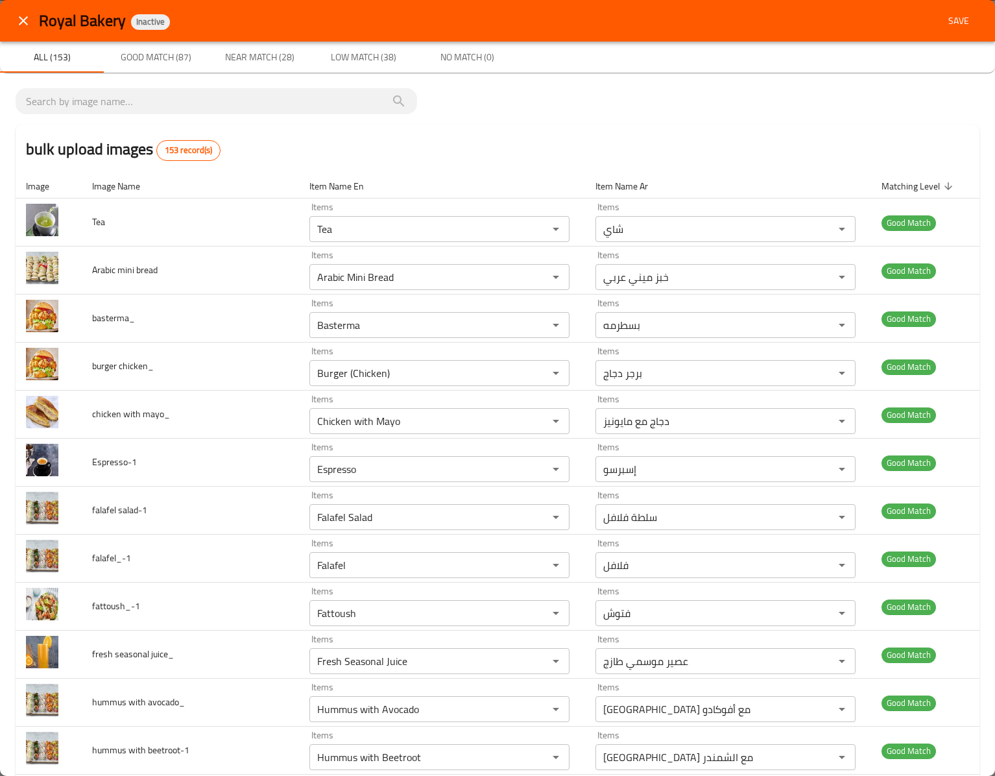
click at [524, 131] on div "bulk upload images 153 record(s)" at bounding box center [498, 149] width 964 height 49
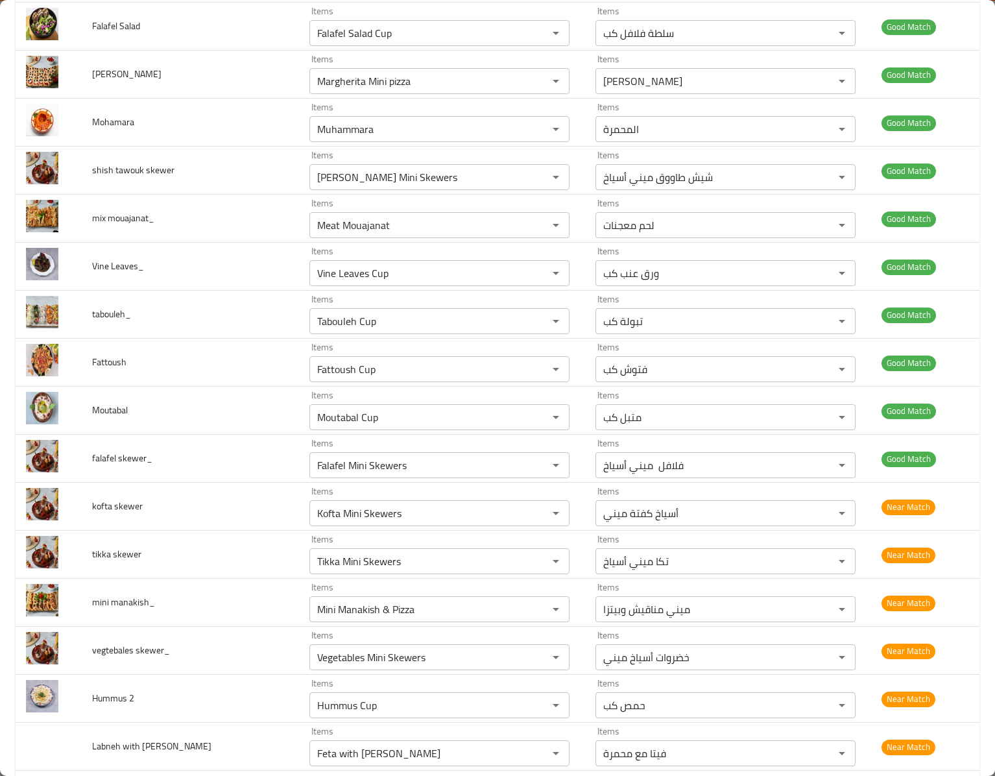
scroll to position [4022, 0]
